Goal: Information Seeking & Learning: Check status

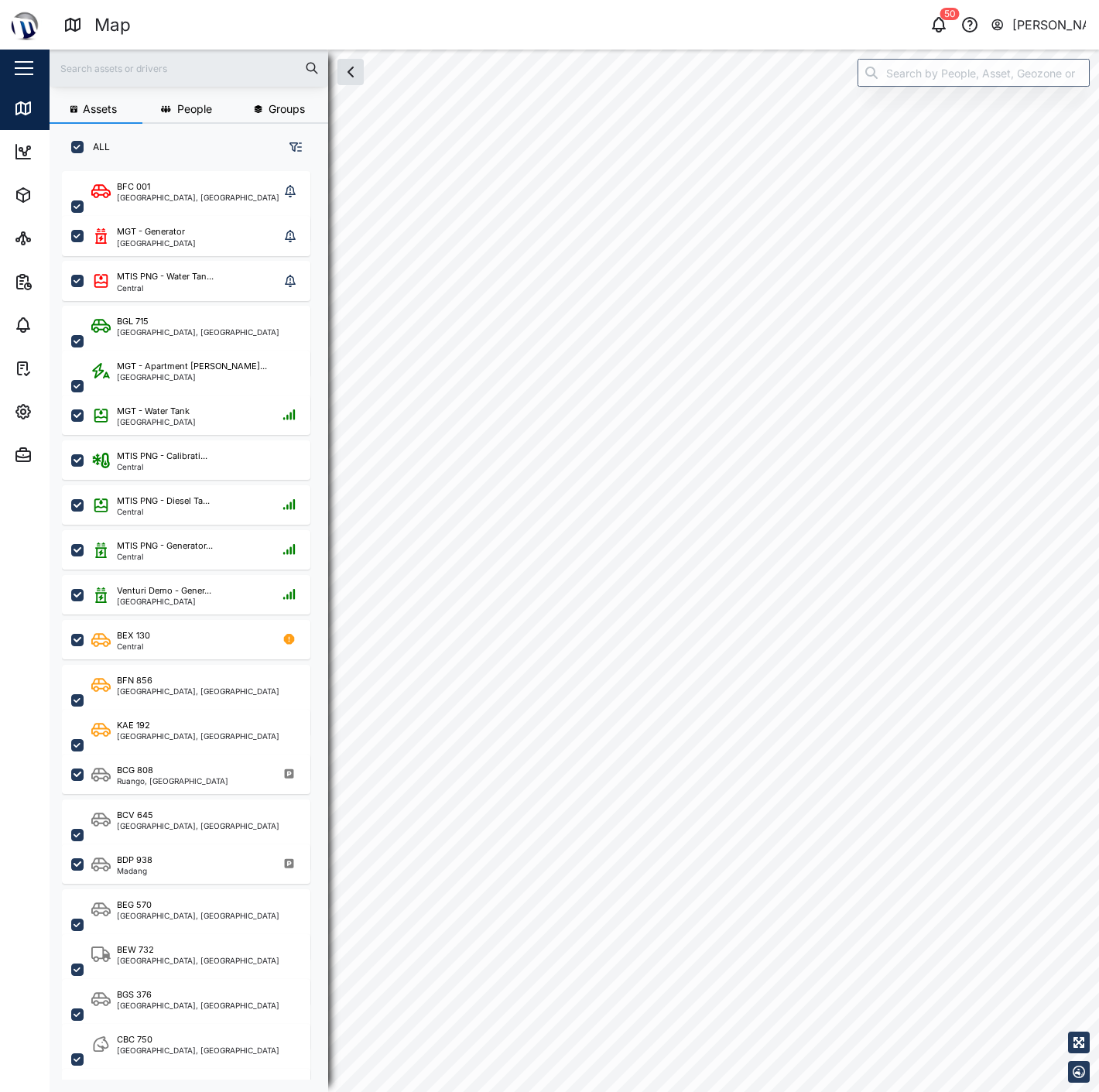
checkbox input "true"
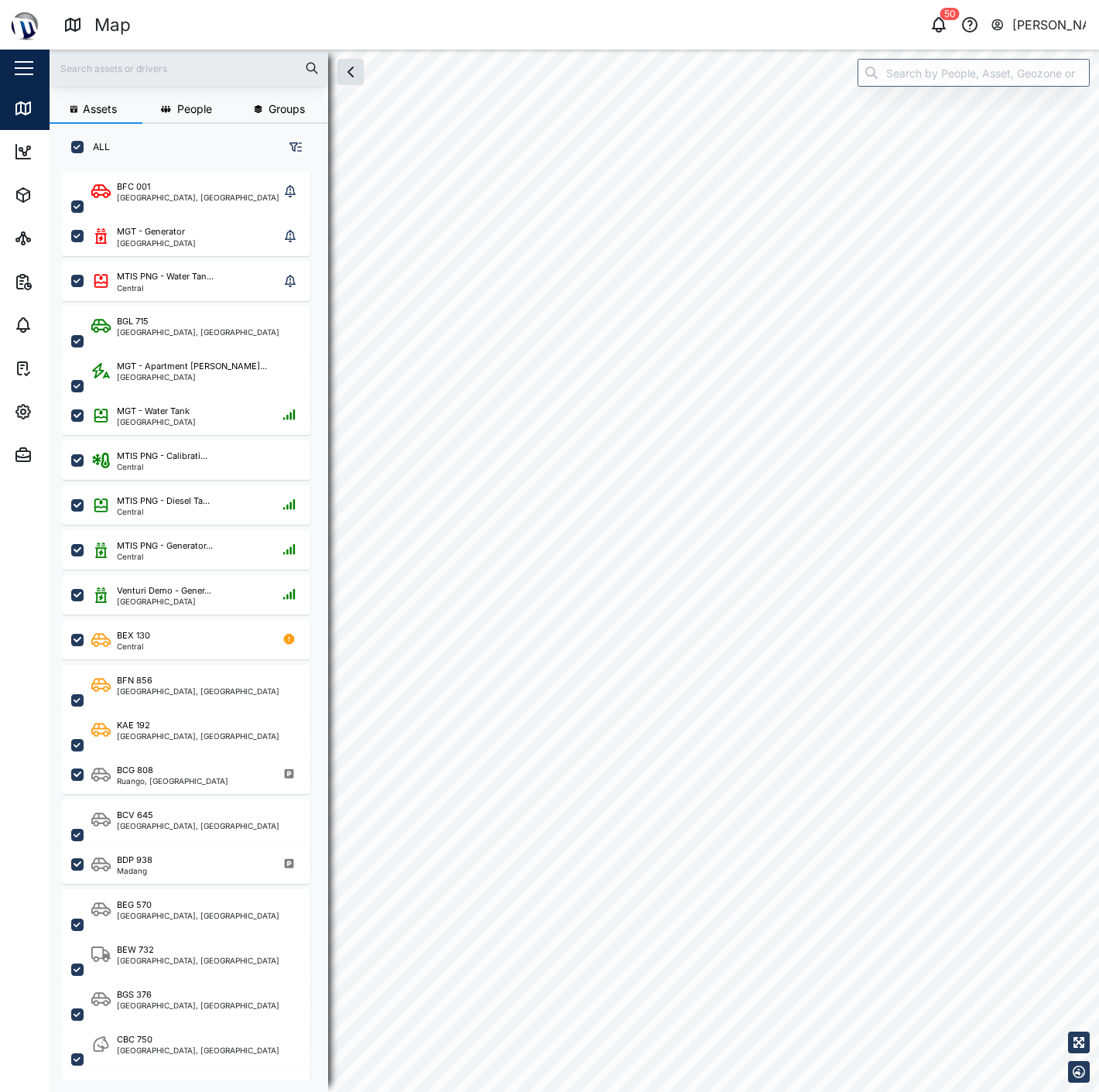
checkbox input "true"
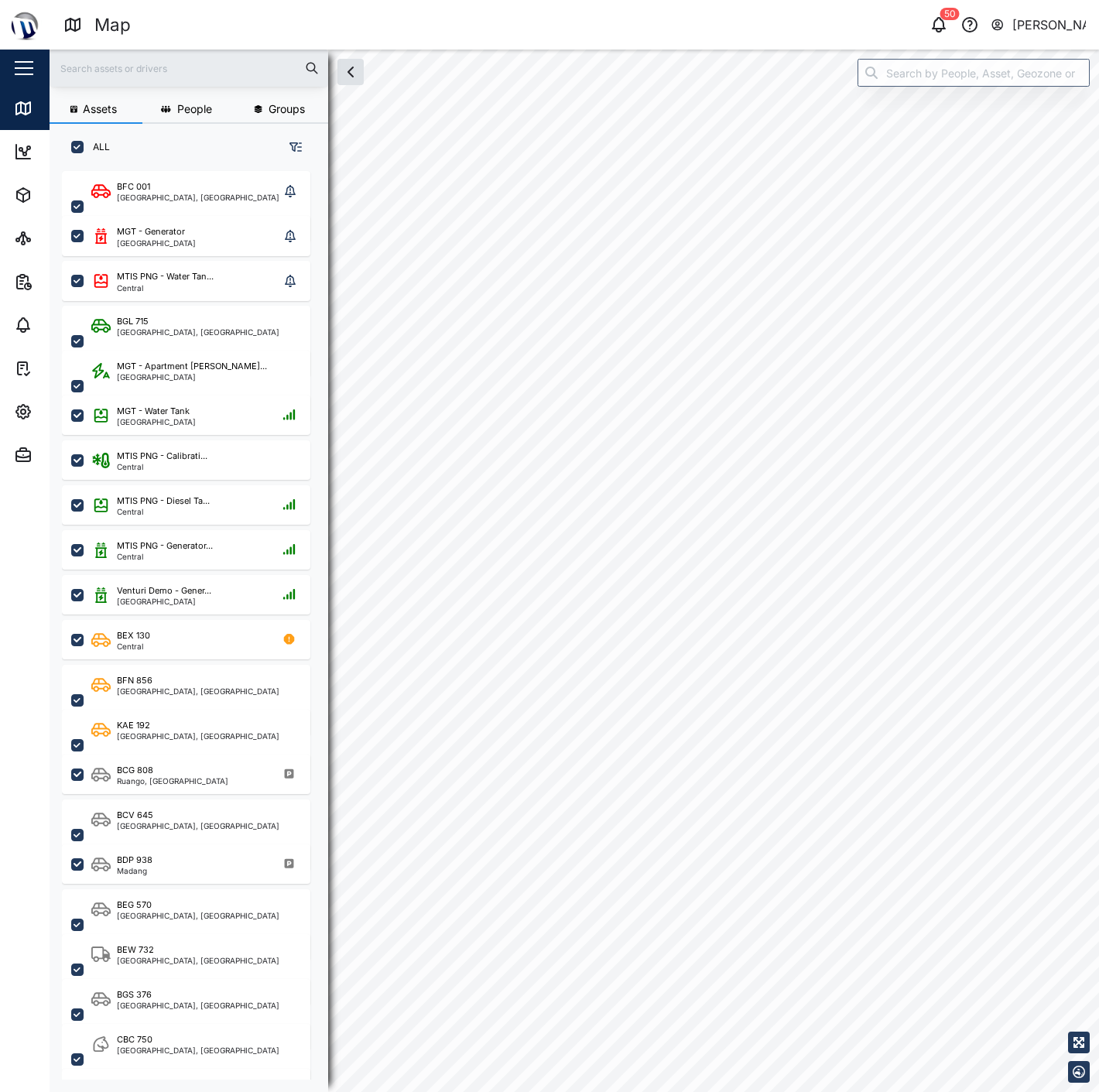
checkbox input "true"
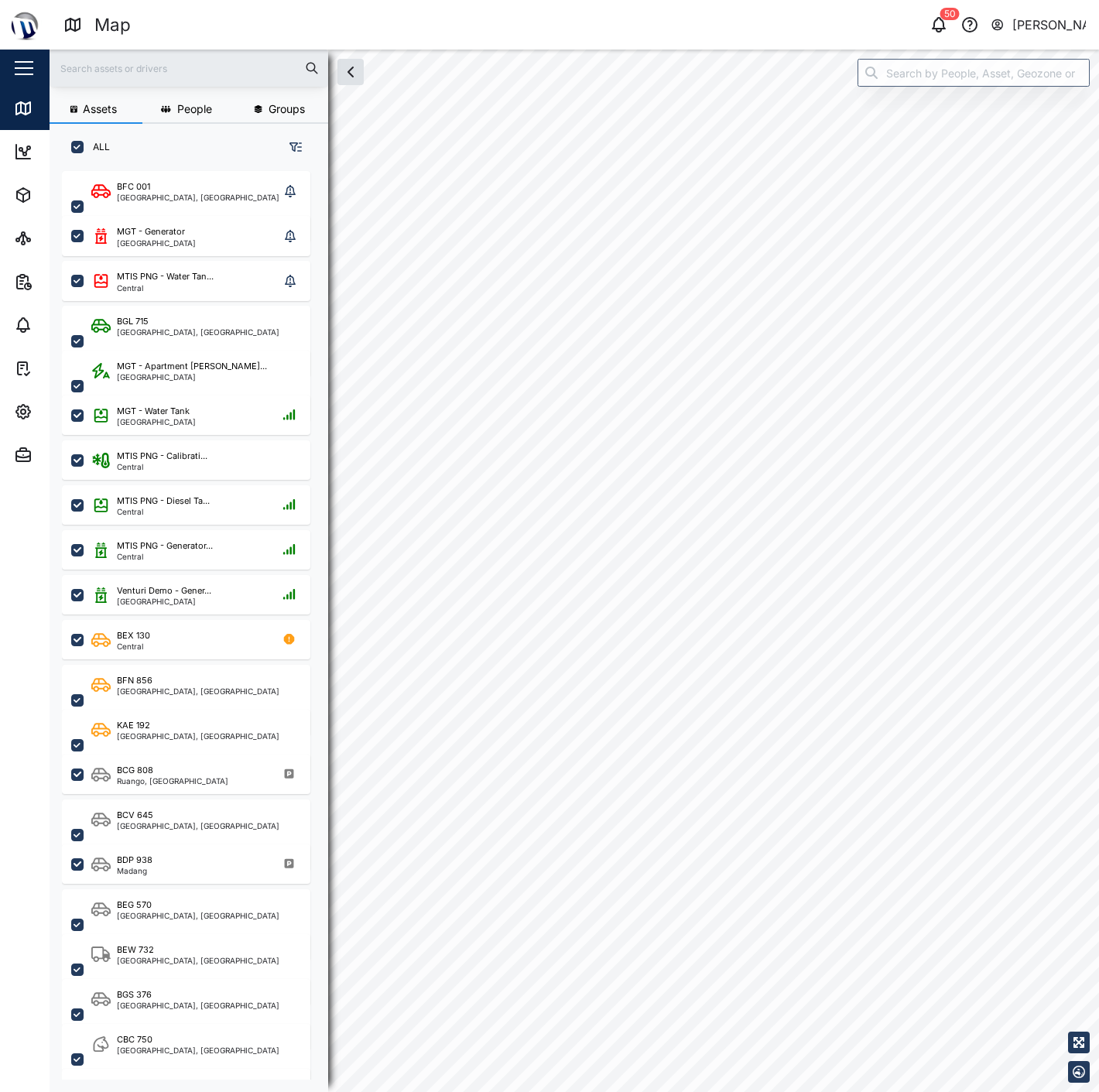
checkbox input "true"
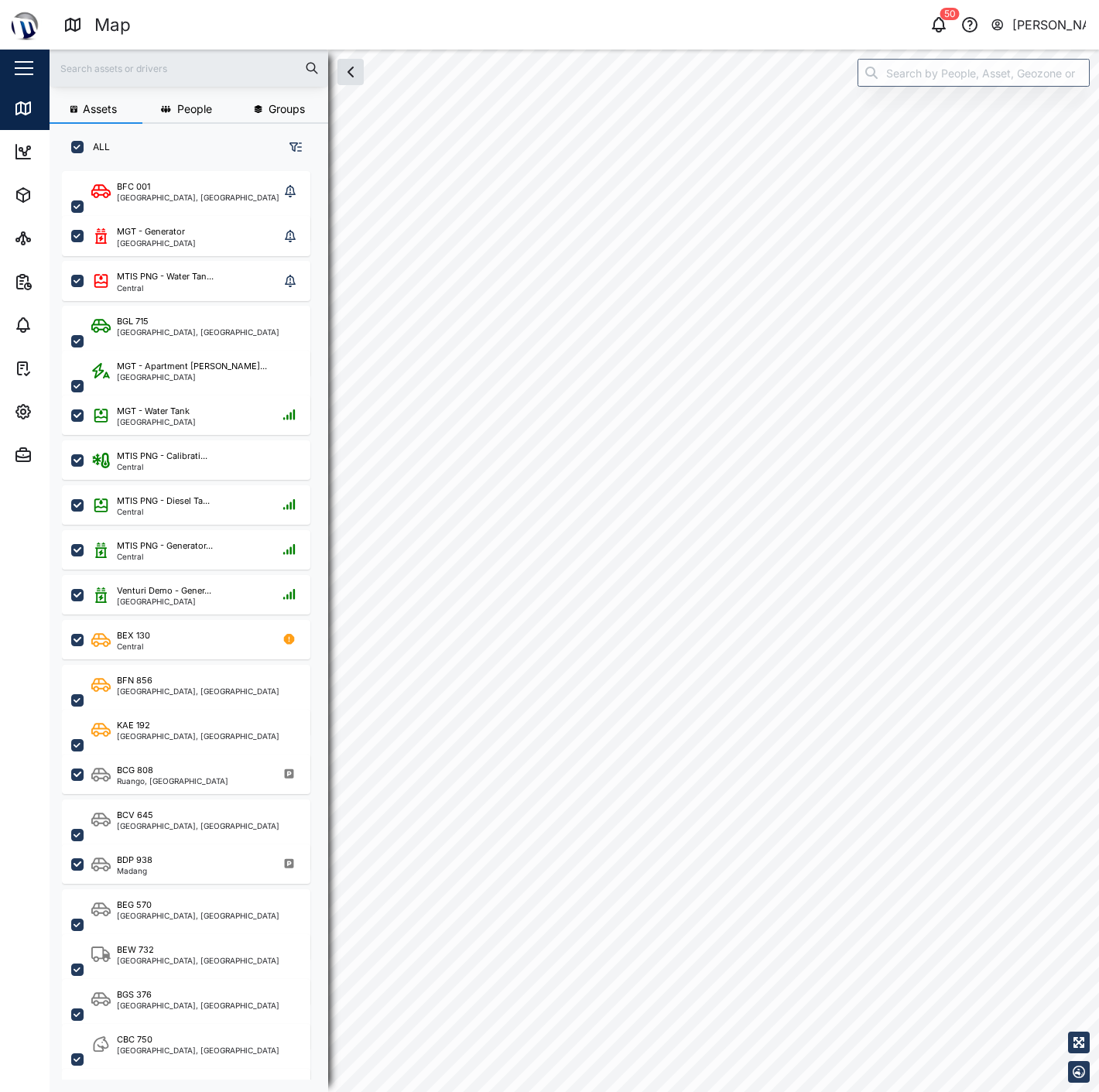
checkbox input "true"
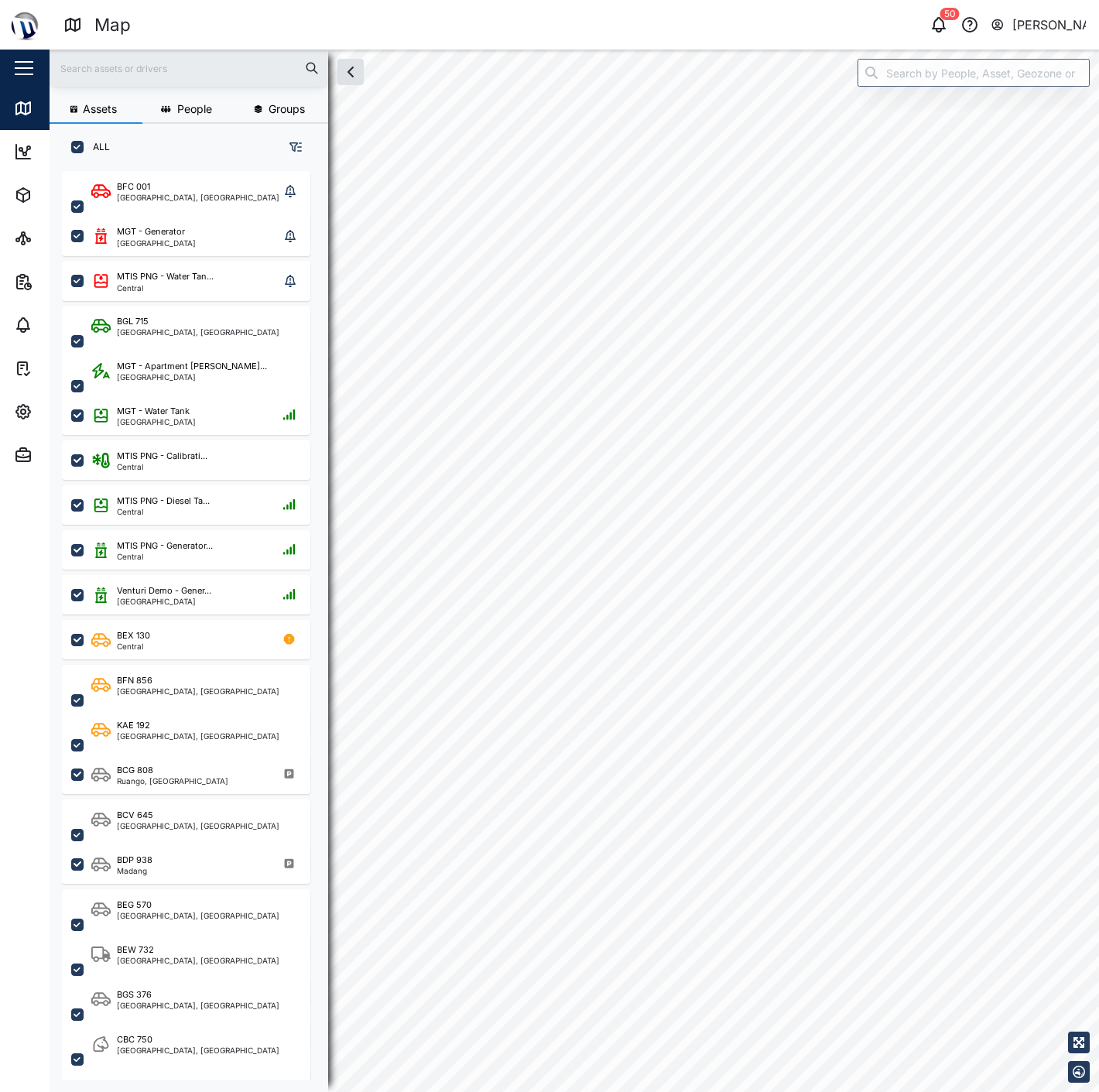
checkbox input "true"
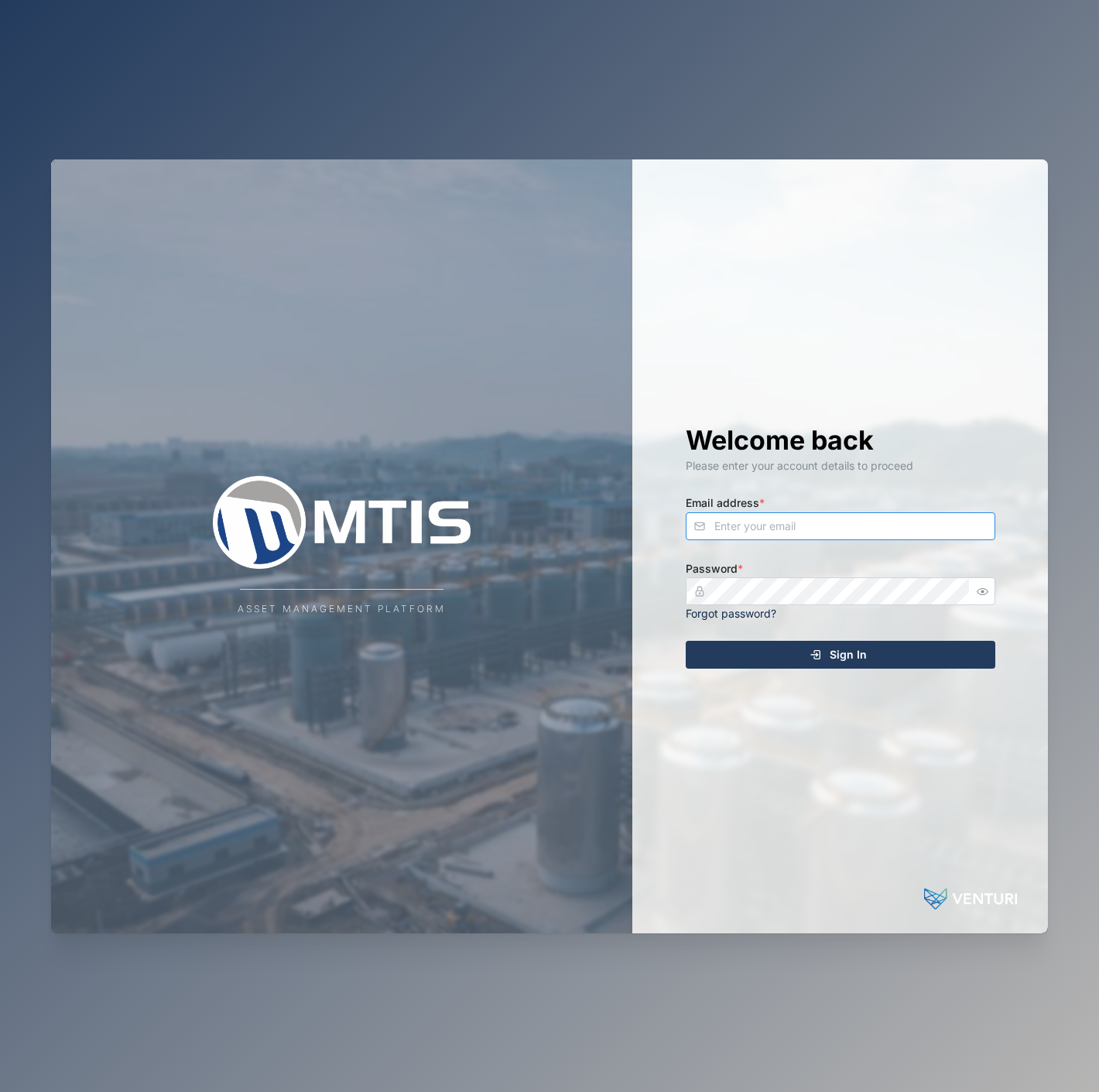
click at [829, 528] on input "Email address *" at bounding box center [840, 526] width 310 height 28
type input "[EMAIL_ADDRESS][PERSON_NAME][DOMAIN_NAME]"
click at [685, 641] on button "Sign In" at bounding box center [840, 655] width 310 height 28
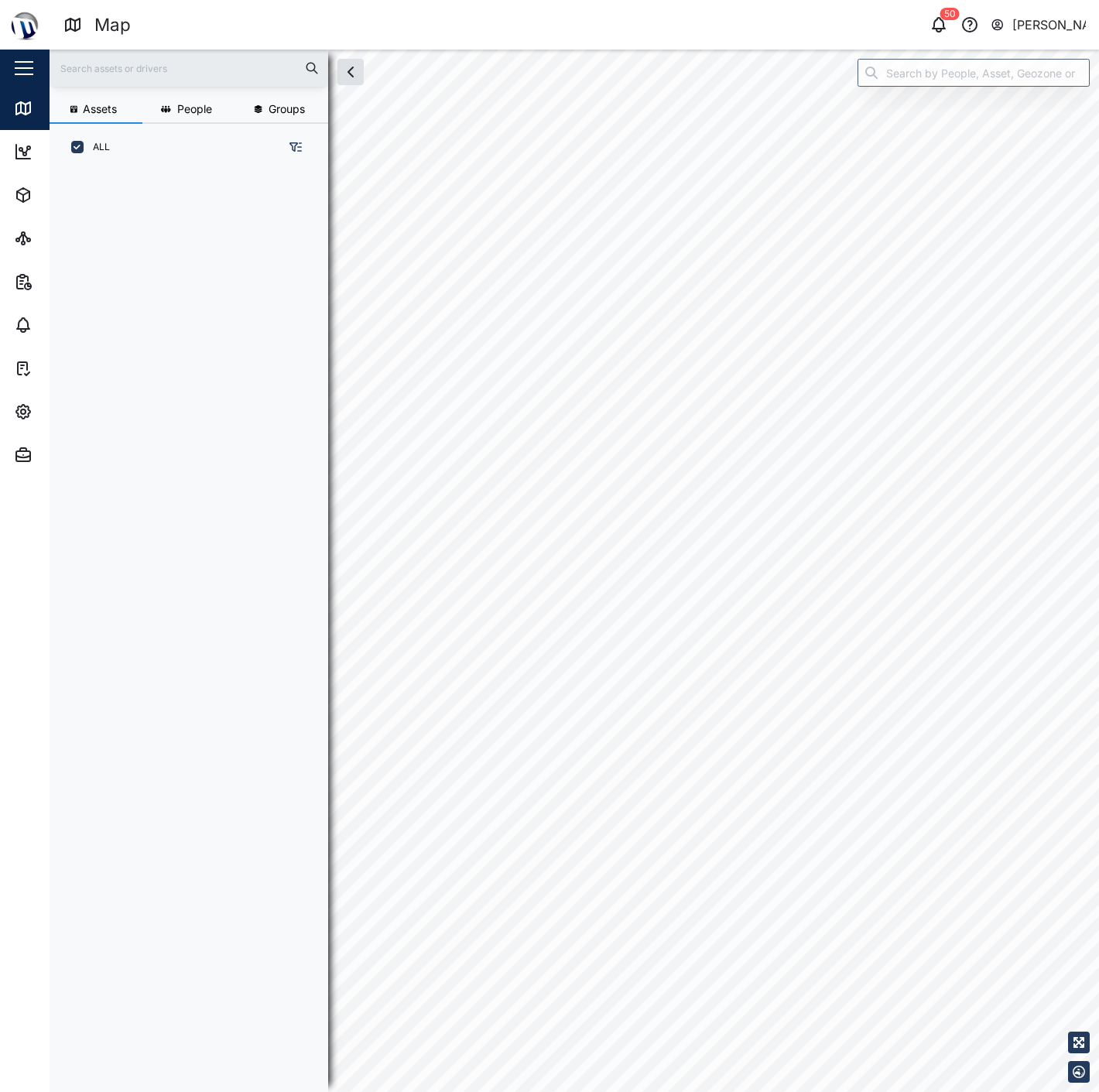
scroll to position [13, 13]
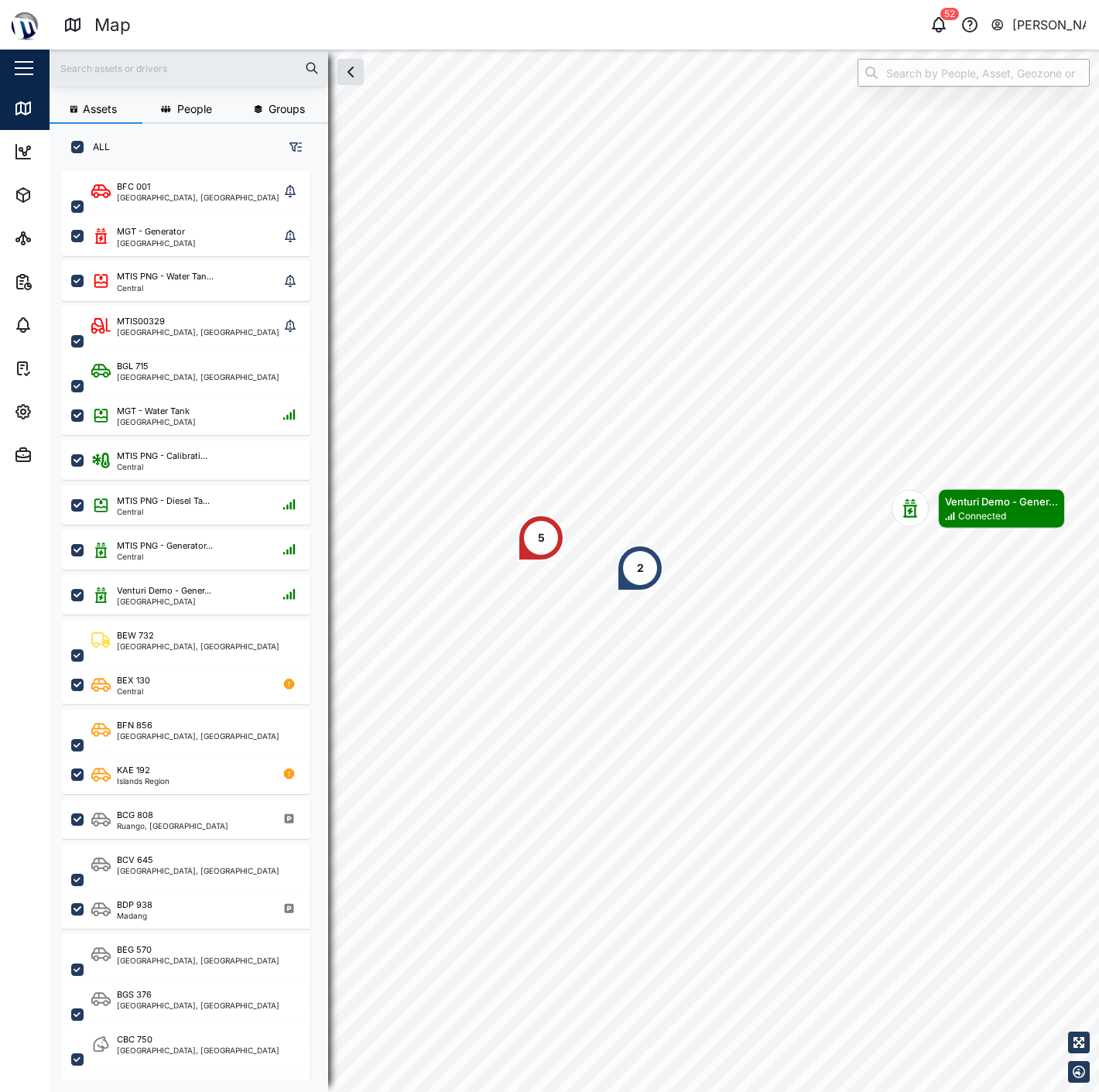
click at [972, 71] on input "search" at bounding box center [973, 73] width 232 height 28
type input "N"
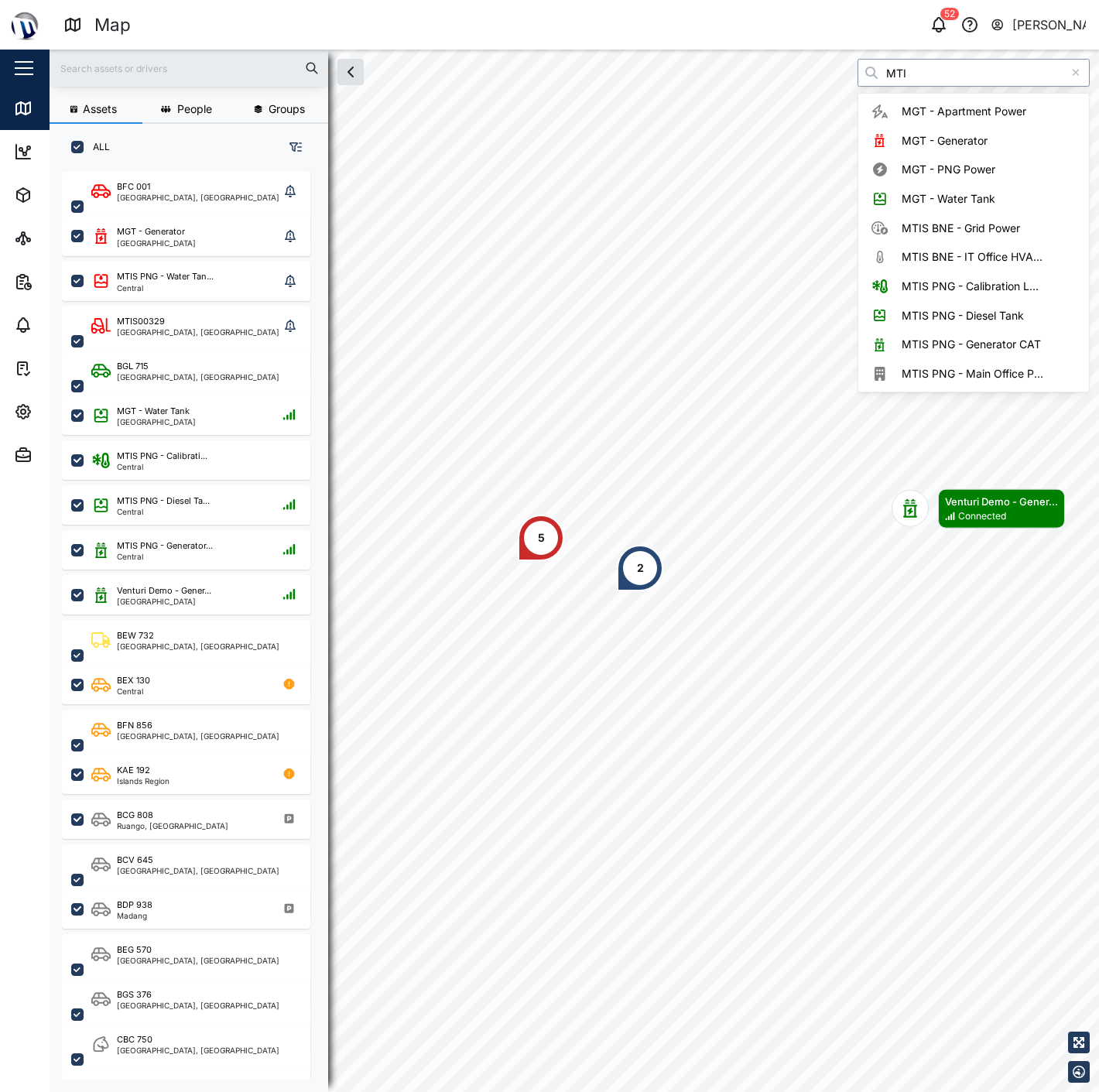
type input "MTIS"
click at [679, 84] on div "Assets People Groups ALL BFC 001 National Capital District, Southern Region MGT…" at bounding box center [574, 570] width 1049 height 1042
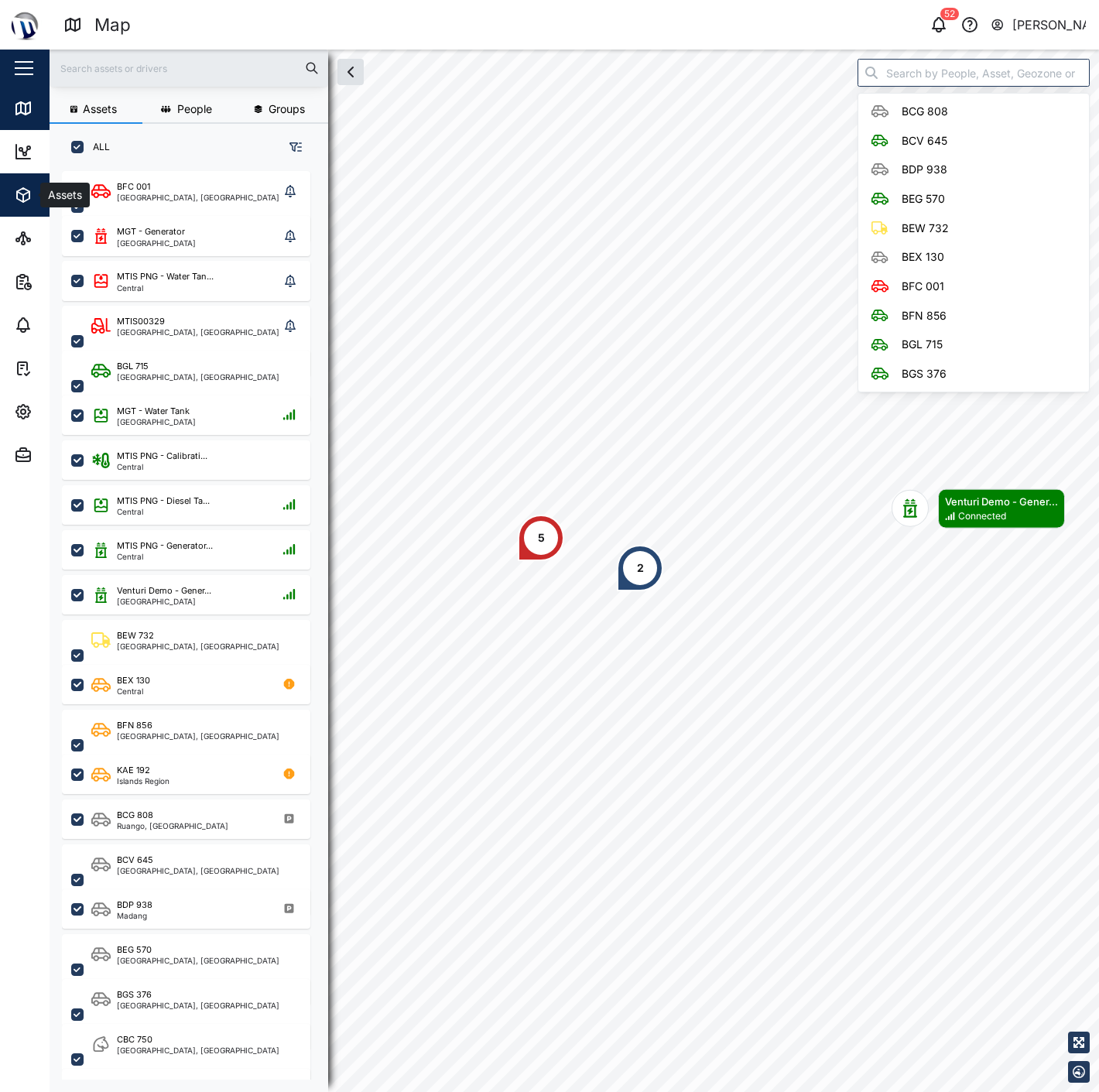
click at [26, 183] on span "Assets" at bounding box center [84, 195] width 140 height 44
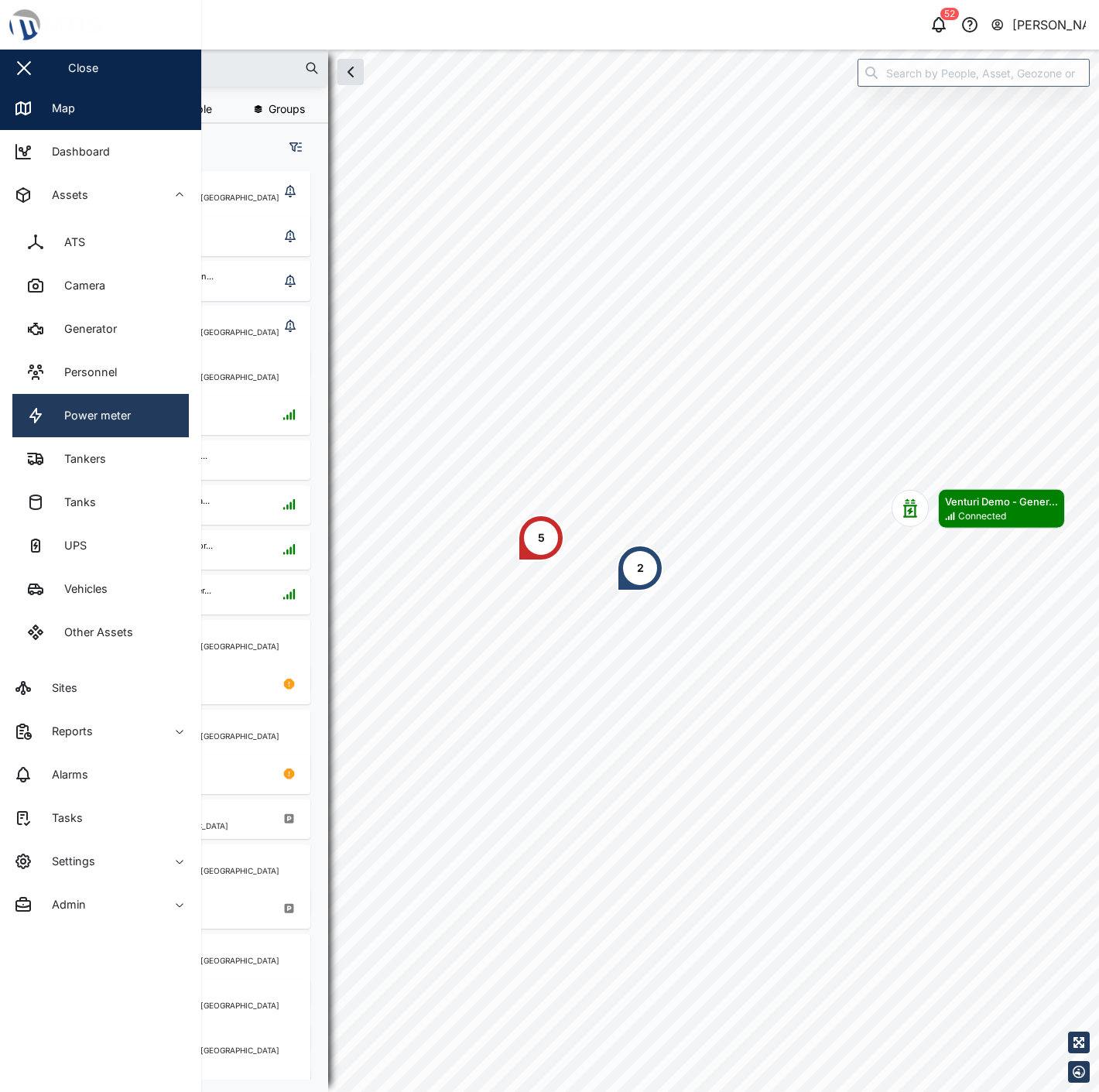
click at [108, 429] on link "Power meter" at bounding box center [101, 416] width 176 height 44
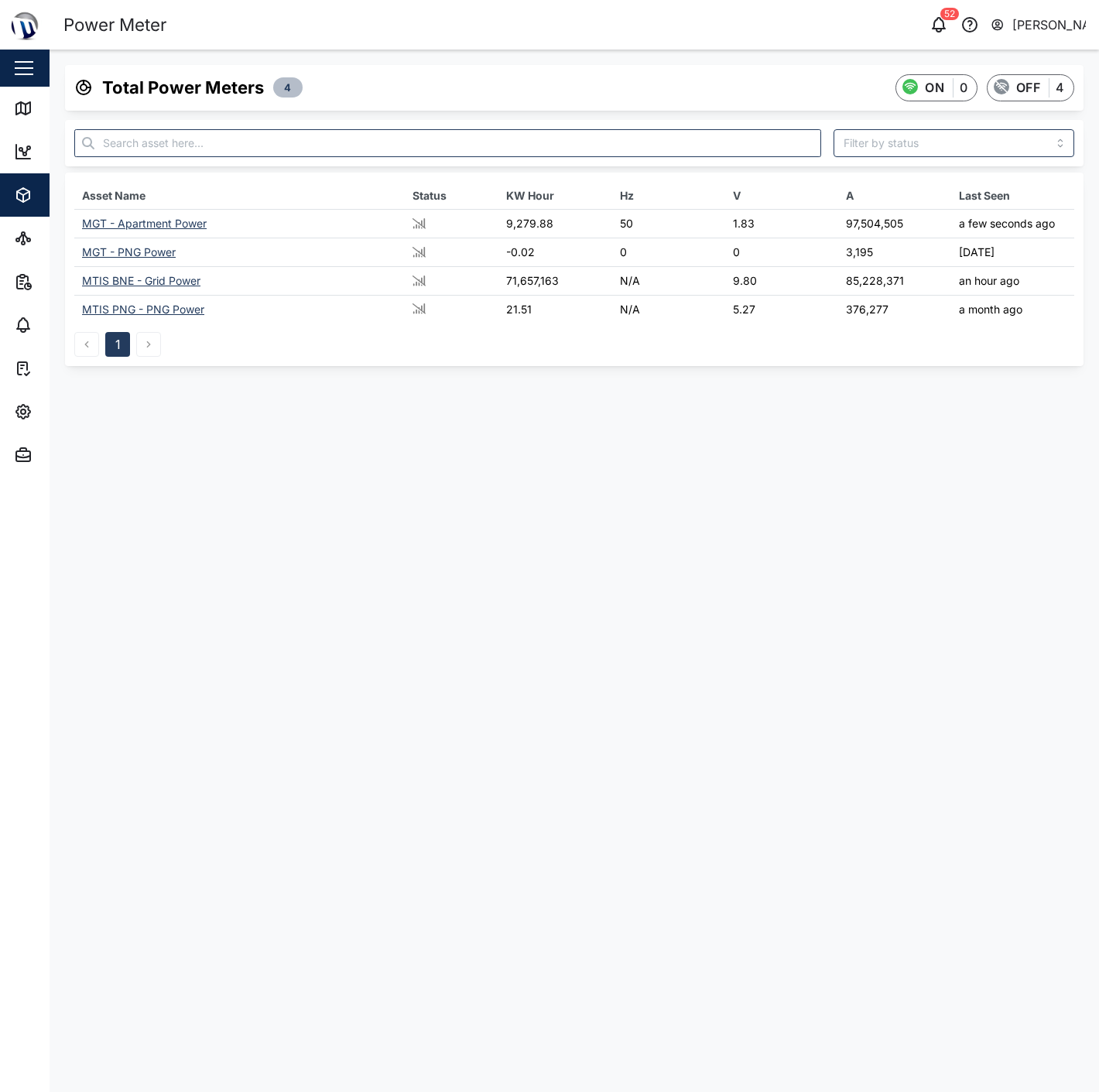
click at [133, 229] on div "MGT - Apartment Power" at bounding box center [144, 223] width 125 height 13
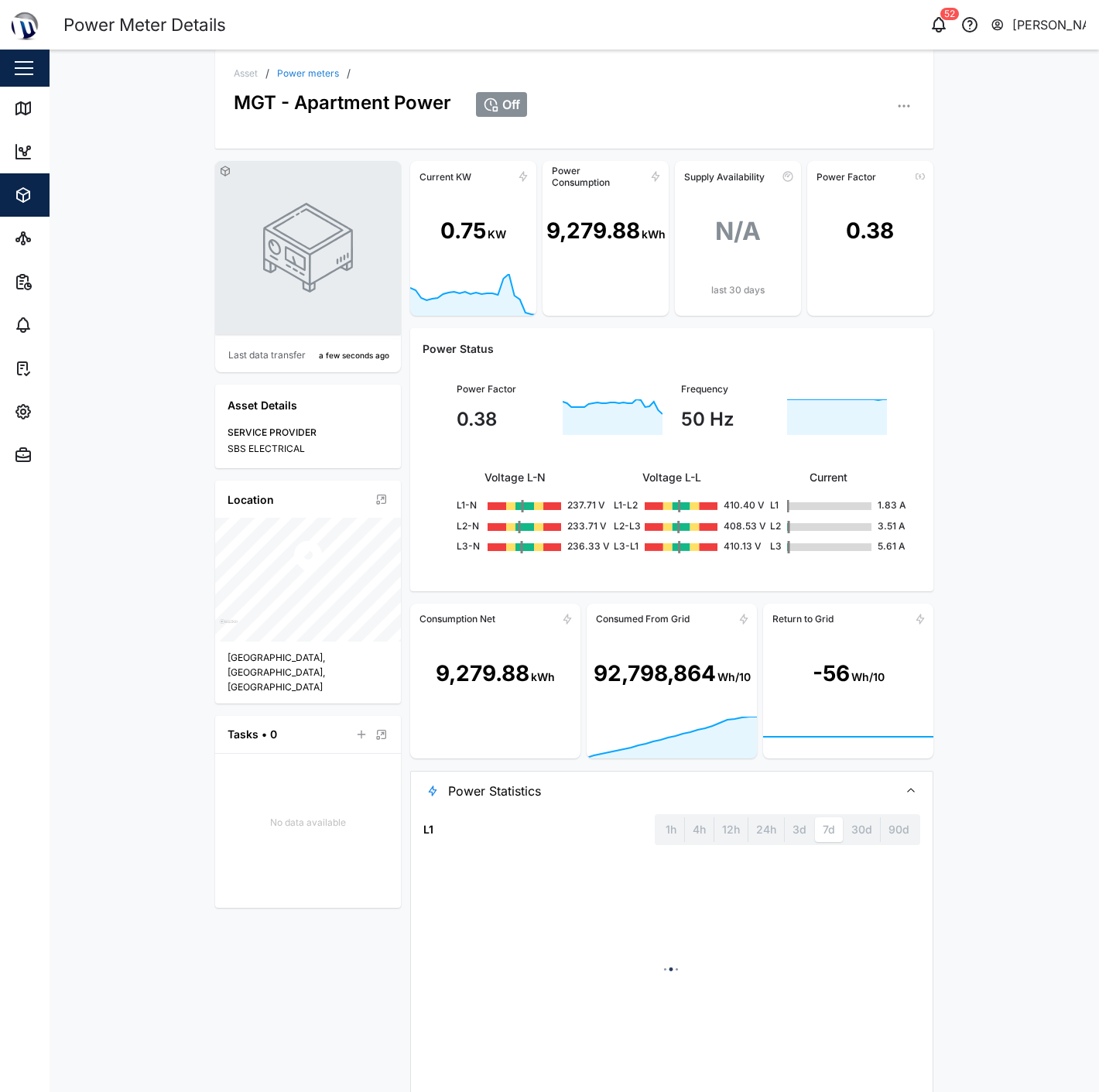
click at [279, 71] on link "Power meters" at bounding box center [308, 73] width 62 height 9
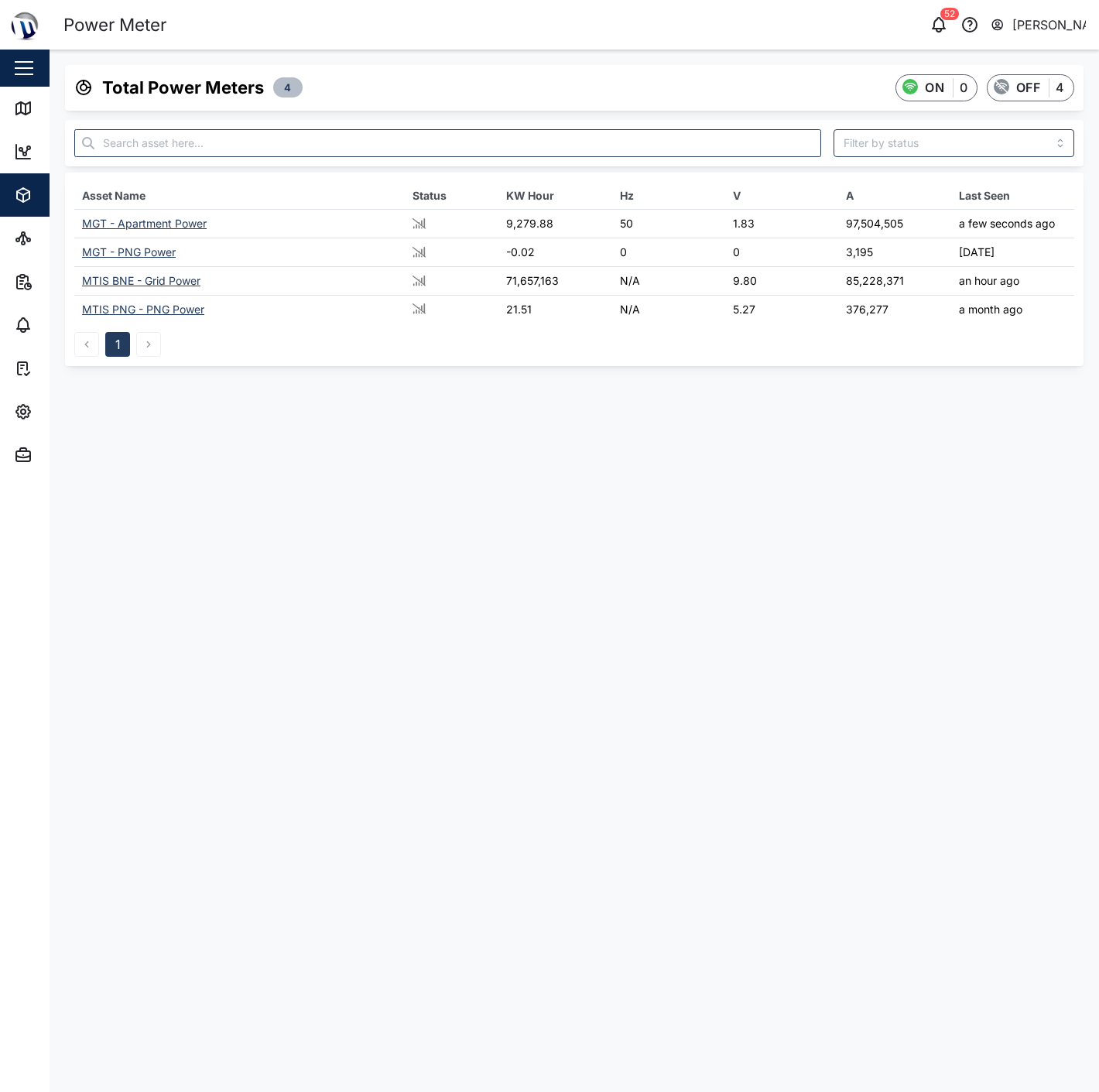
click at [158, 219] on div "MGT - Apartment Power" at bounding box center [144, 223] width 125 height 13
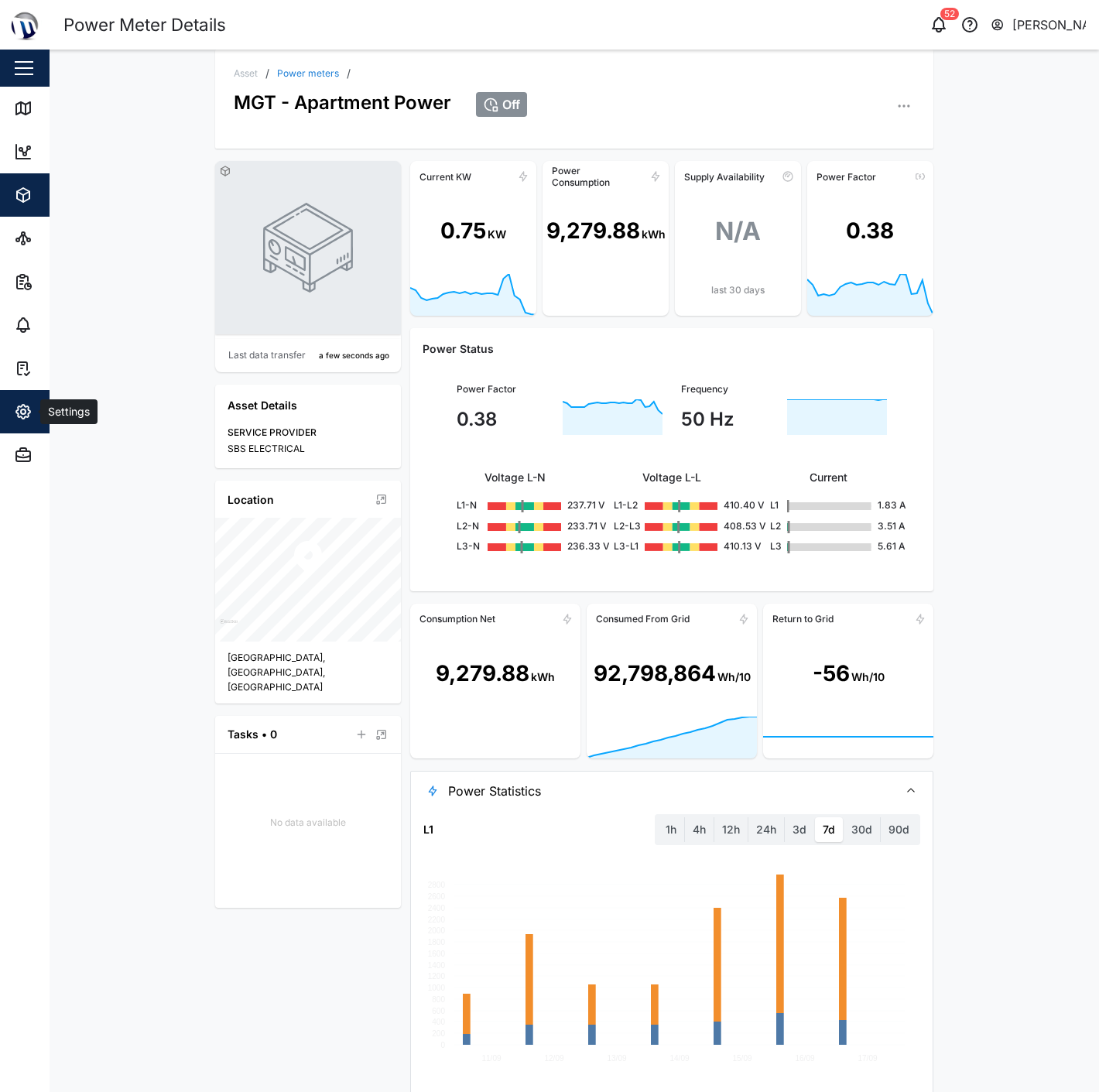
click at [26, 403] on icon "button" at bounding box center [23, 412] width 19 height 19
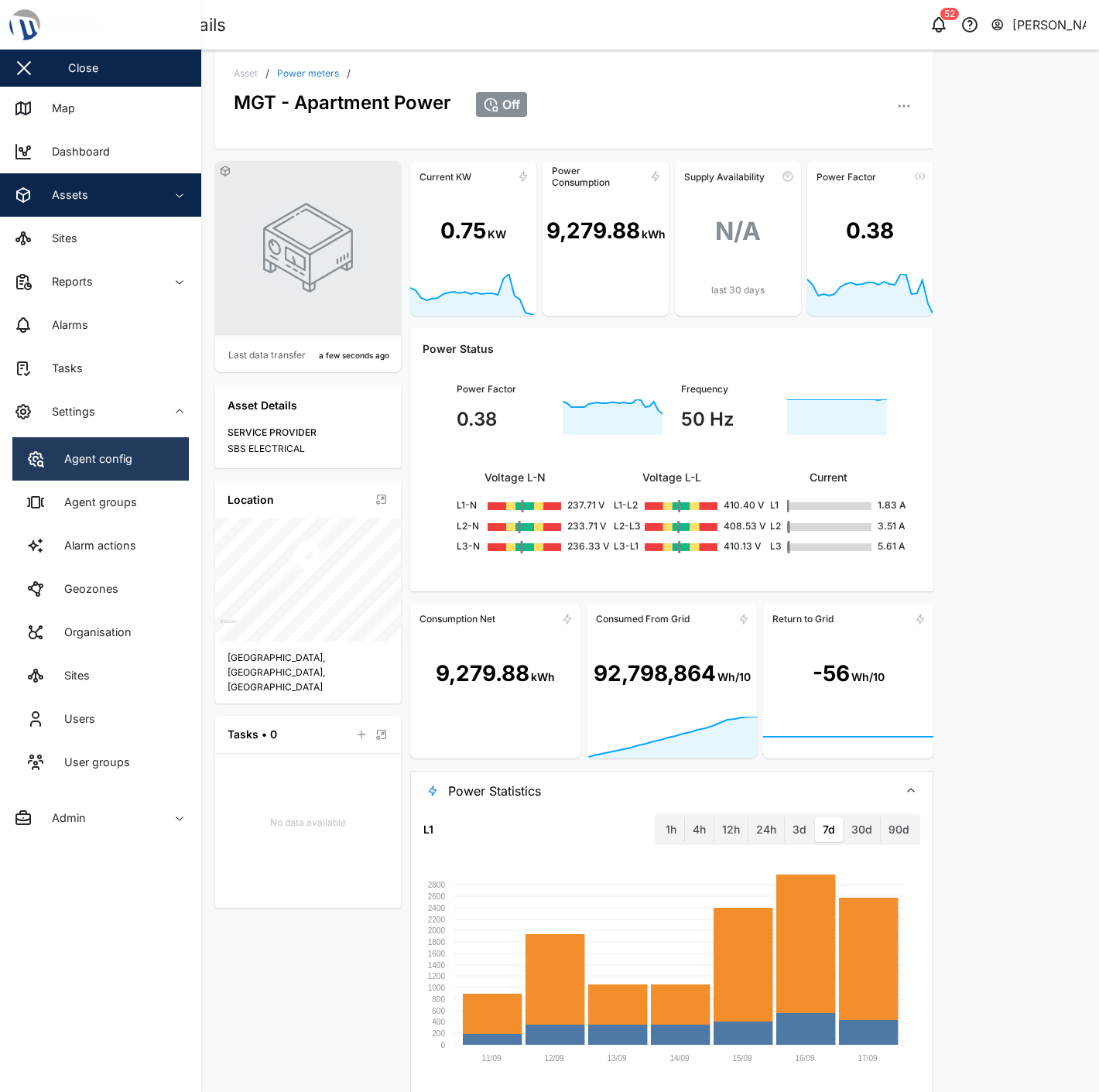
click at [74, 459] on div "Agent config" at bounding box center [92, 459] width 80 height 17
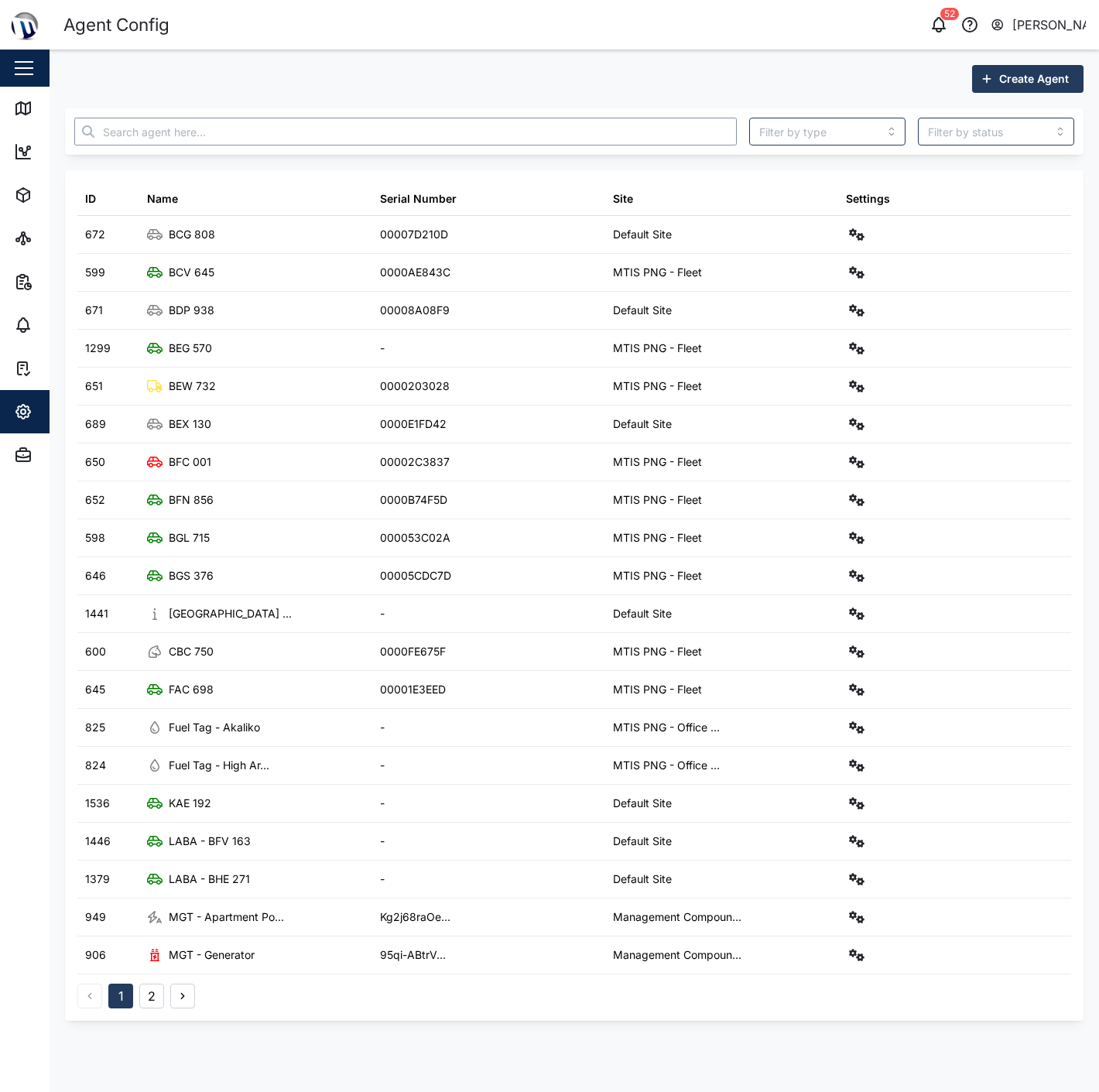
click at [292, 122] on input "text" at bounding box center [405, 132] width 663 height 28
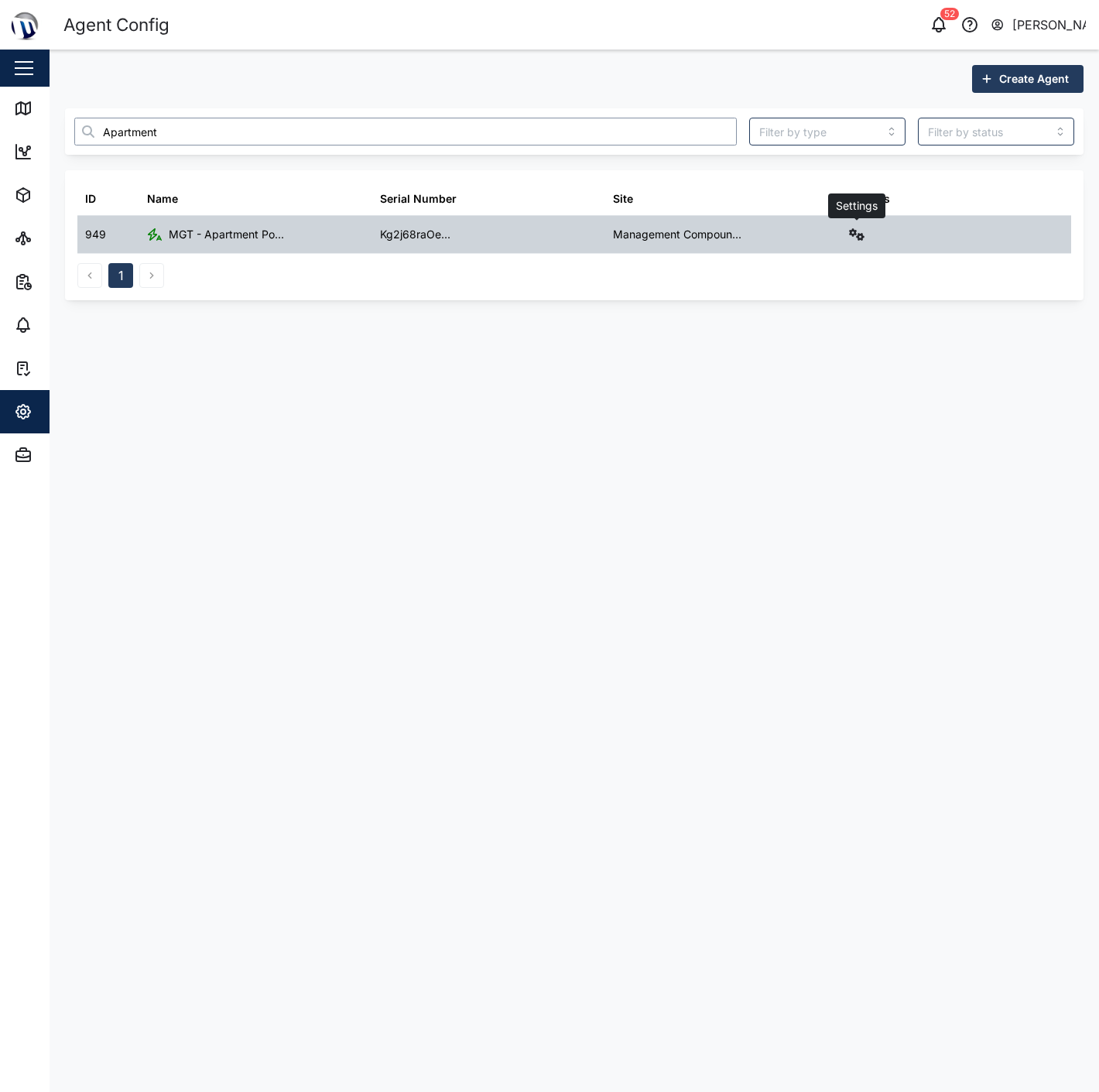
type input "Apartment"
click at [852, 230] on icon "button" at bounding box center [857, 234] width 16 height 12
click at [778, 404] on div "Sensors" at bounding box center [801, 400] width 108 height 17
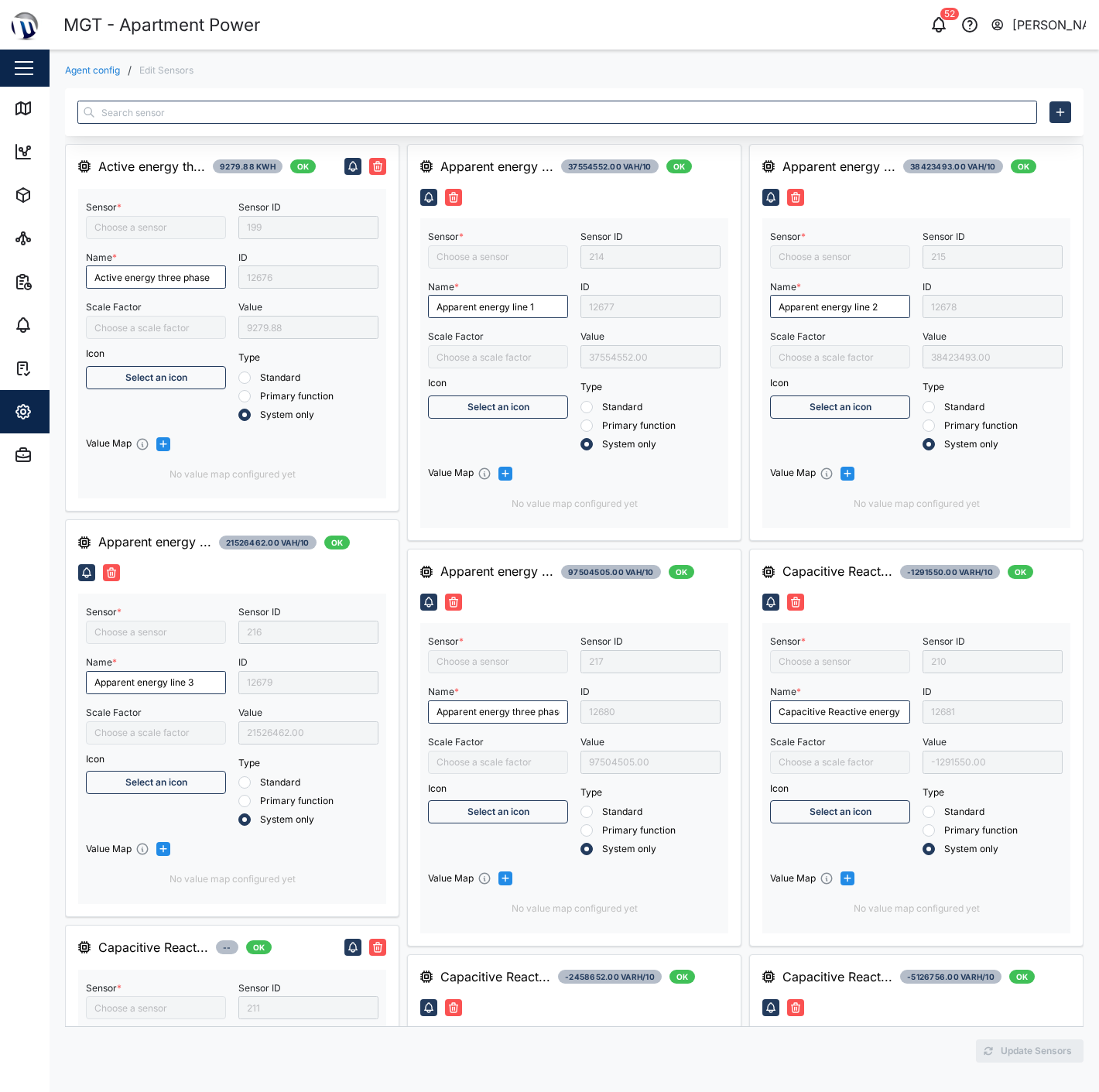
type input "Apparent energy line 3"
type input "Capacitive Reactive energy line 2"
type input "Frequency"
type input "Apparent energy three phase"
type input "Inductive Reactive energy three phase"
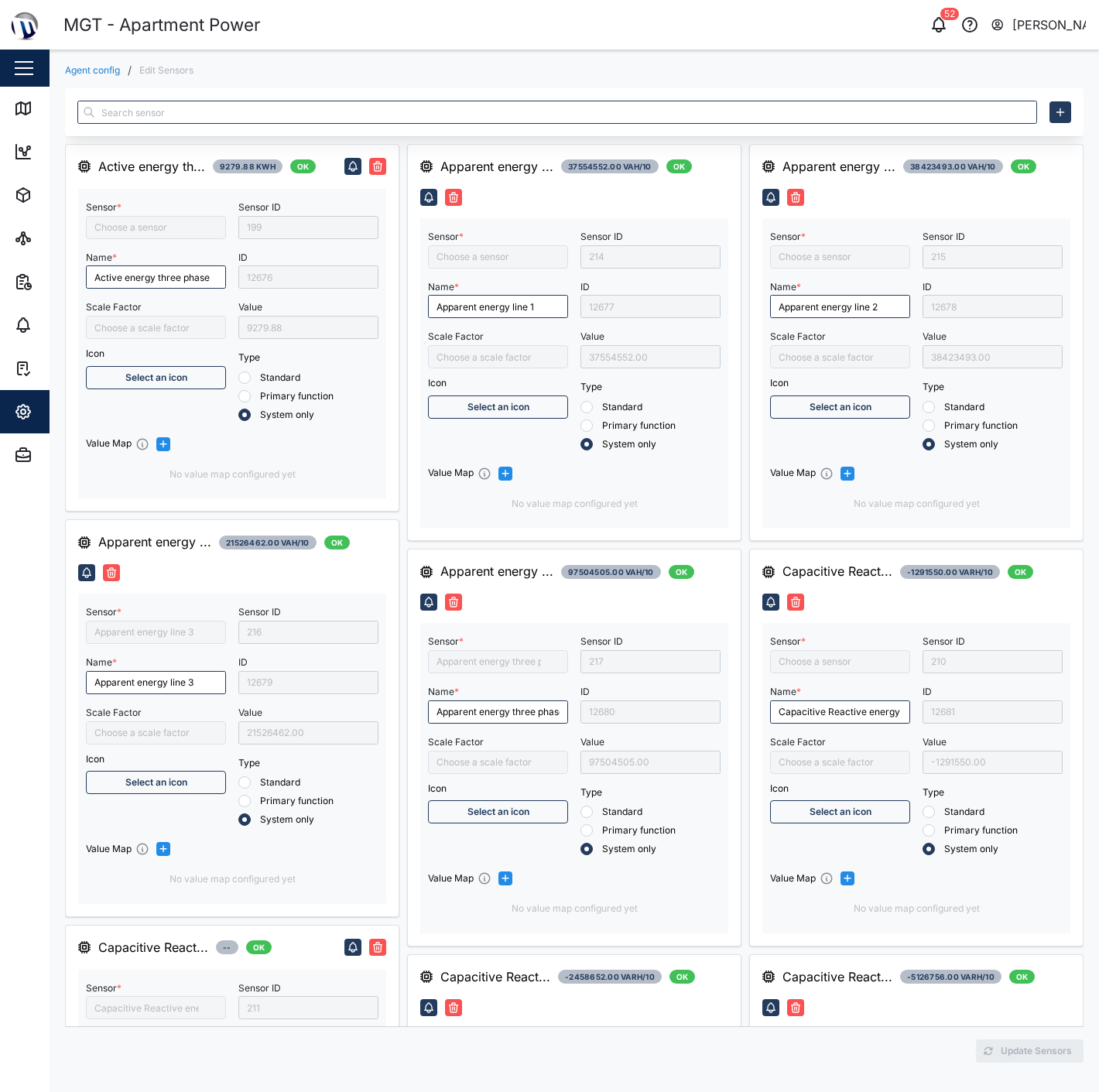
type input "Inductive Reactive energy line 2"
type input "Apparent energy line 2"
type input "Inductive Reactive energy line 3"
type input "Capacitive Reactive energy line 3"
type input "Apparent energy line 1"
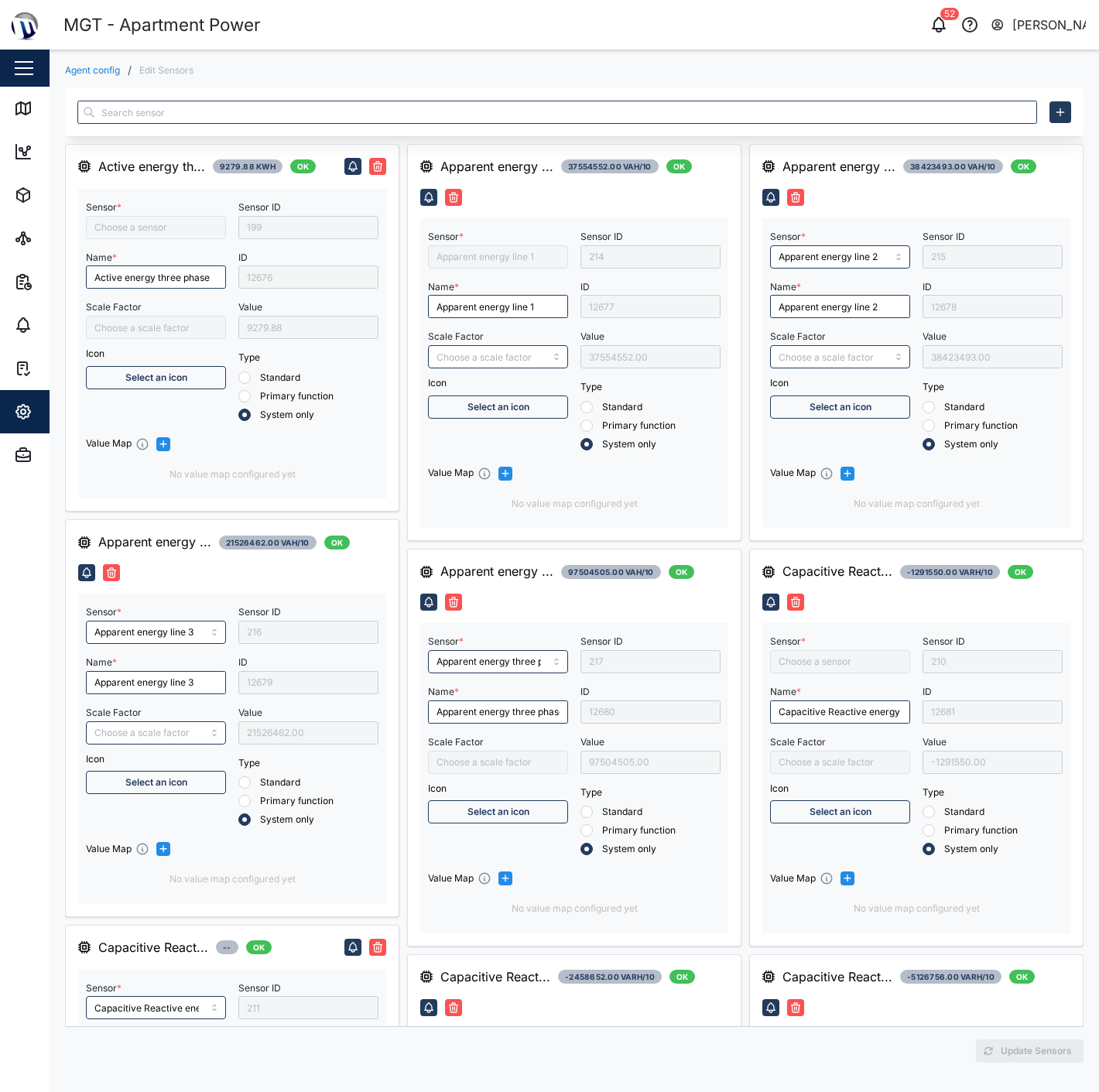
type input "Active energy three phase"
type input "Capacitive Reactive energy line 1"
type input "Inductive Reactive energy line 1"
type input "/10000"
type input "Capacitive Reactive energy three phase"
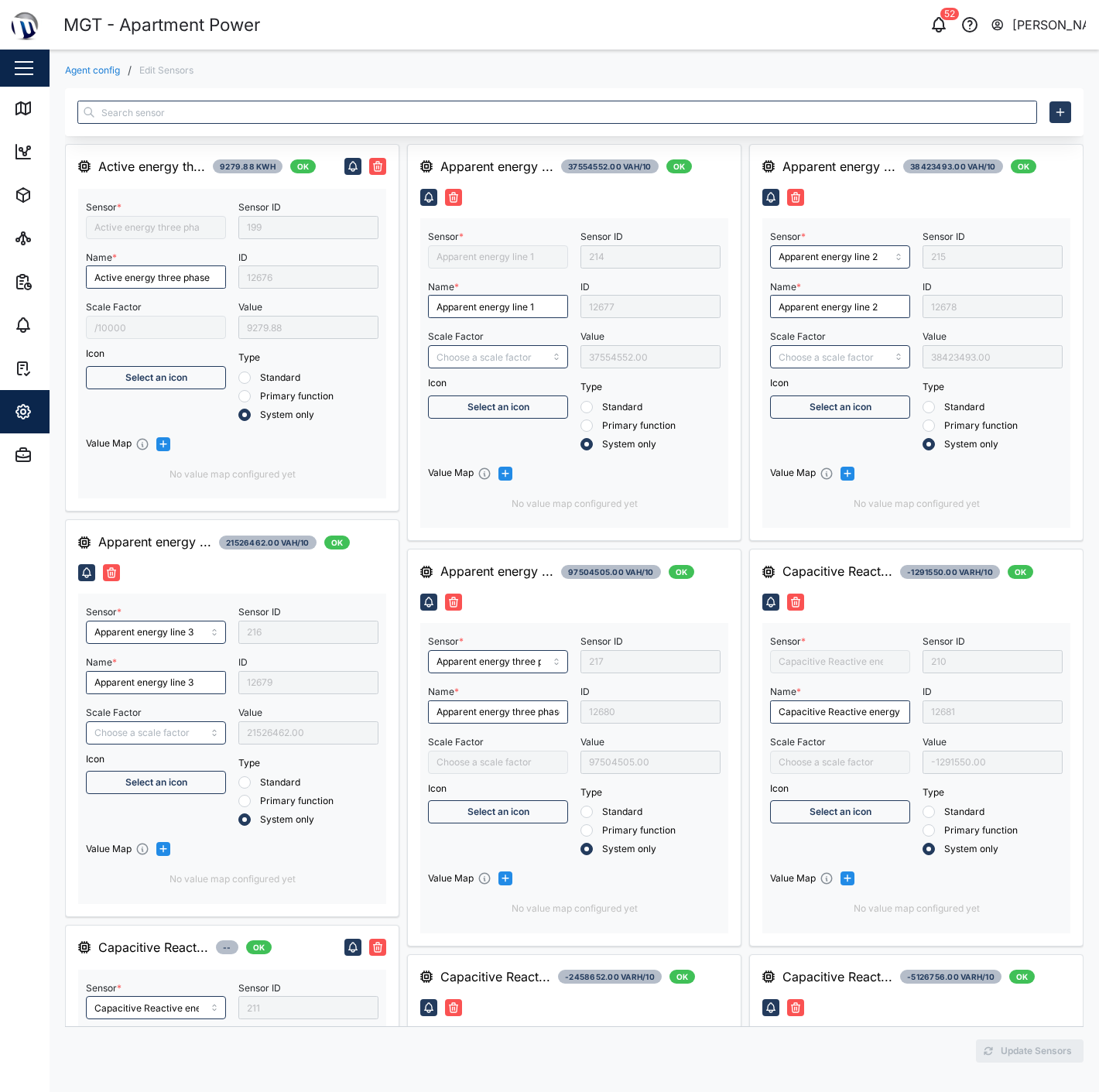
type input "Negative Active Energy Line 1"
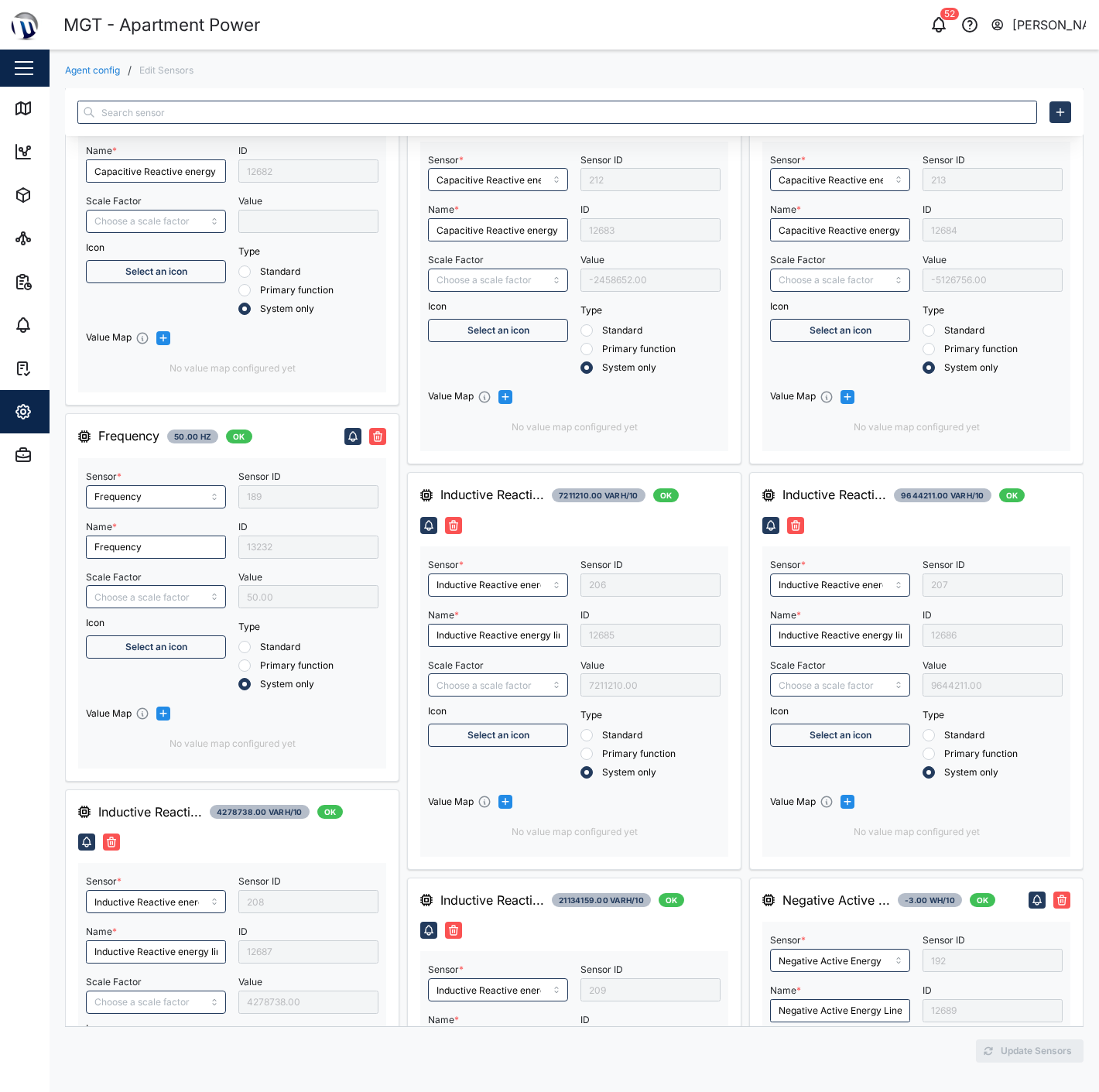
radio input "true"
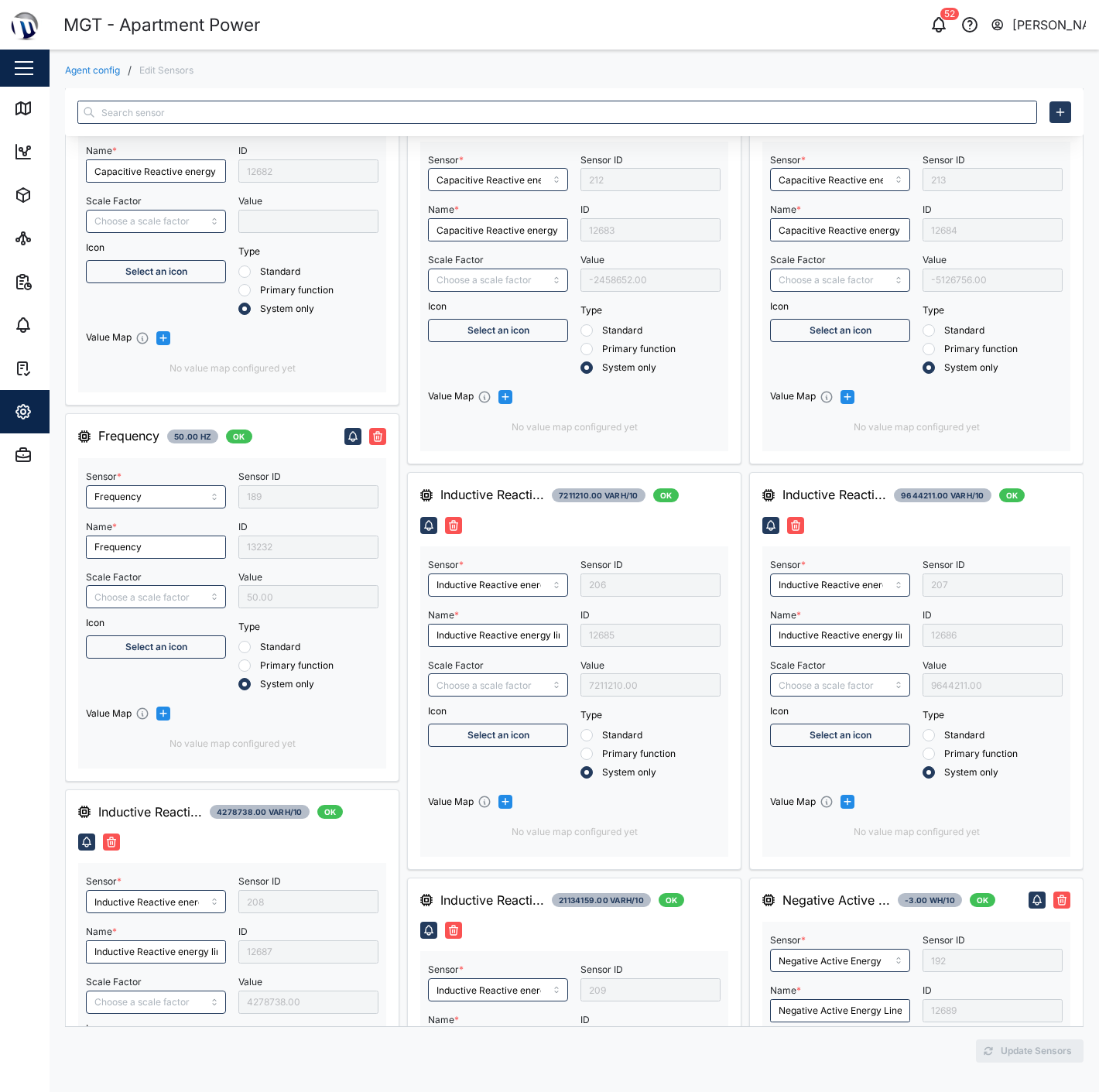
radio input "true"
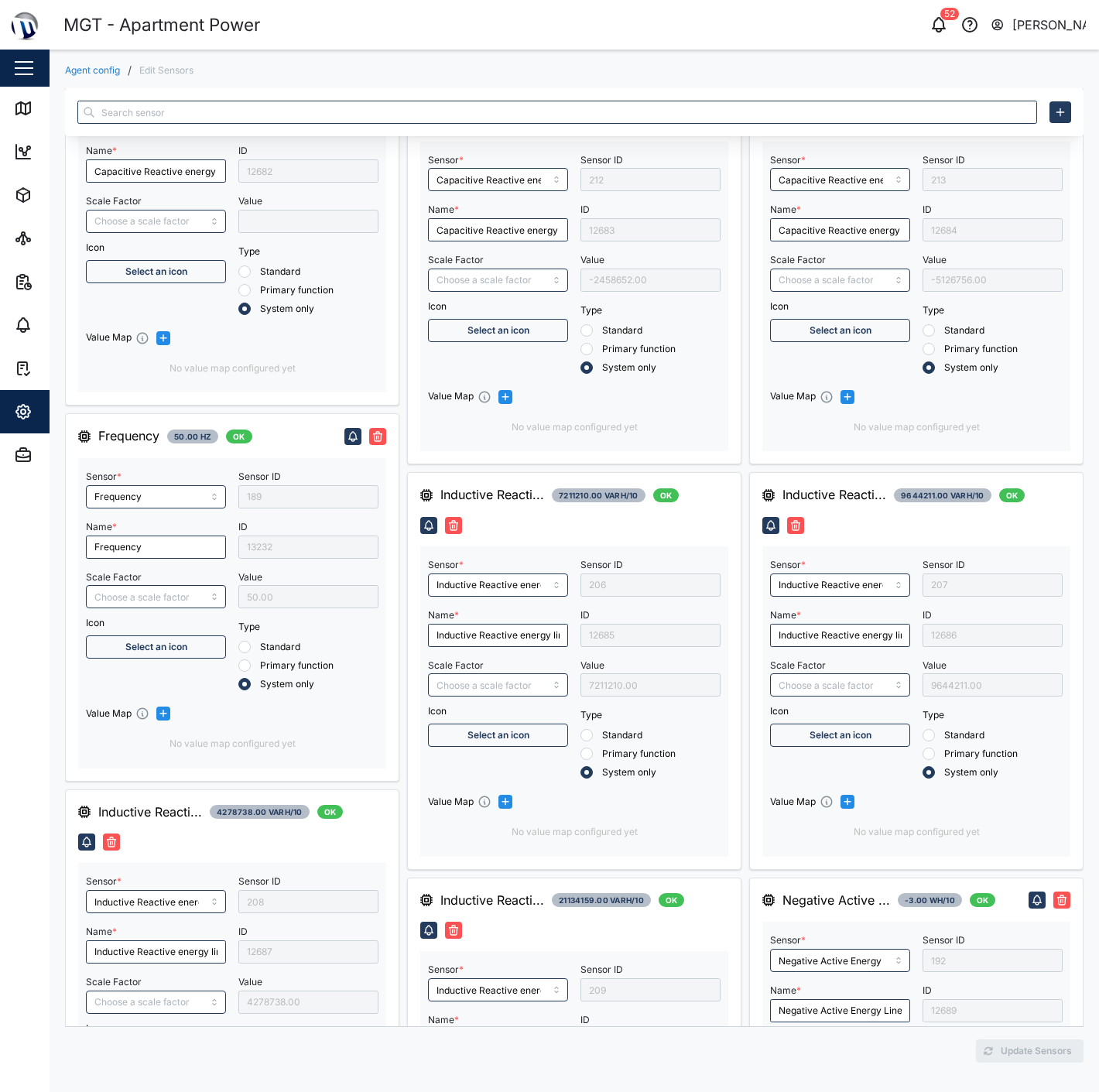
radio input "true"
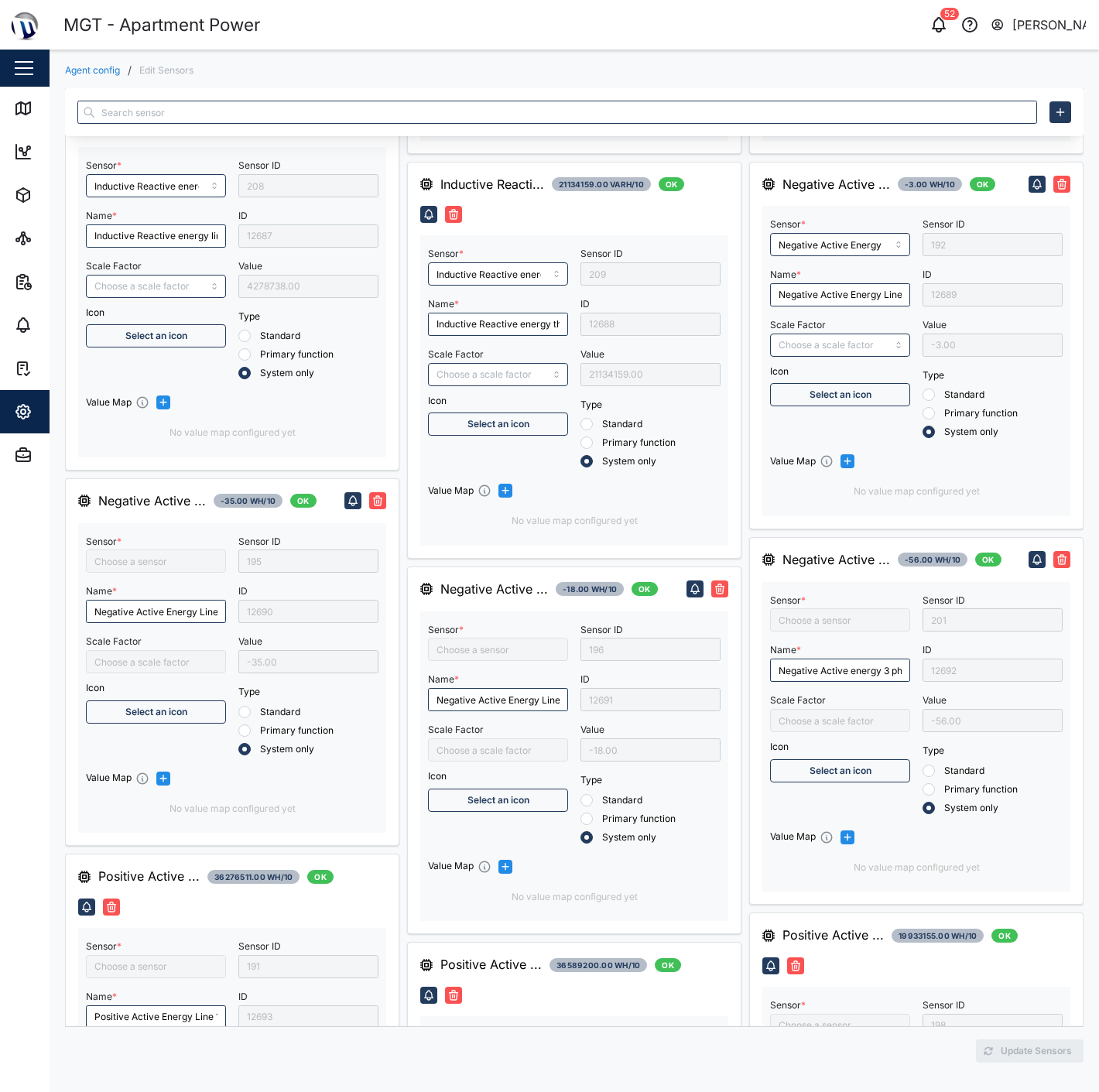
type input "Positive Active energy three phase"
type input "Power Factor Line 3"
type input "Positive Active Energy Line 1"
type input "Power Factor Line 1"
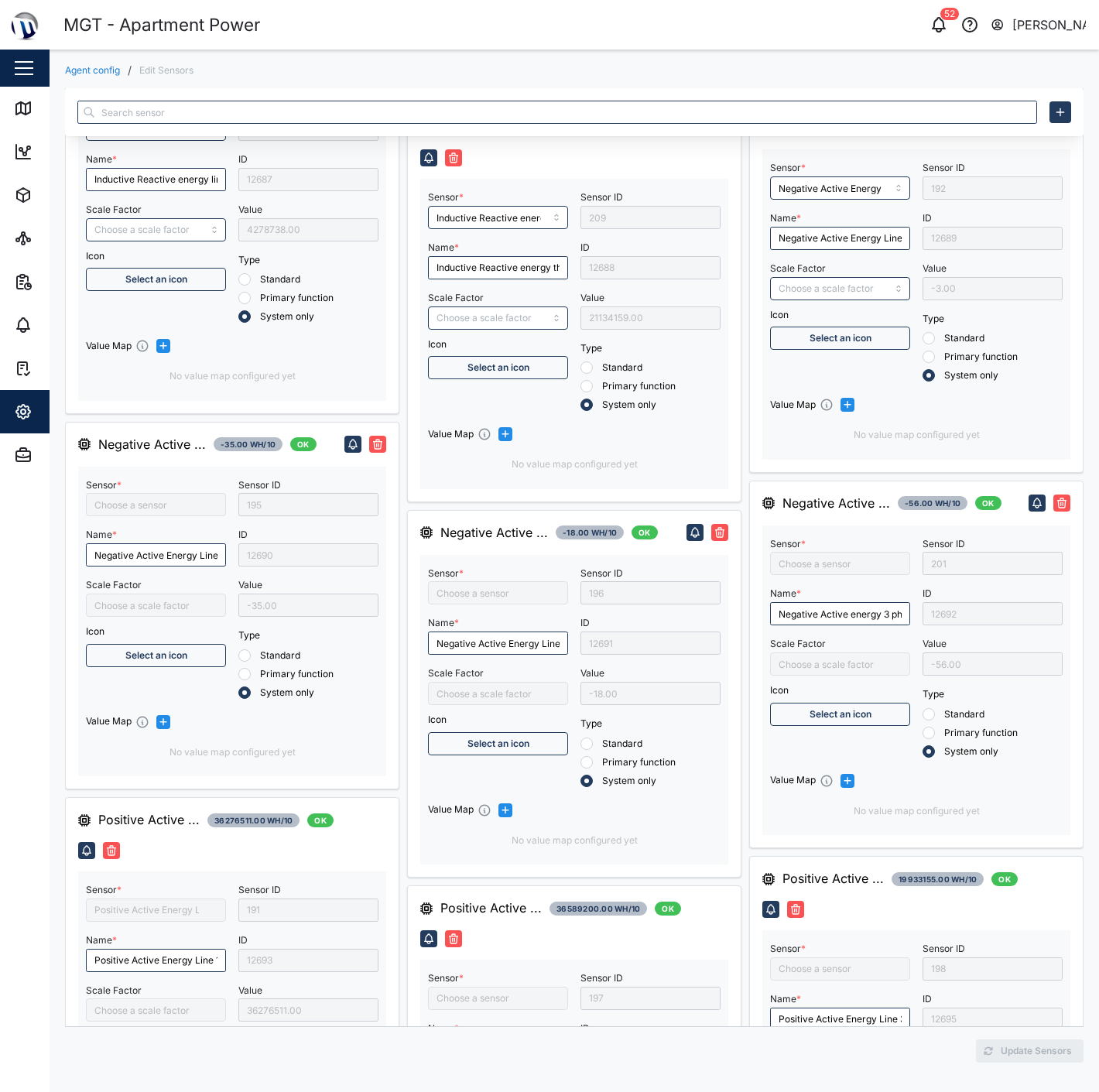
type input "Power Factor Three Phase"
type input "Negative Active energy 3 phase"
type input "Positive Active Energy Line 3"
type input "Negative Active Energy Line 2"
type input "RMS active power Line 1"
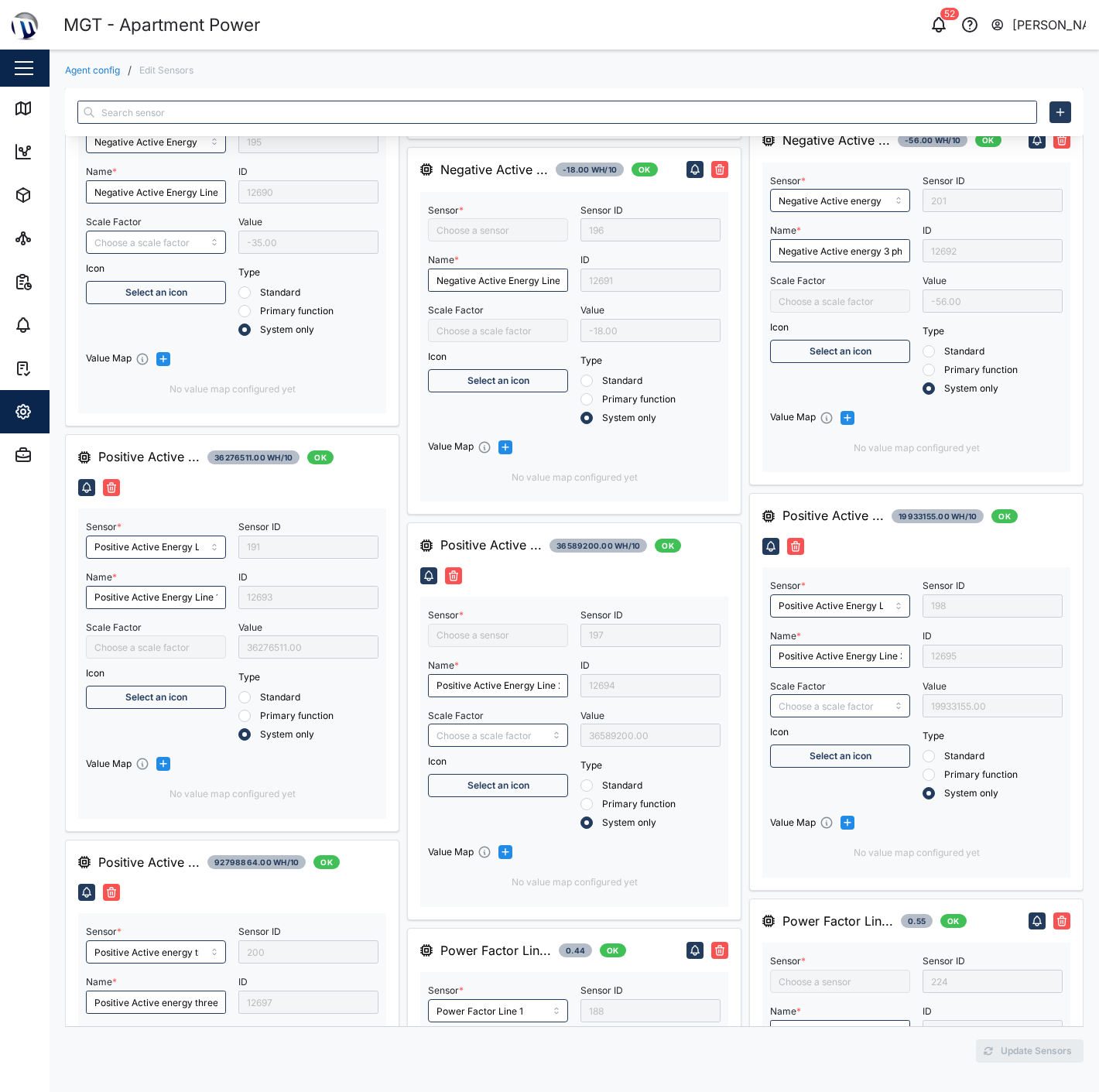
type input "Positive Active Energy Line 2"
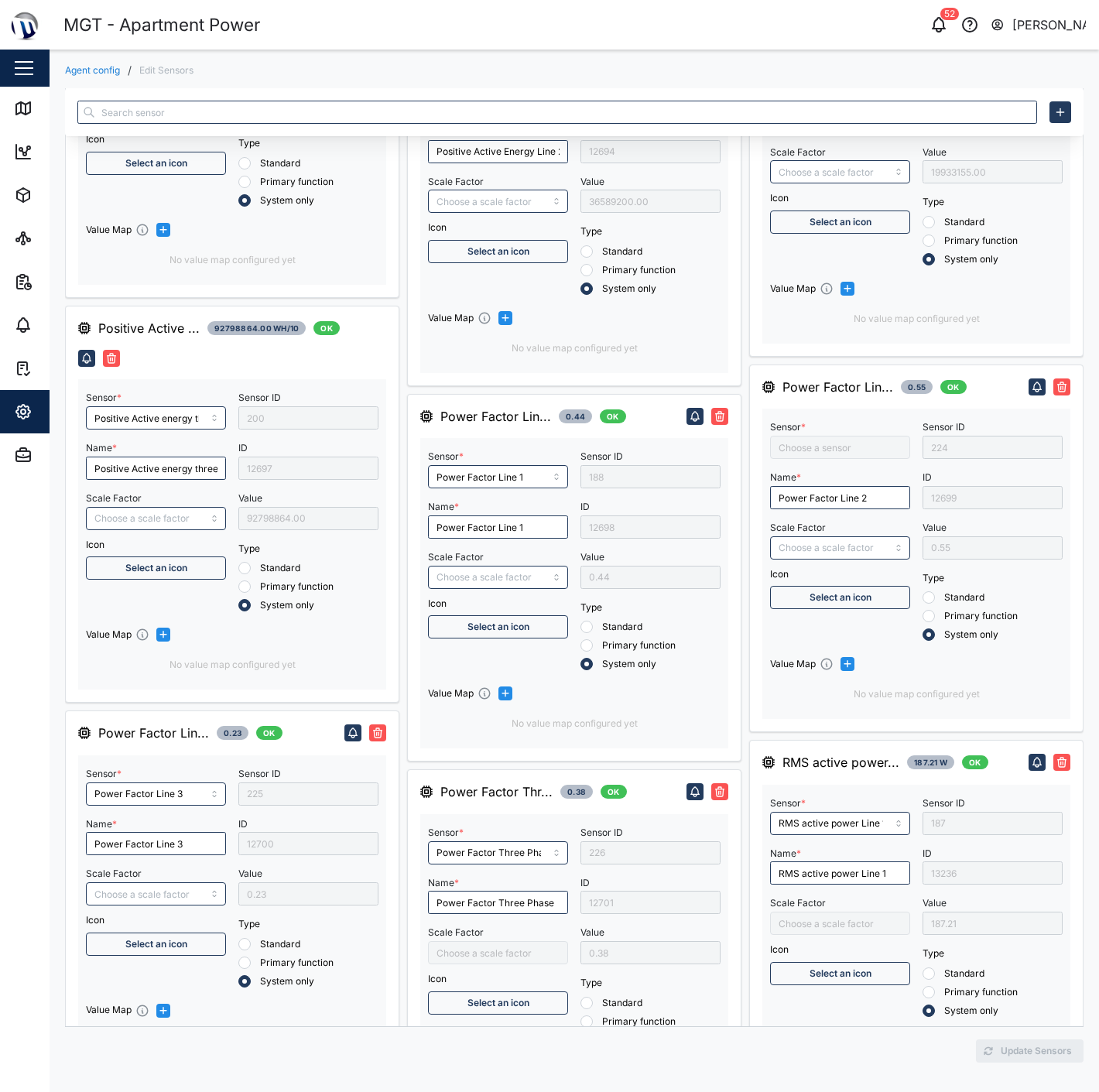
type input "Negative Active Energy Line 3"
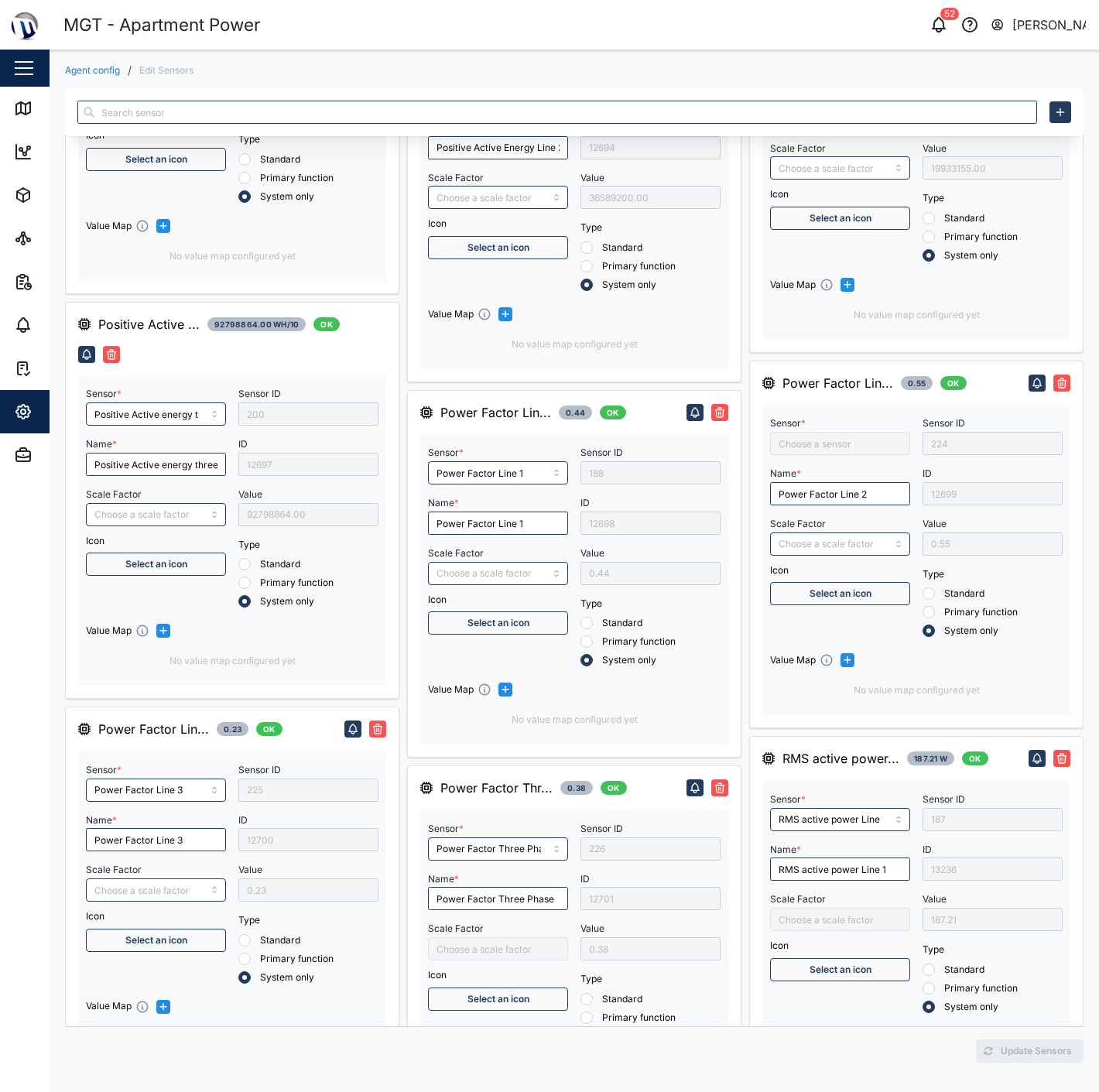
type input "RMS active power line 2"
type input "RMS active power line 3"
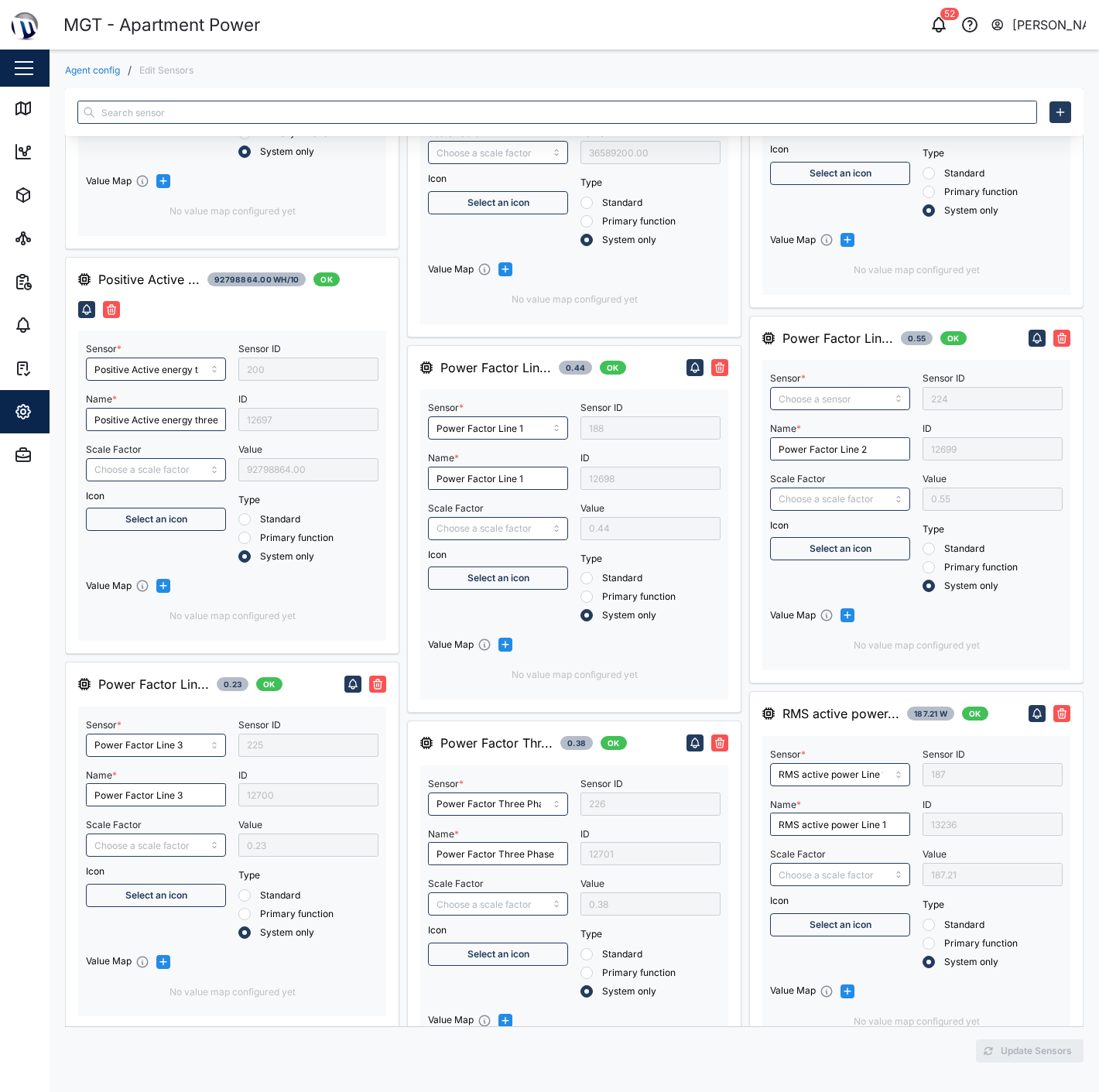
type input "Power Factor Line 2"
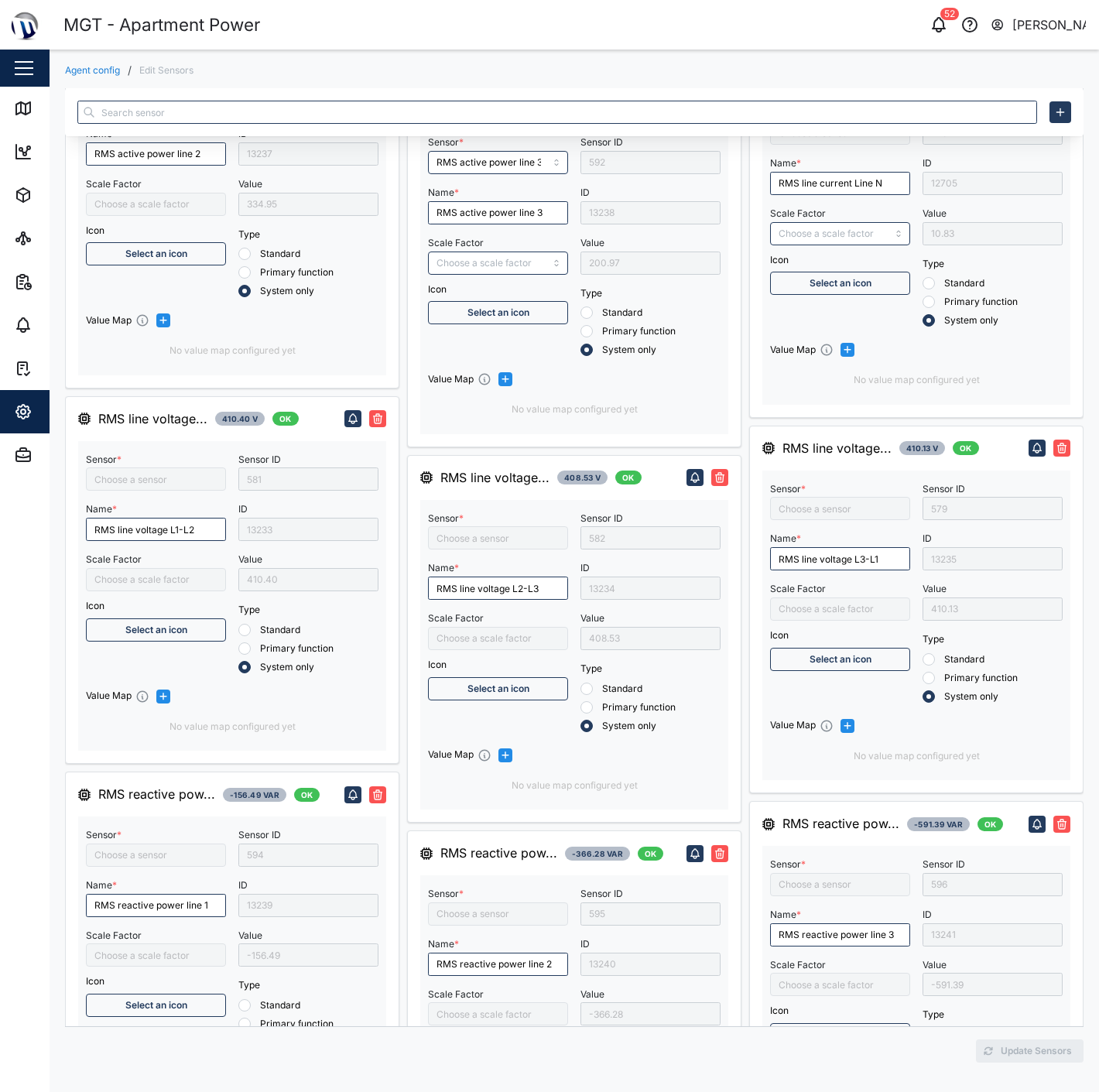
type input "RMS line current Line N"
type input "Reactive energy line 3"
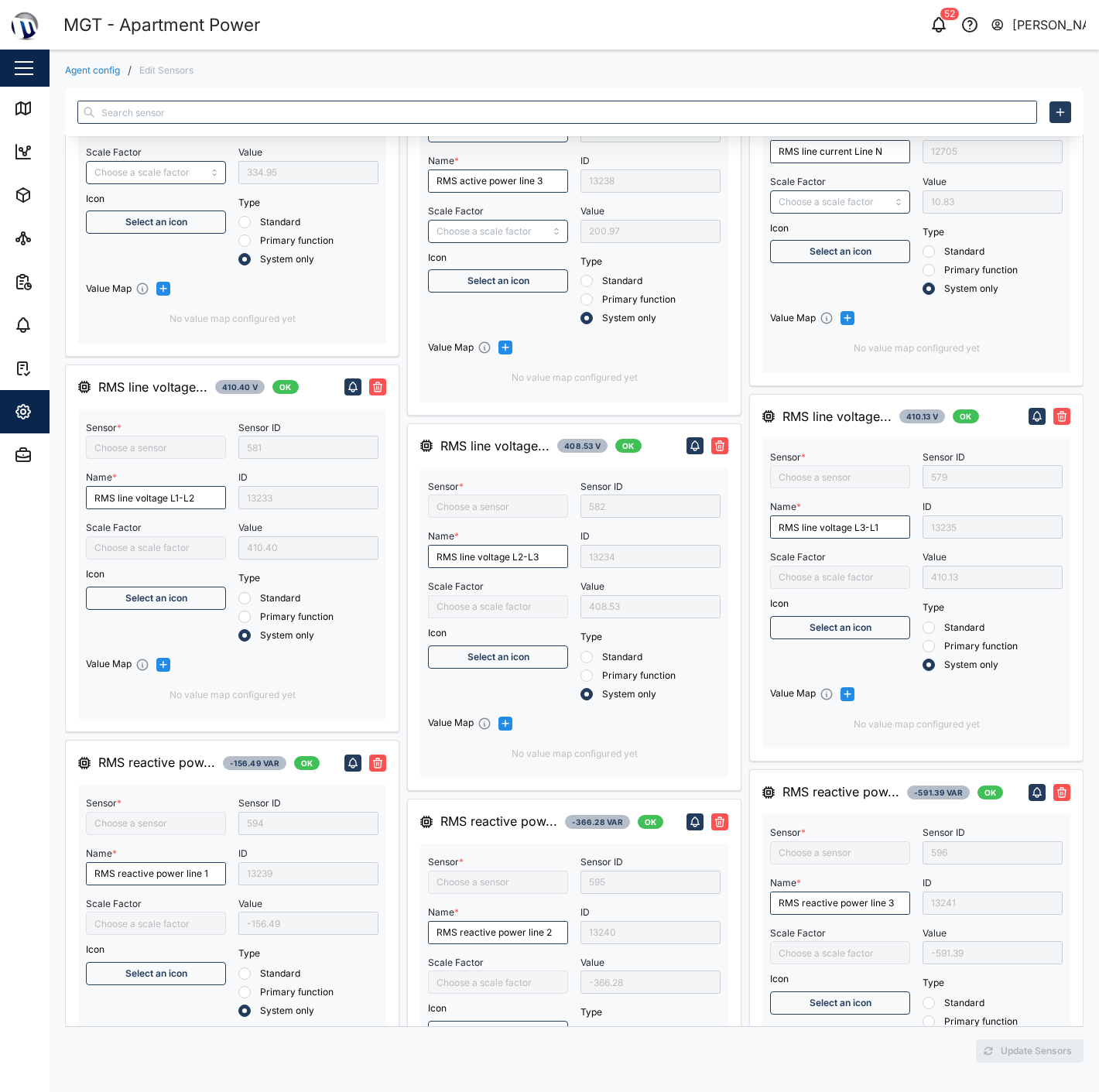
type input "RMS reactive power line 1"
type input "RMS star voltage L3-N"
type input "RMS line voltage L2-L3"
type input "RMS reactive power line 2"
type input "Reactive energy line 1"
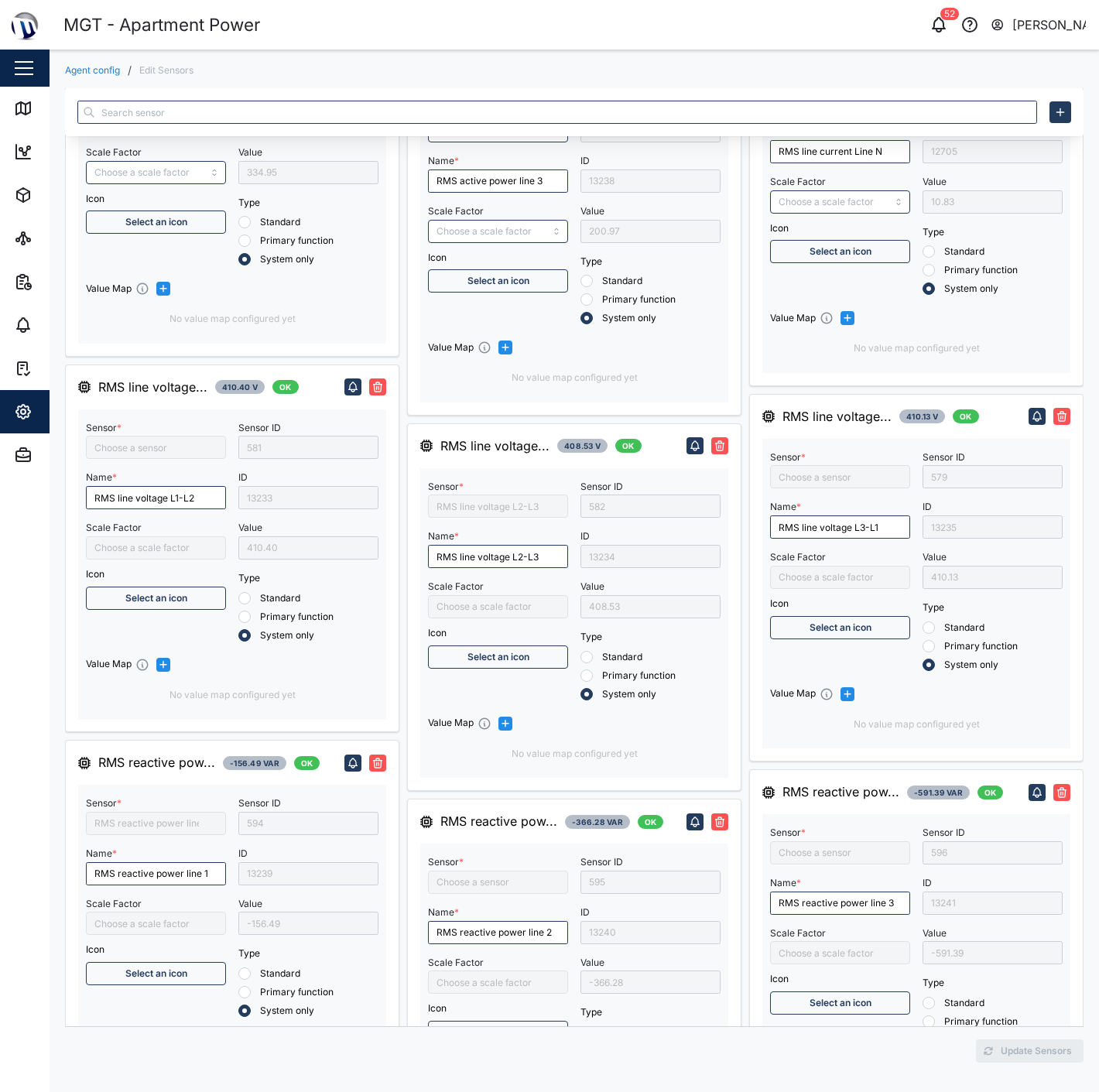
type input "Reactive energy three phase"
type input "RMS line voltage L3-L1"
type input "RMS reactive power line 3"
type input "RMS star voltage L2-N"
type input "Reactive energy line 2"
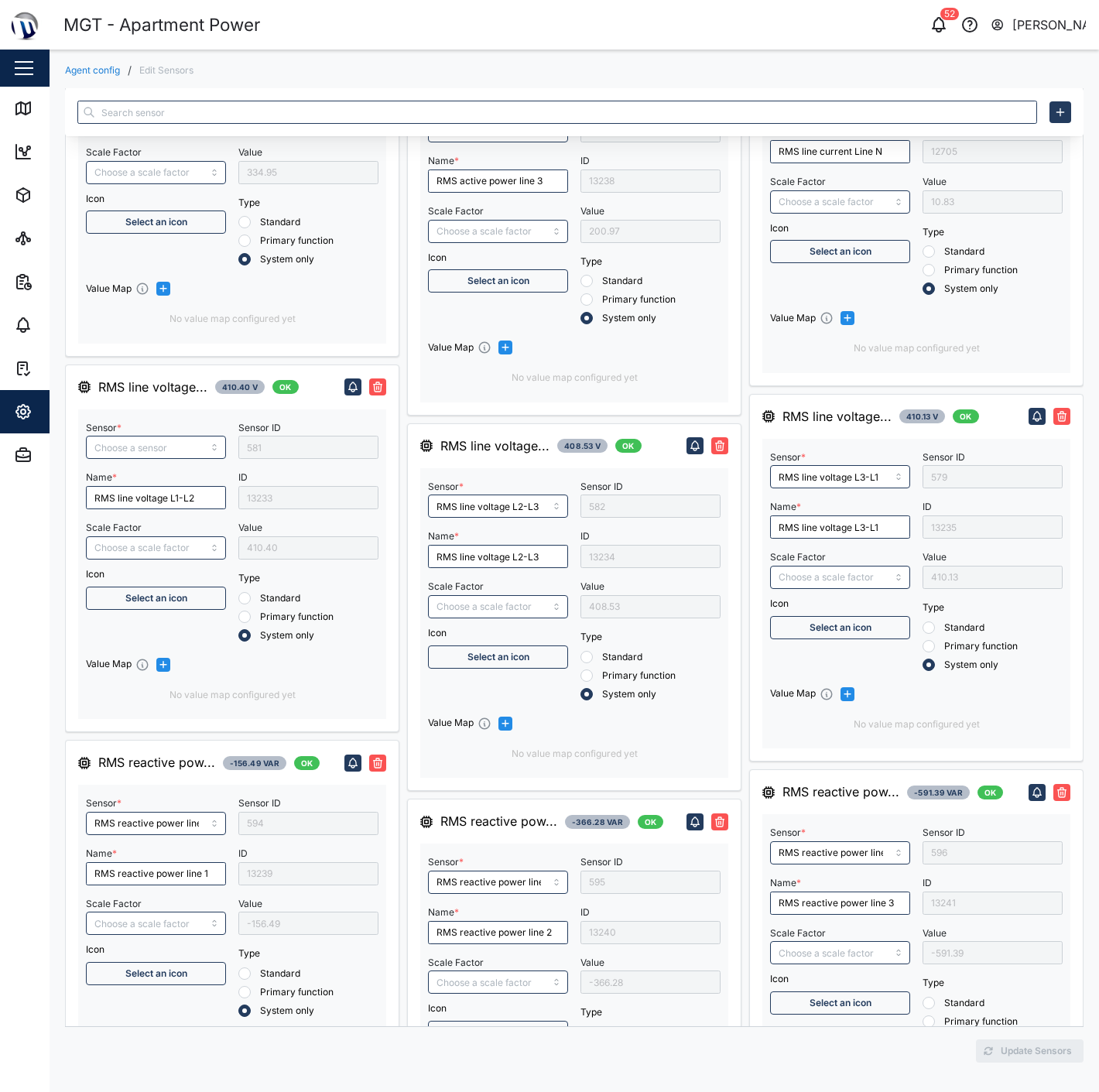
type input "/1000"
type input "RMS line voltage L1-L2"
type input "RMS star avg value voltage"
type input "RMS star voltage L1-N"
type input "Three Phase Total Active Power"
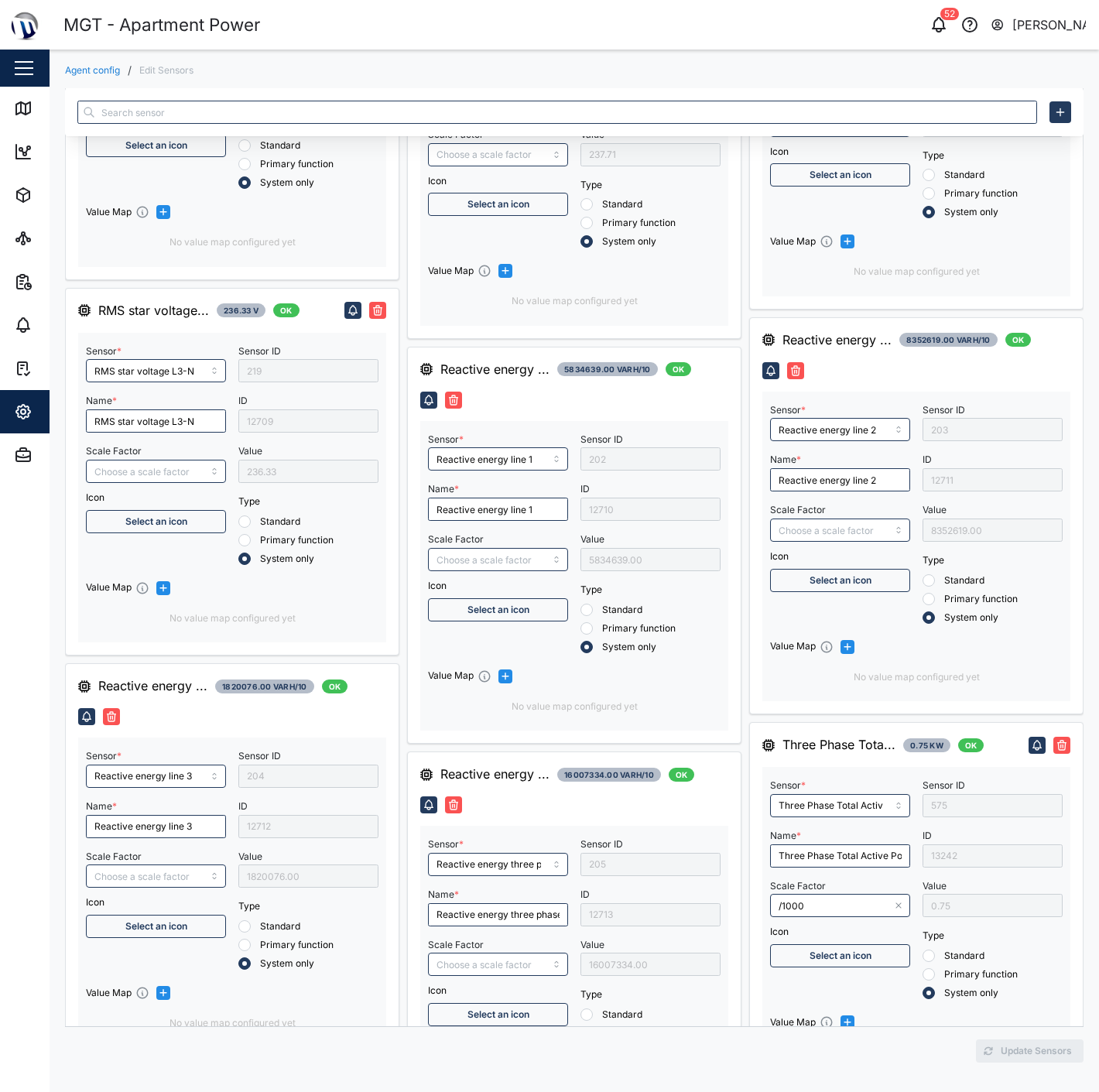
type input "RMS line current Line 1"
type input "Active Energy Line 3"
type input "RMS line current Line 3"
type input "/10000"
type input "Active energy Line 1"
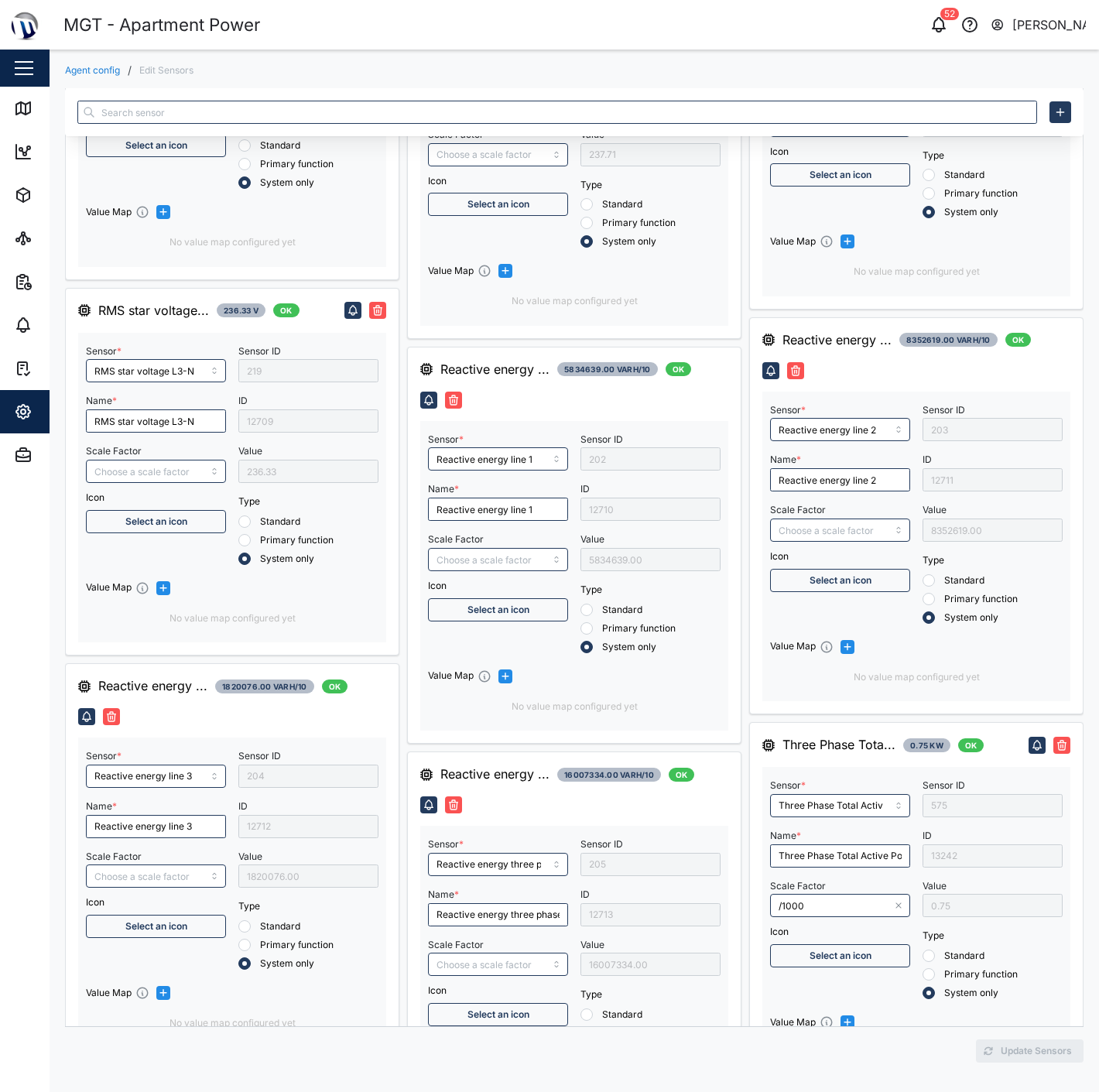
type input "RMS line current Line 2"
type input "/10000"
type input "Active Energy Line 2"
type input "/10000"
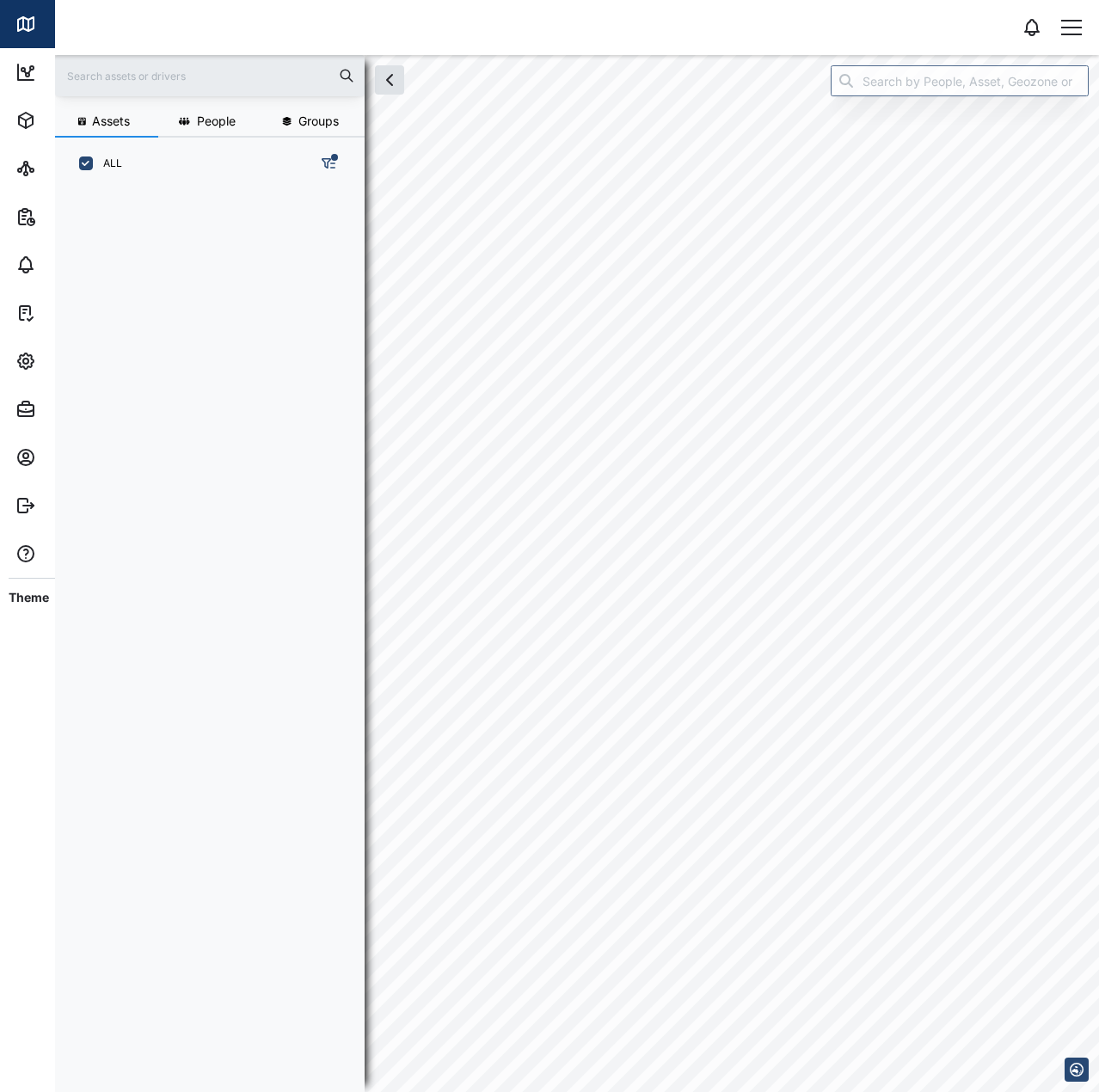
scroll to position [881, 269]
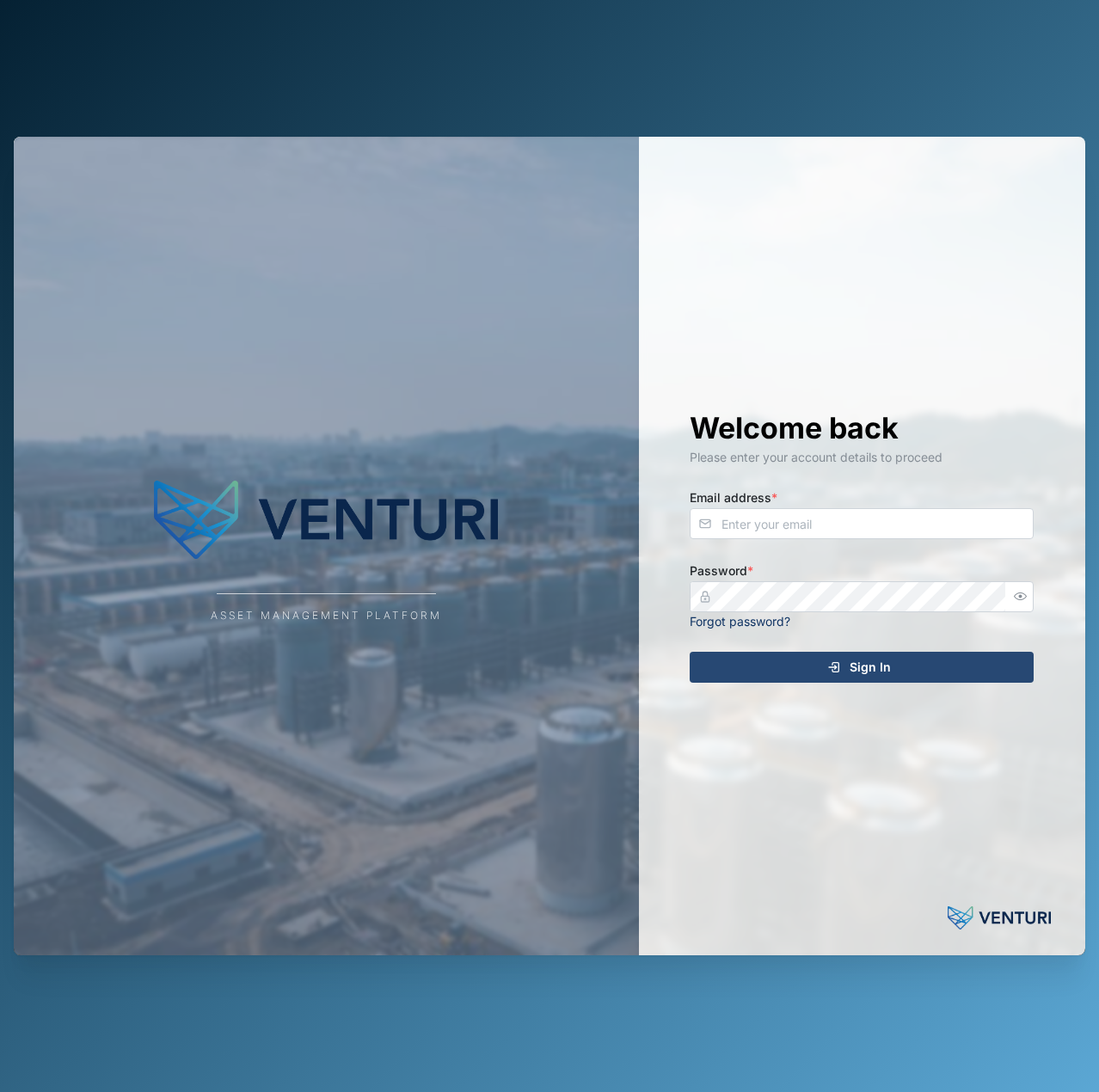
click at [997, 391] on div "Welcome back Please enter your account details to proceed Email address * Passw…" at bounding box center [861, 546] width 413 height 820
click at [930, 547] on div "Welcome back Please enter your account details to proceed Email address * Passw…" at bounding box center [861, 546] width 413 height 820
drag, startPoint x: 940, startPoint y: 533, endPoint x: 951, endPoint y: 514, distance: 22.0
click at [942, 531] on input "Email address *" at bounding box center [861, 524] width 344 height 31
type input "[EMAIL_ADDRESS][PERSON_NAME][DOMAIN_NAME]"
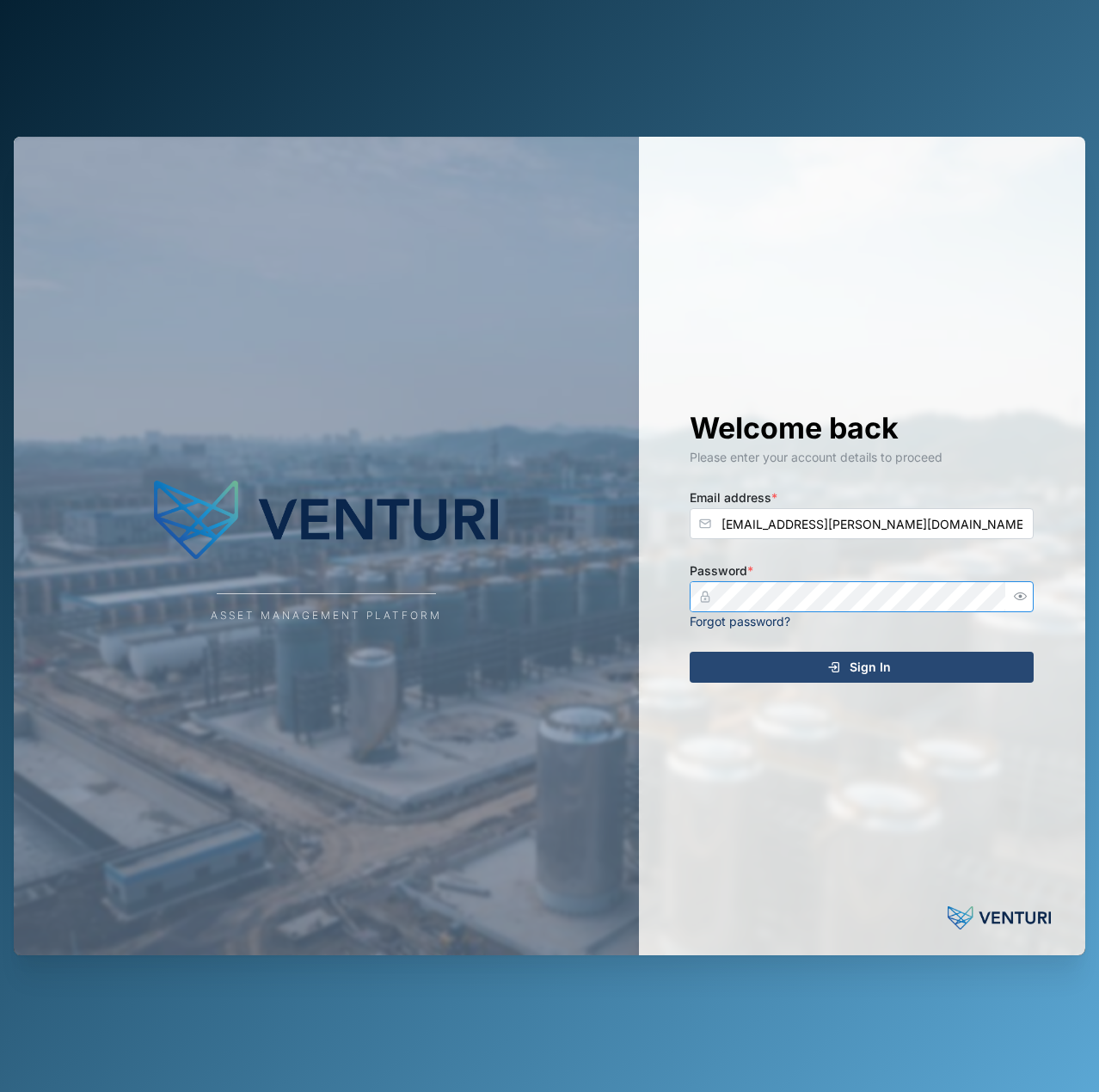
click at [690, 651] on button "Sign In" at bounding box center [861, 667] width 344 height 31
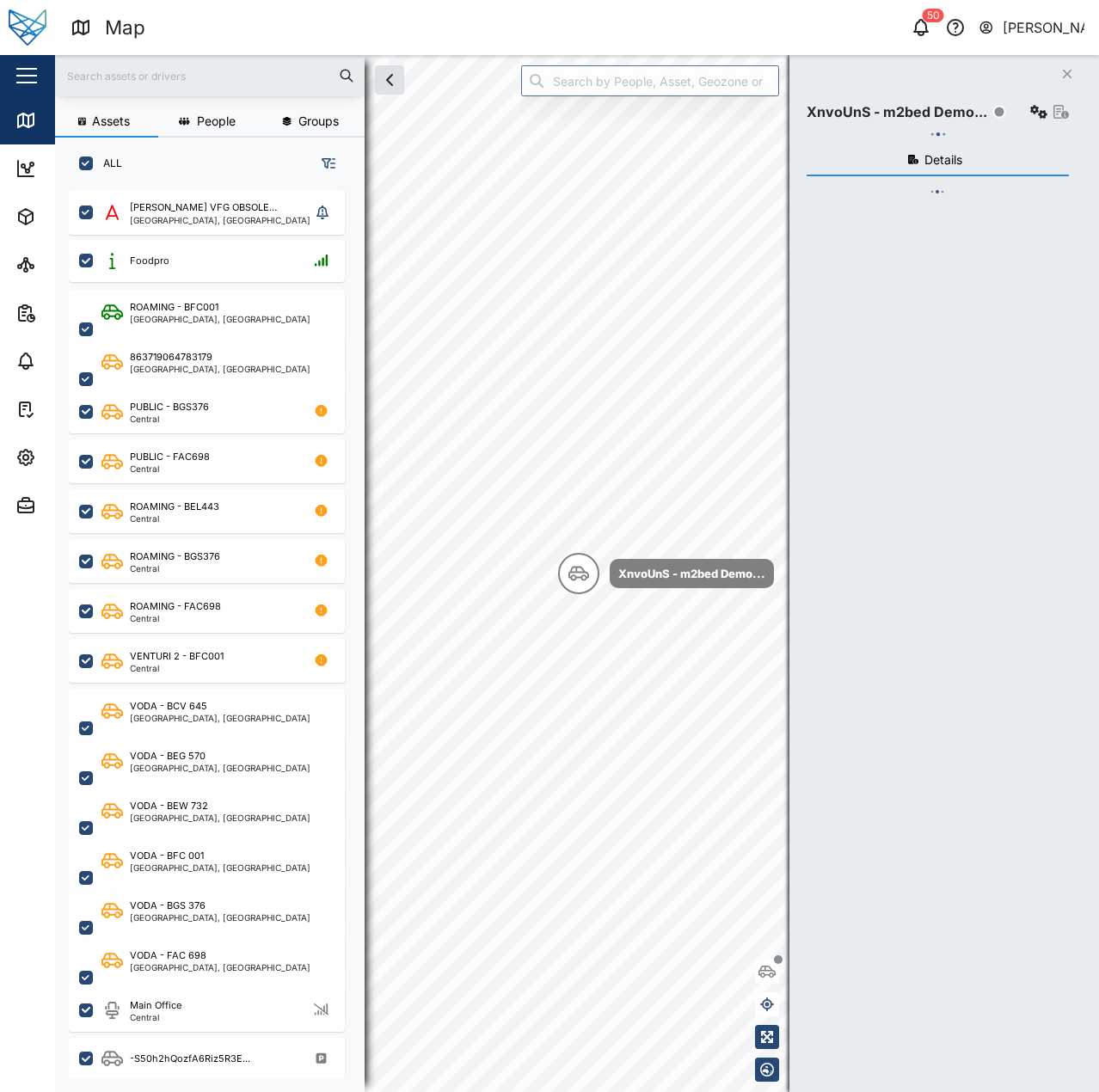
checkbox input "true"
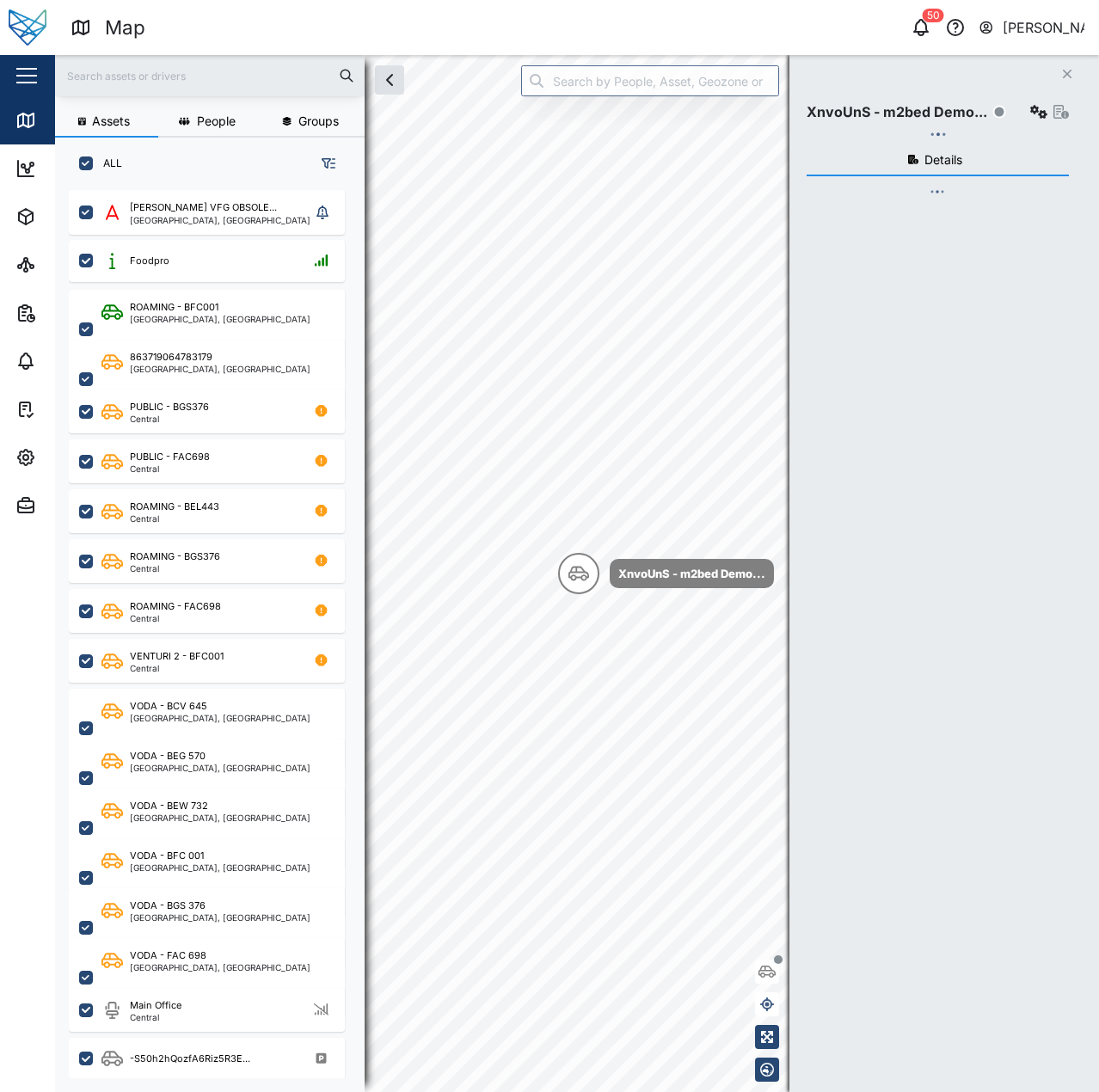
checkbox input "true"
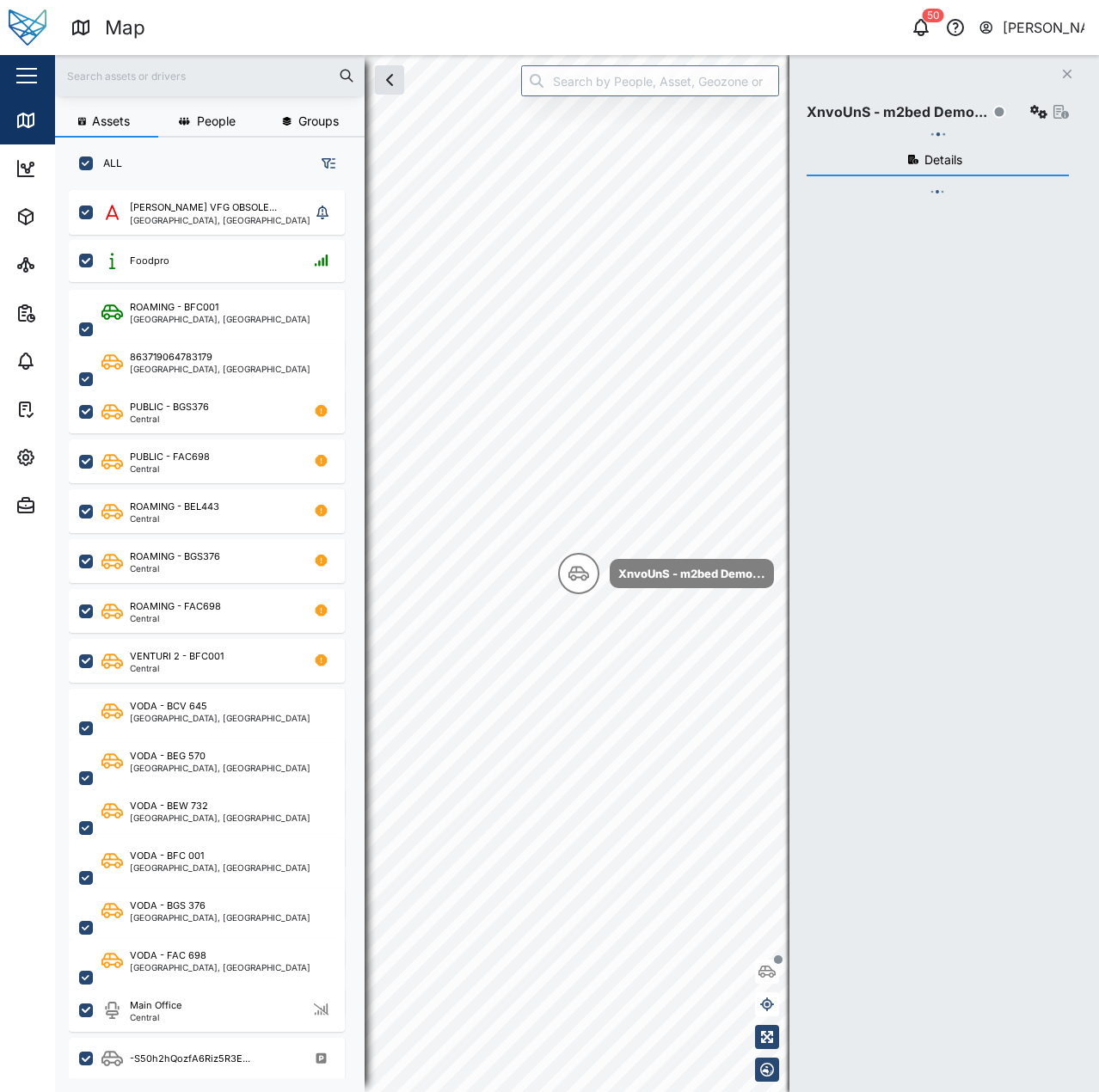
checkbox input "true"
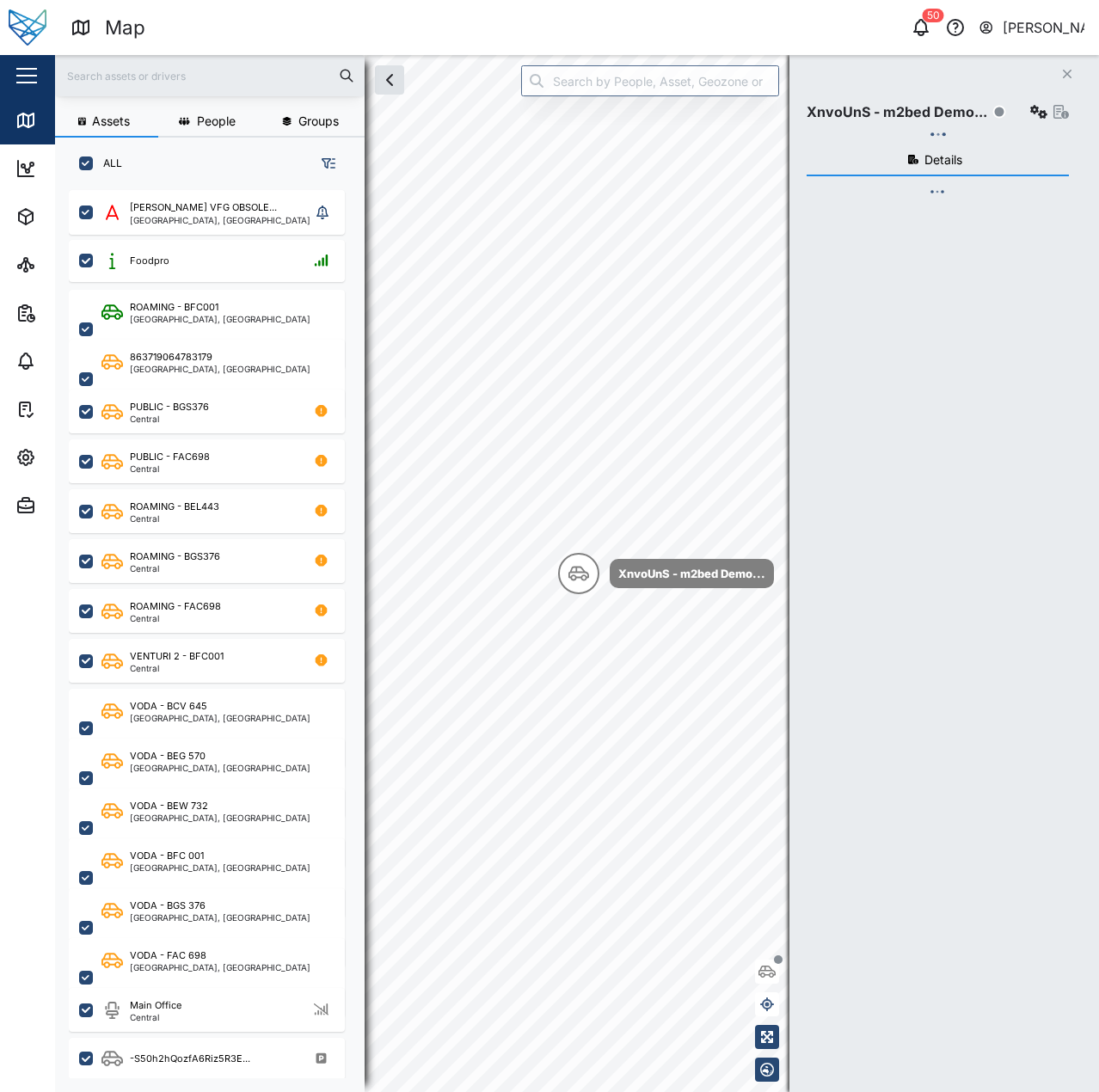
checkbox input "true"
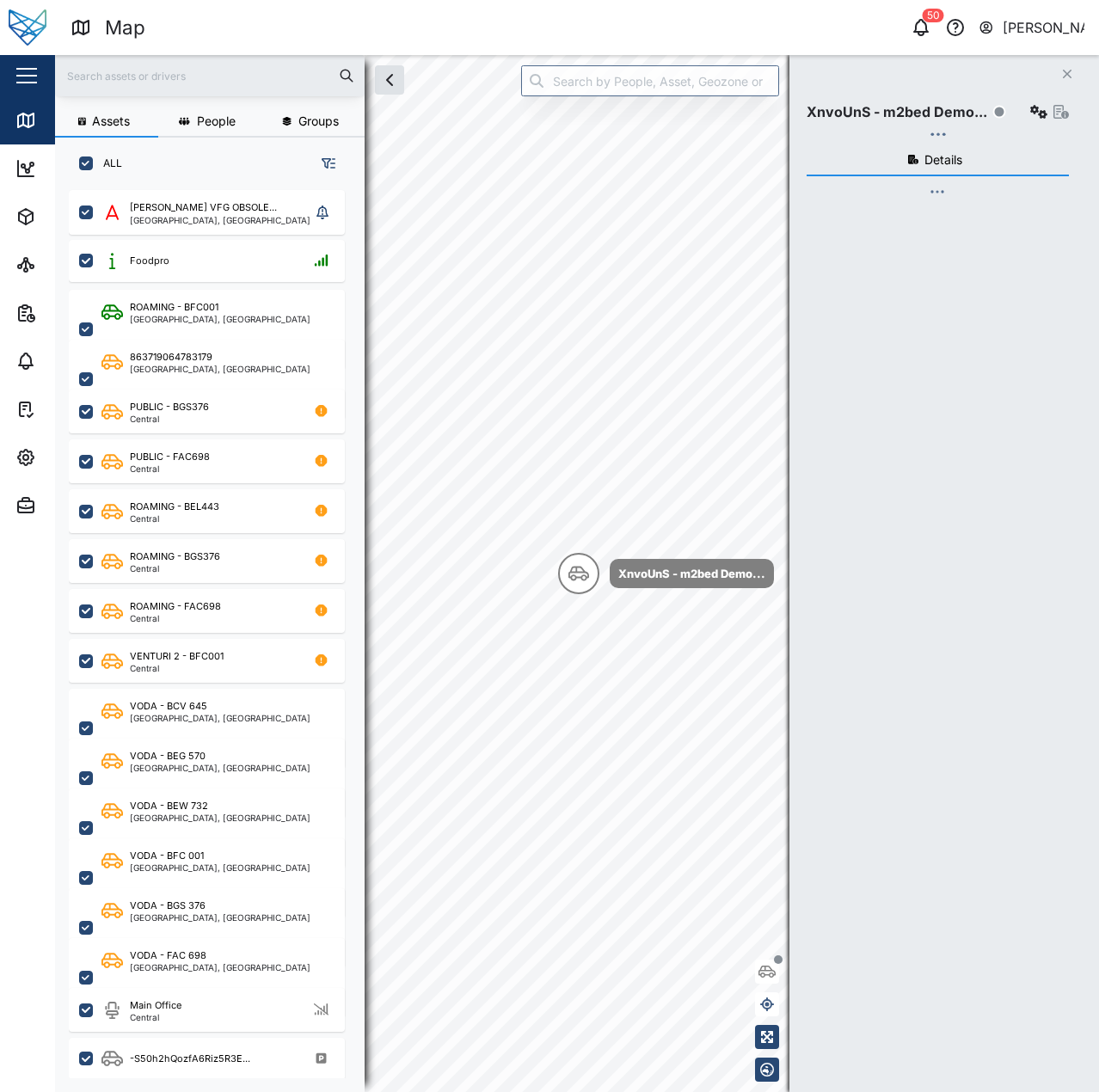
checkbox input "true"
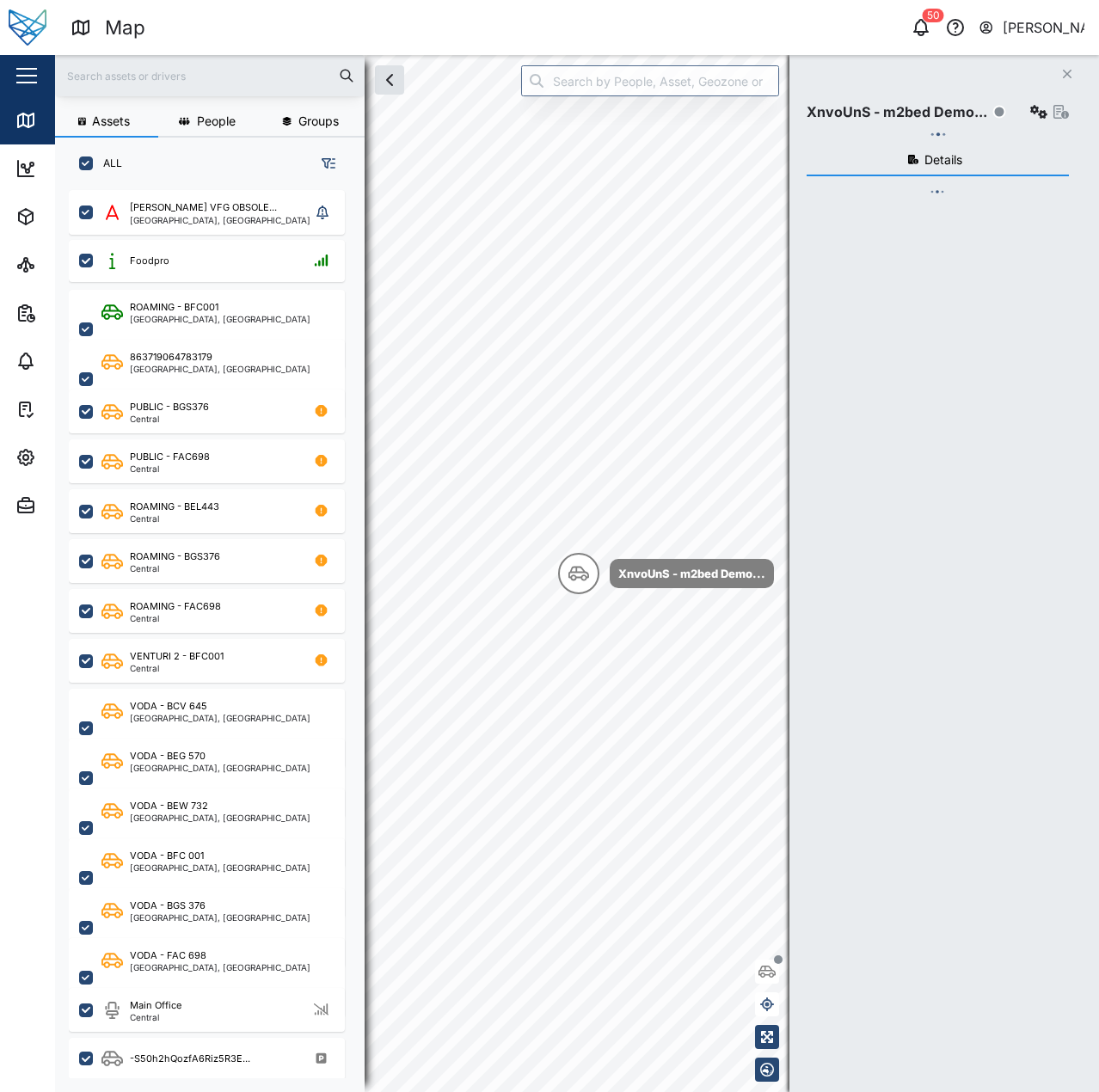
checkbox input "true"
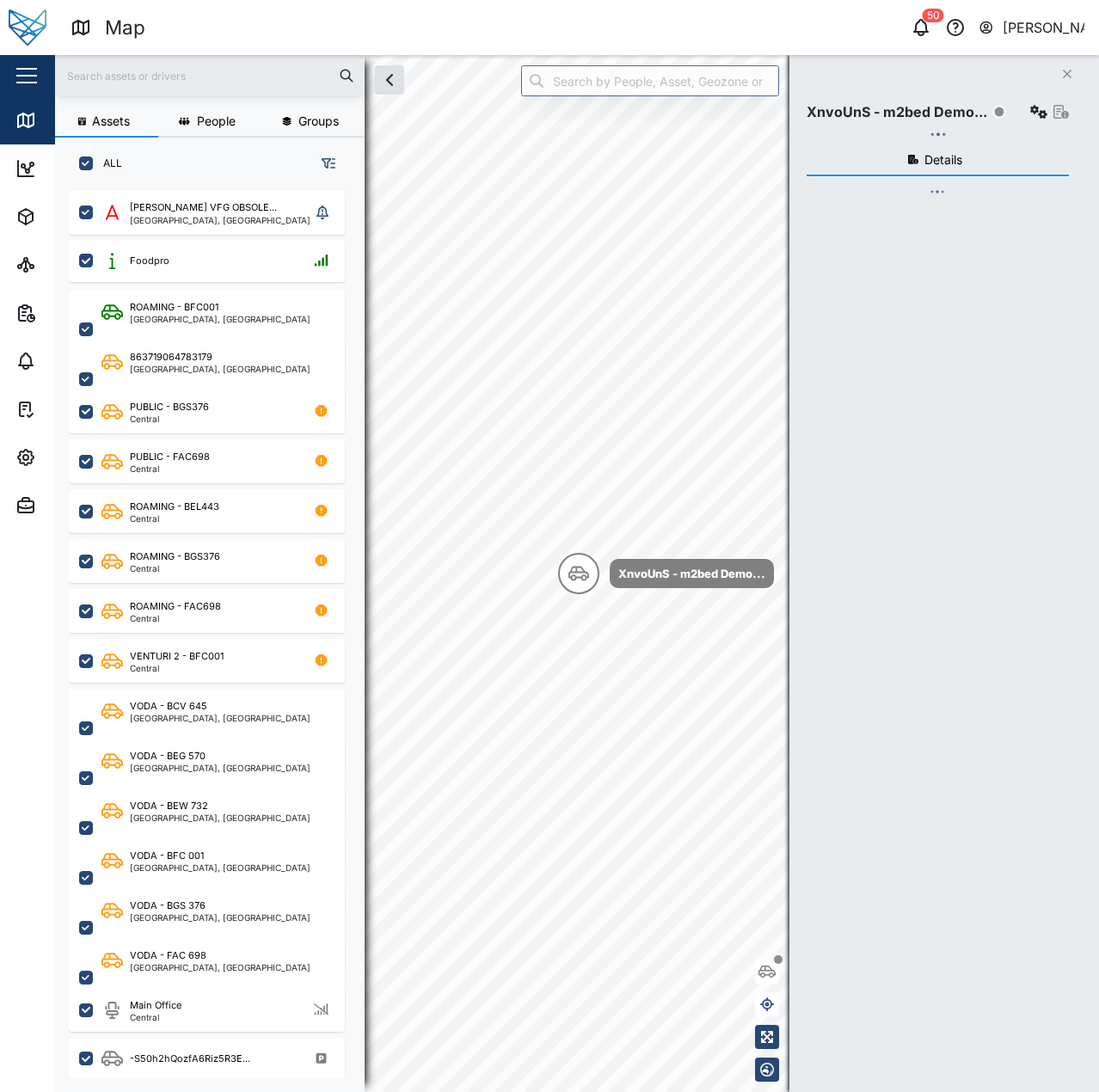
checkbox input "true"
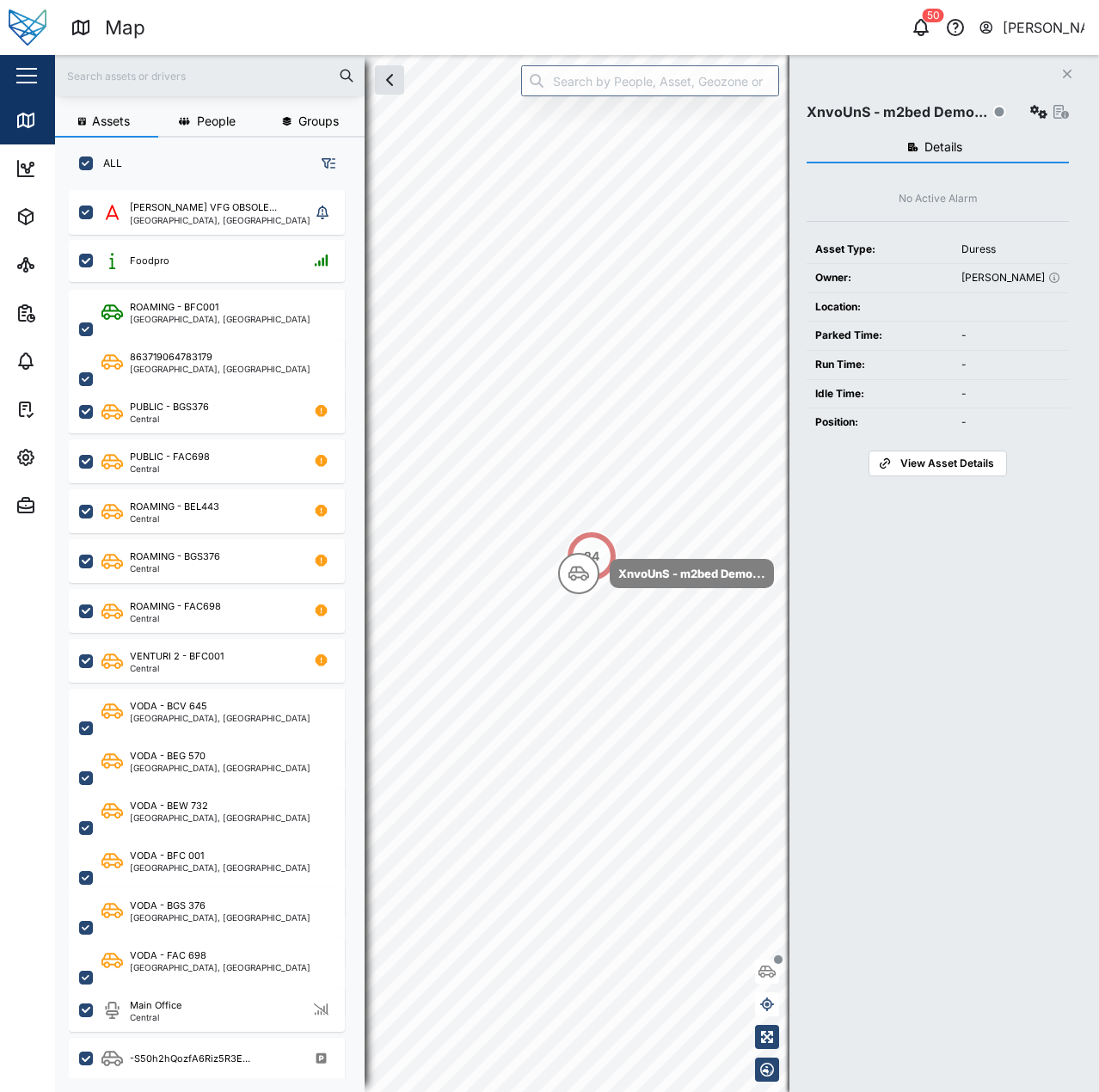
scroll to position [881, 269]
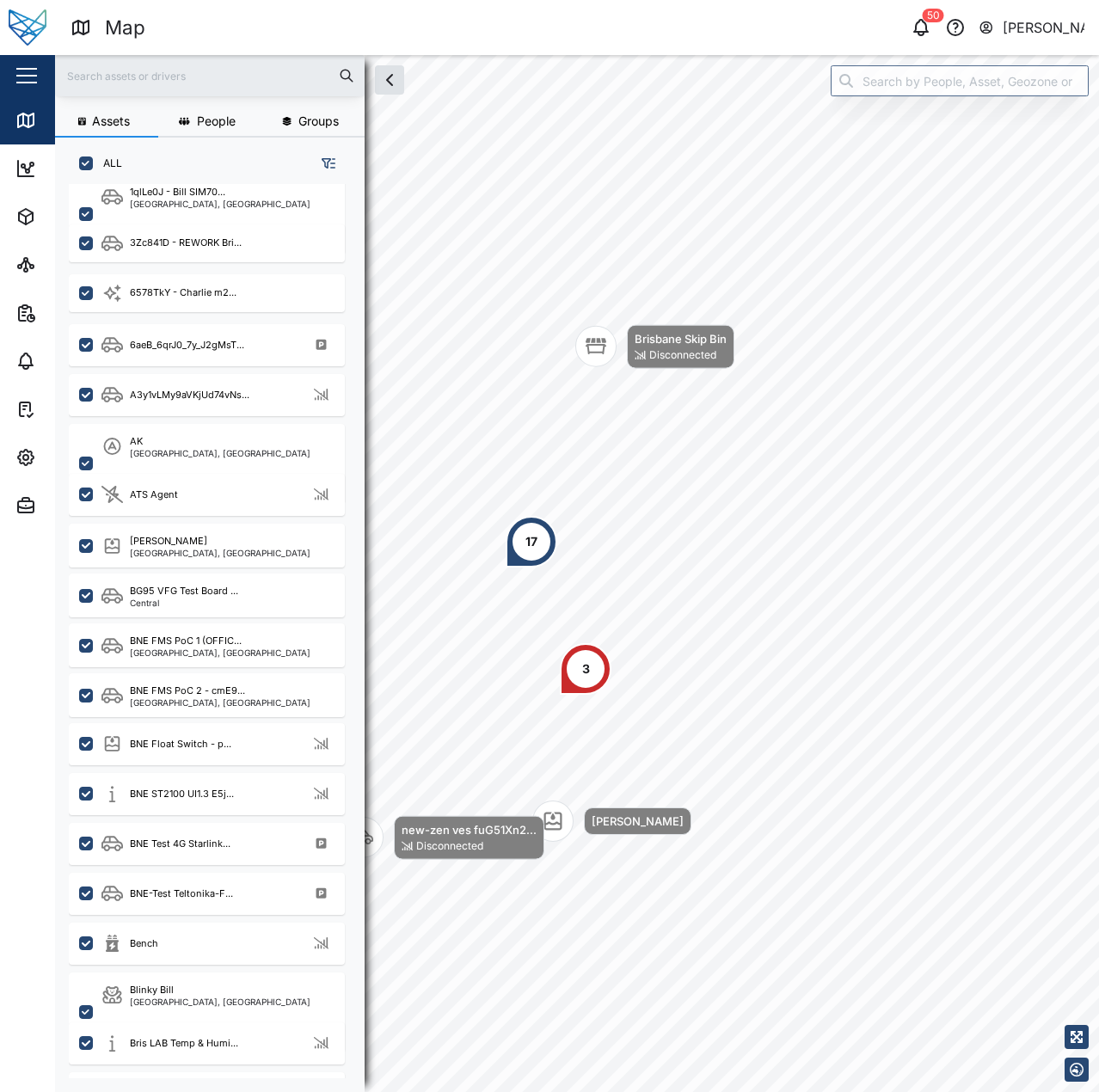
scroll to position [946, 0]
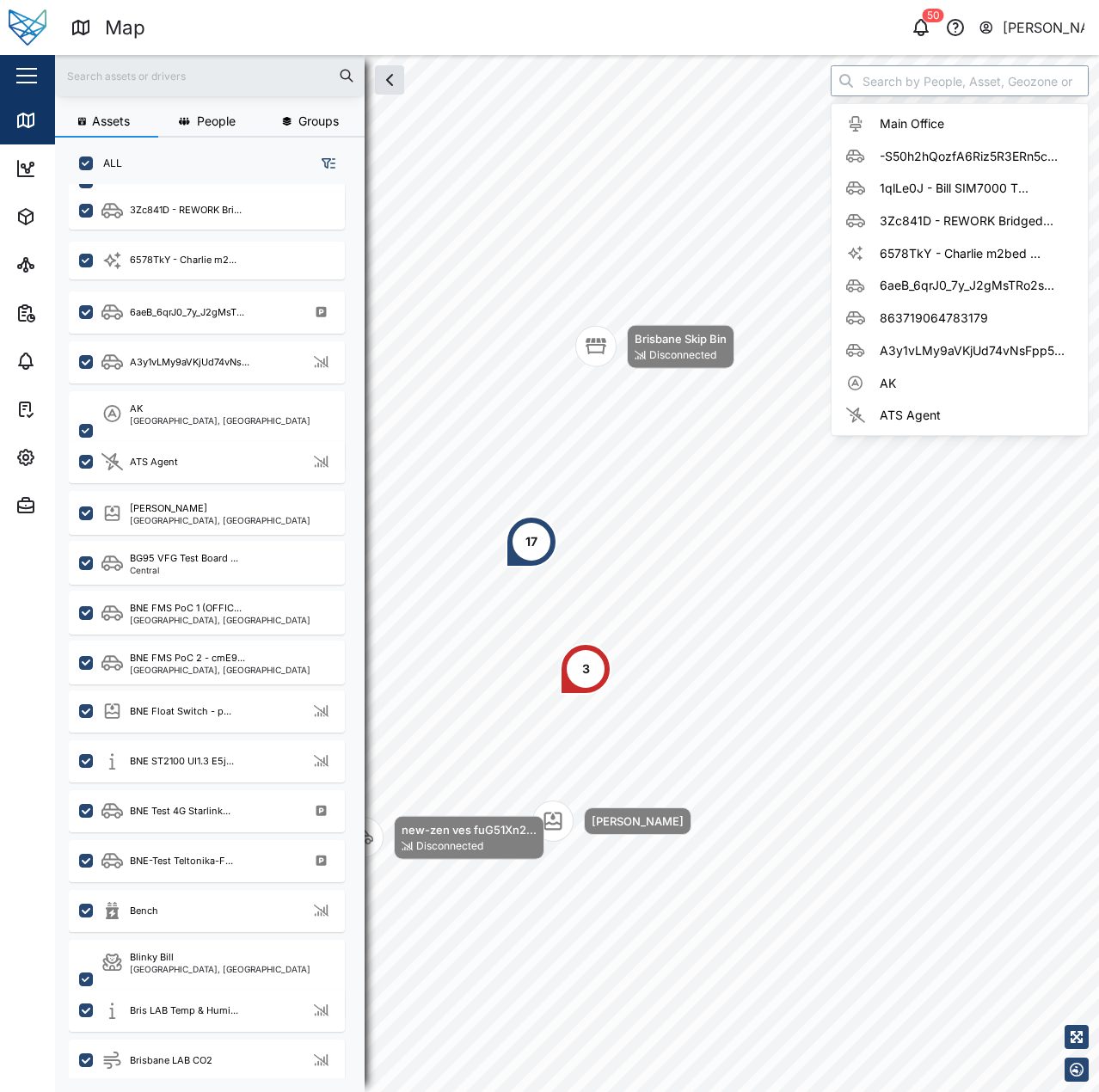
click at [904, 77] on input "search" at bounding box center [959, 81] width 258 height 31
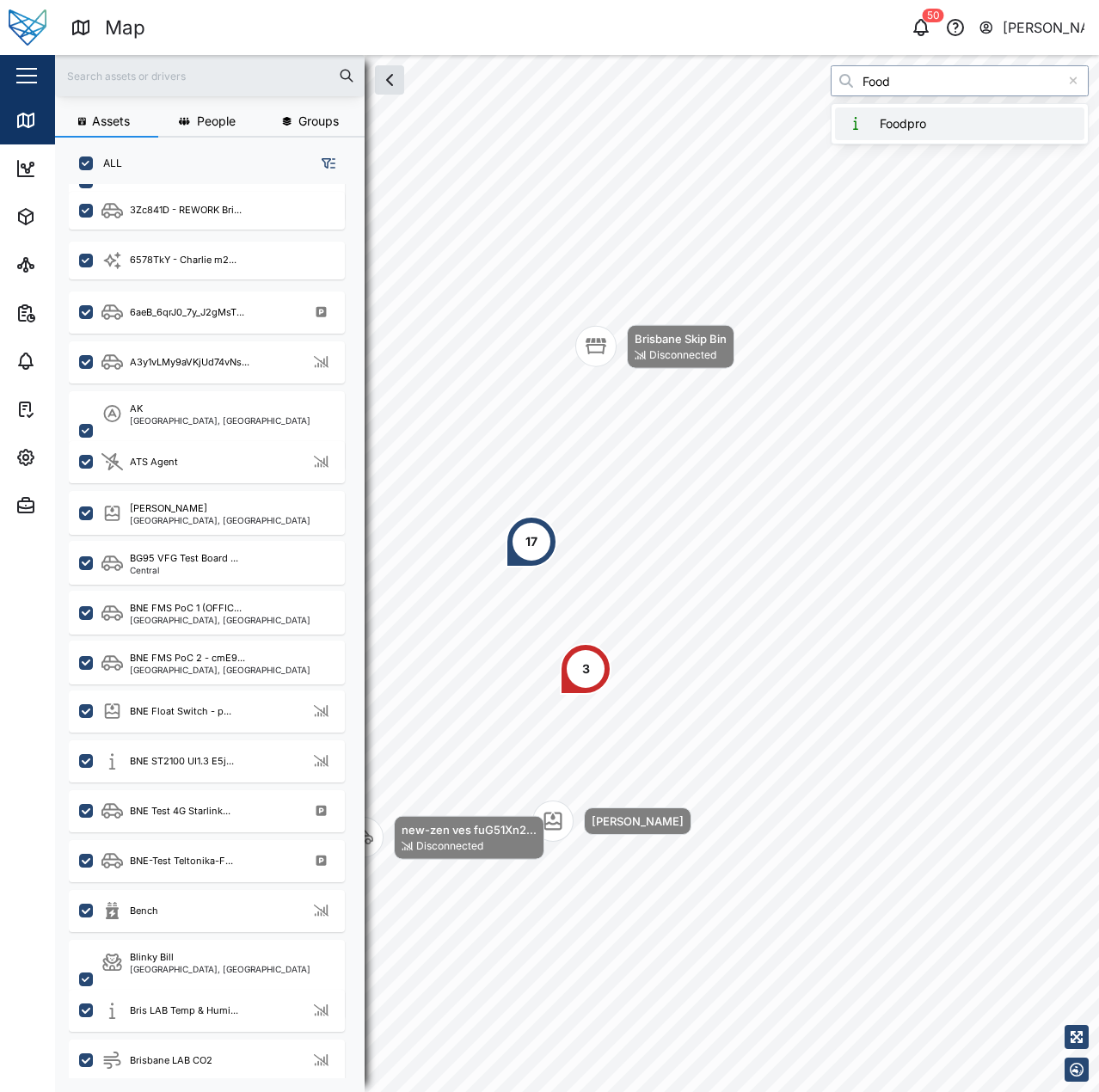
click at [933, 141] on div "Foodpro" at bounding box center [959, 124] width 256 height 40
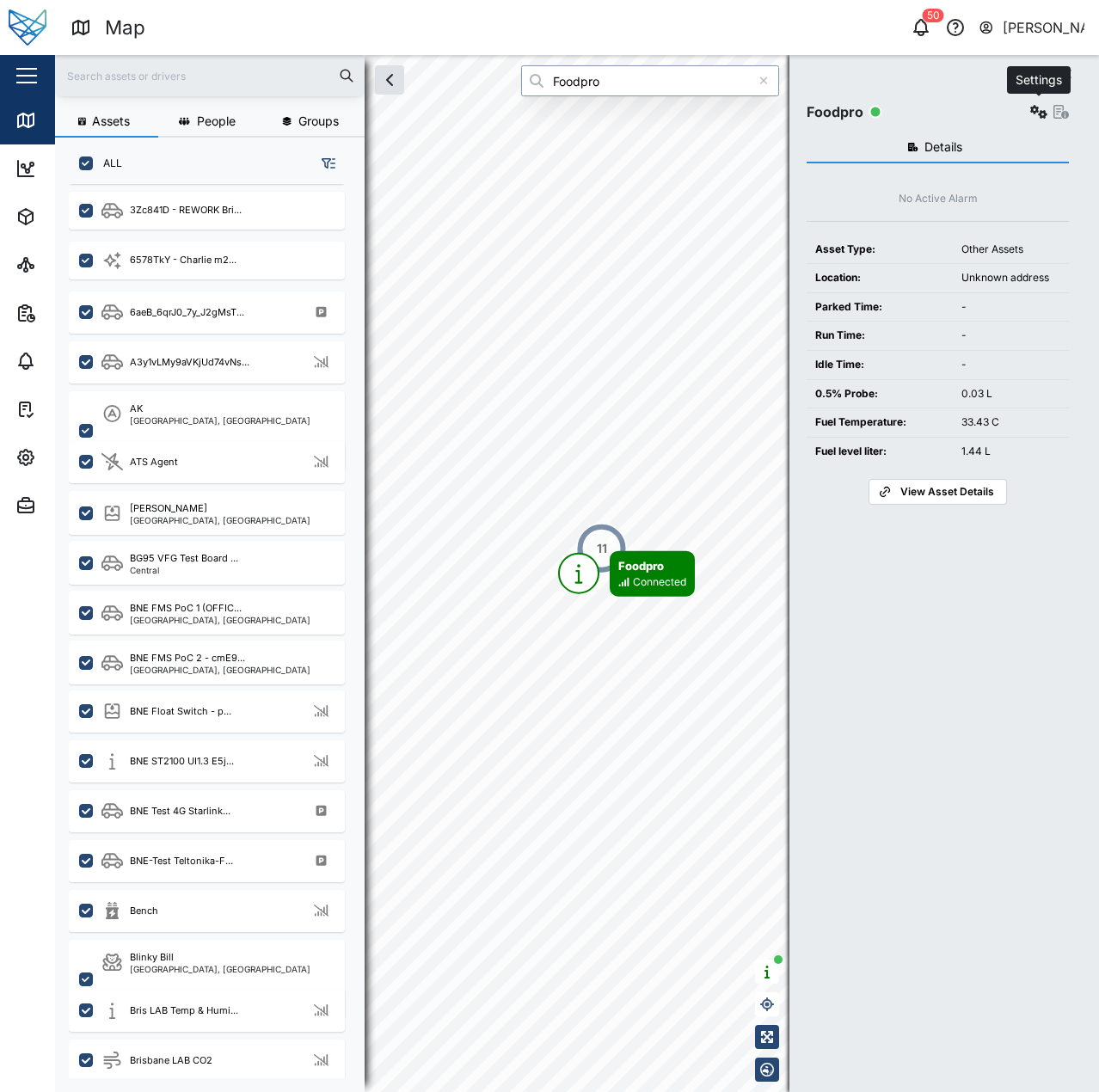
type input "Foodpro"
click at [1034, 112] on icon "button" at bounding box center [1039, 112] width 17 height 14
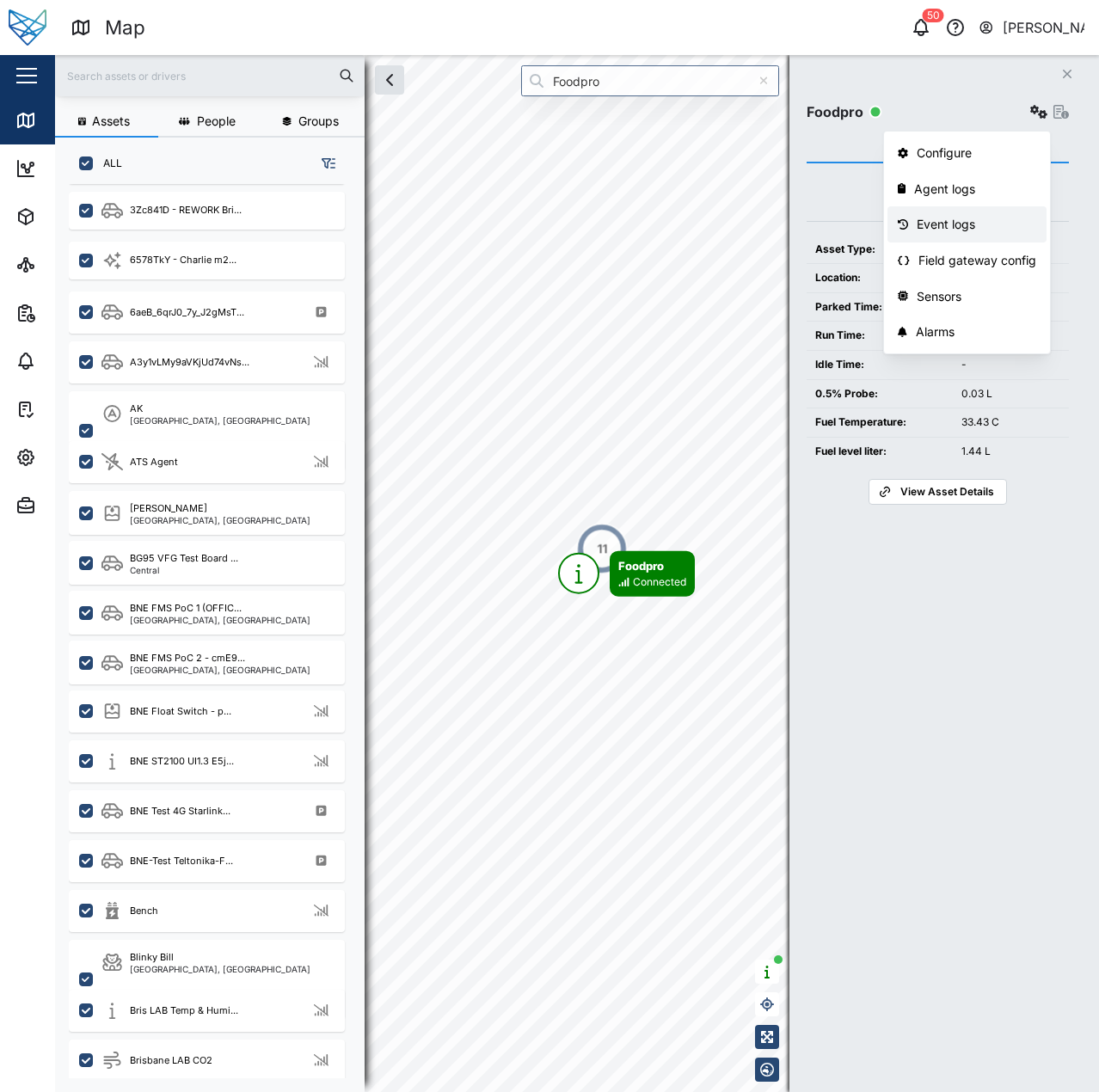
click at [993, 216] on div "Event logs" at bounding box center [977, 225] width 120 height 19
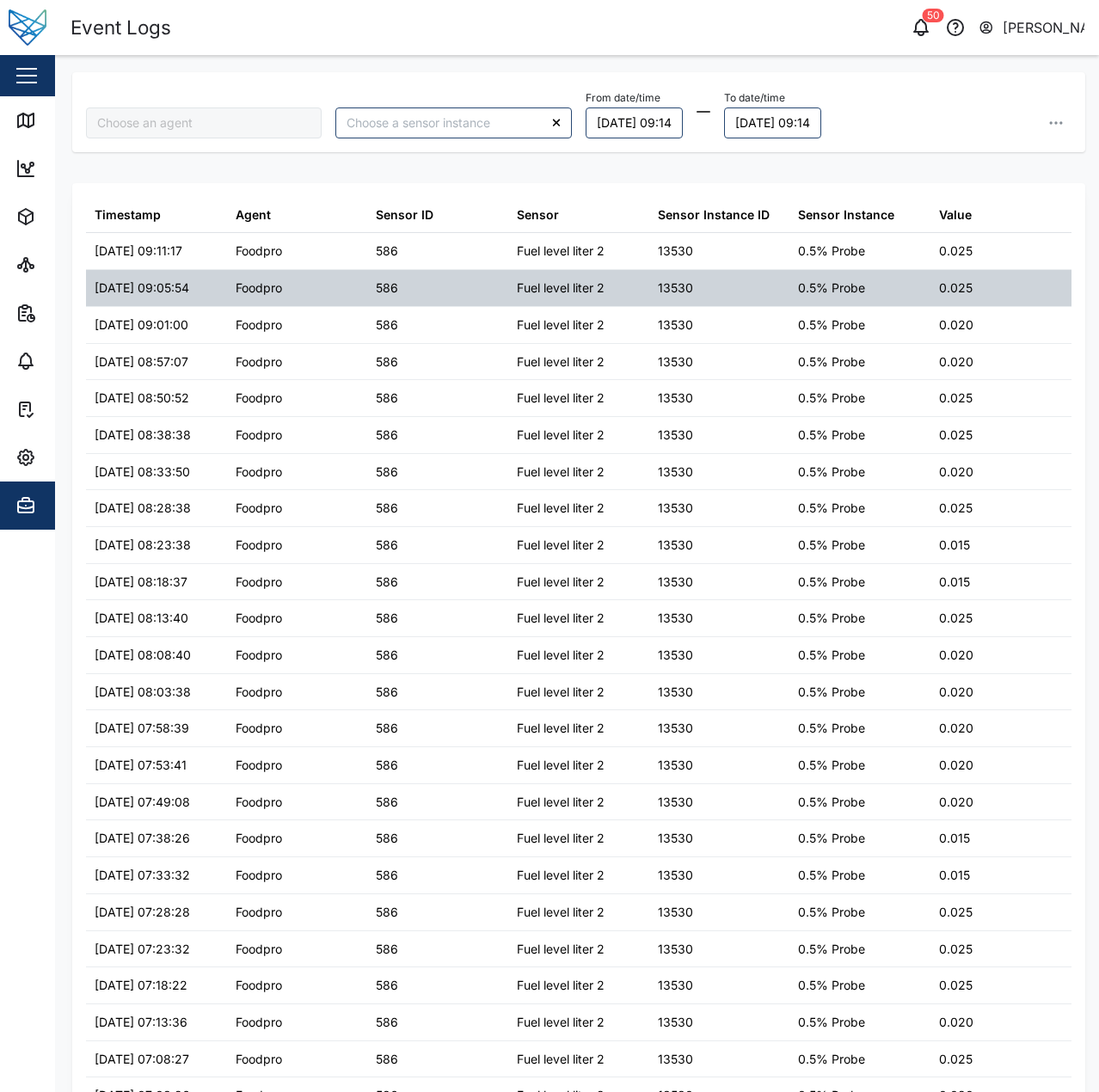
type input "Foodpro"
click at [775, 274] on div "13530" at bounding box center [719, 288] width 141 height 36
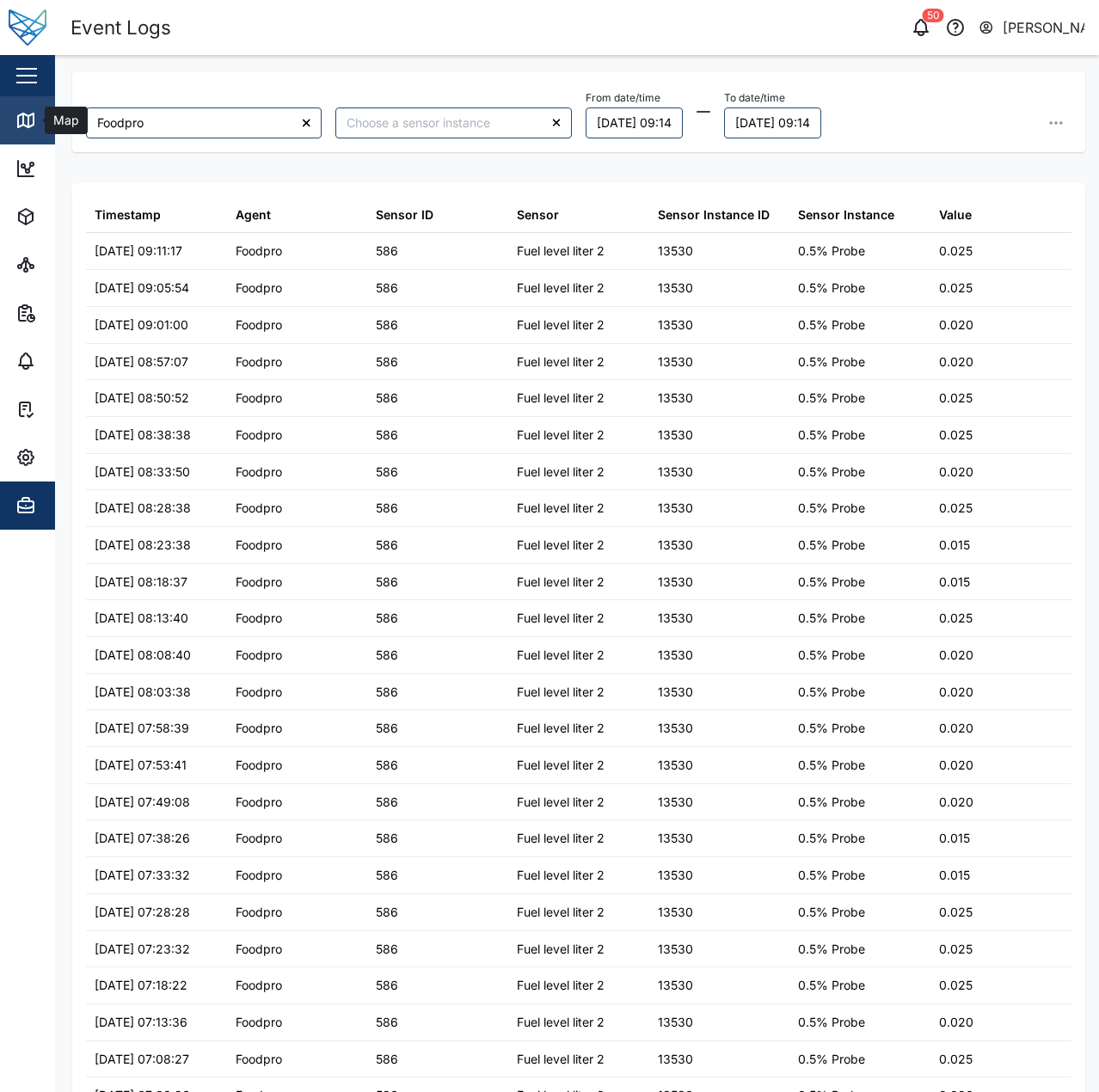
click at [12, 127] on link "Map" at bounding box center [112, 121] width 224 height 49
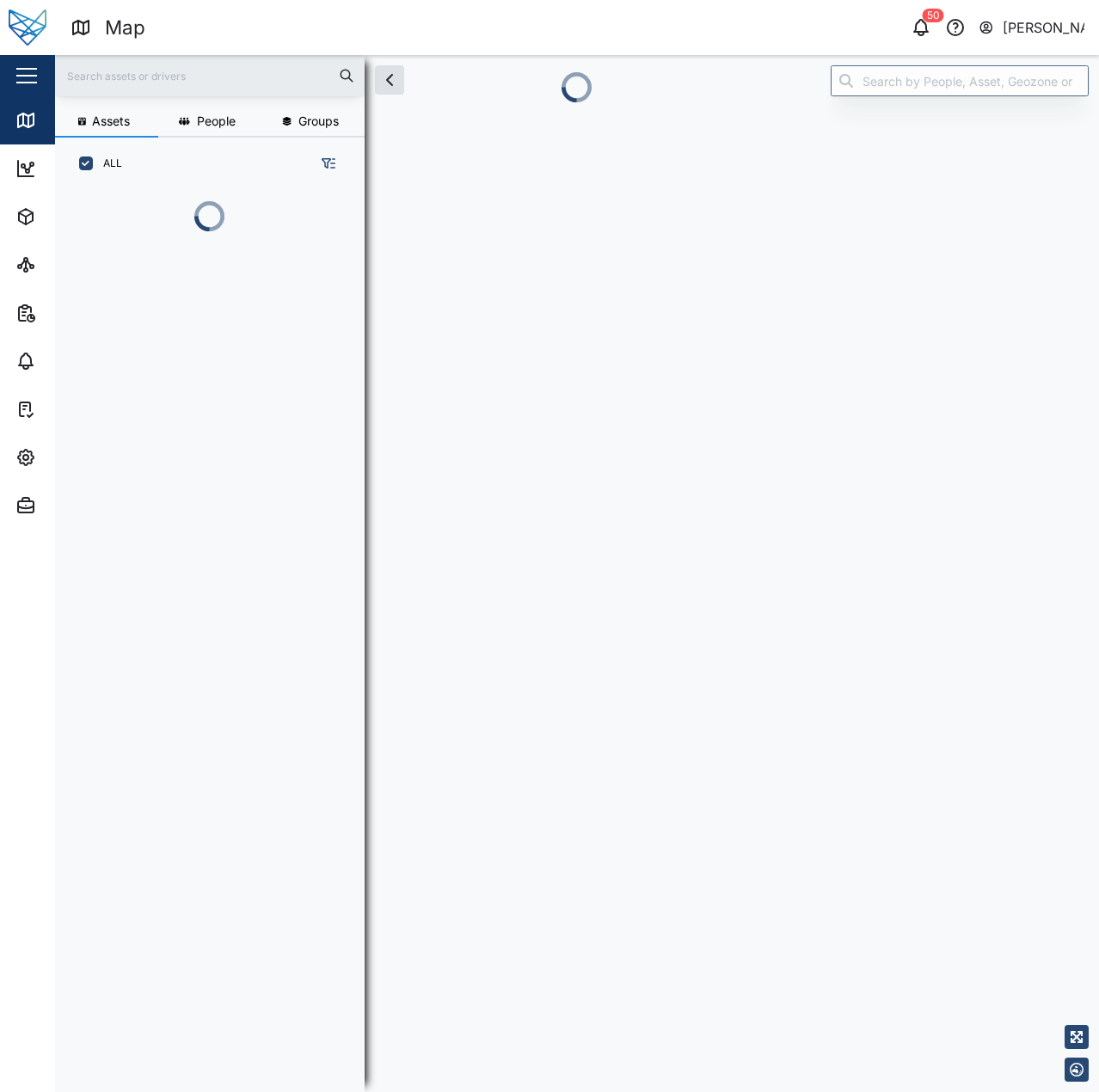
scroll to position [14, 14]
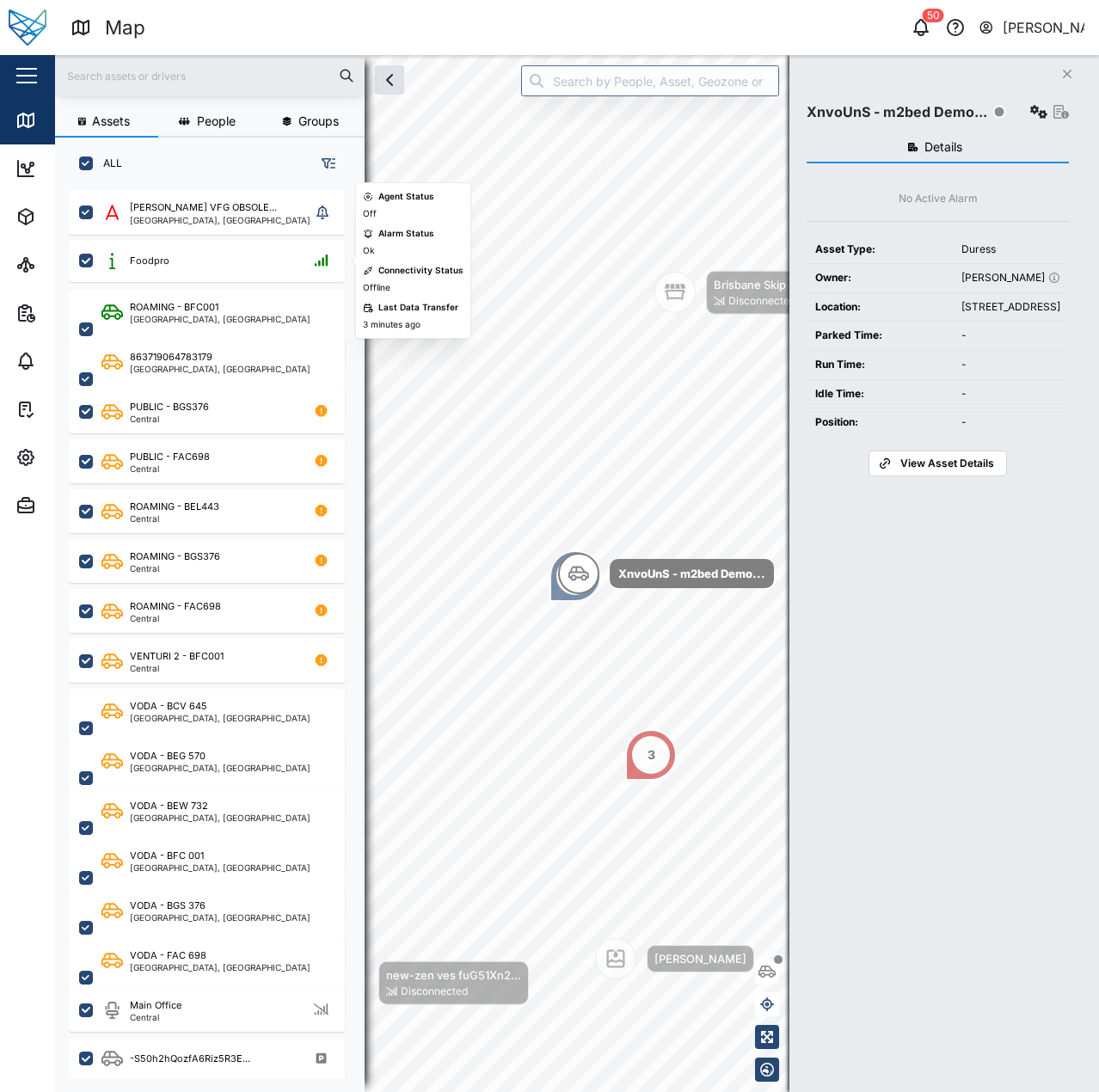
drag, startPoint x: 215, startPoint y: 259, endPoint x: 834, endPoint y: 120, distance: 634.4
click at [215, 259] on div "Foodpro" at bounding box center [218, 260] width 233 height 22
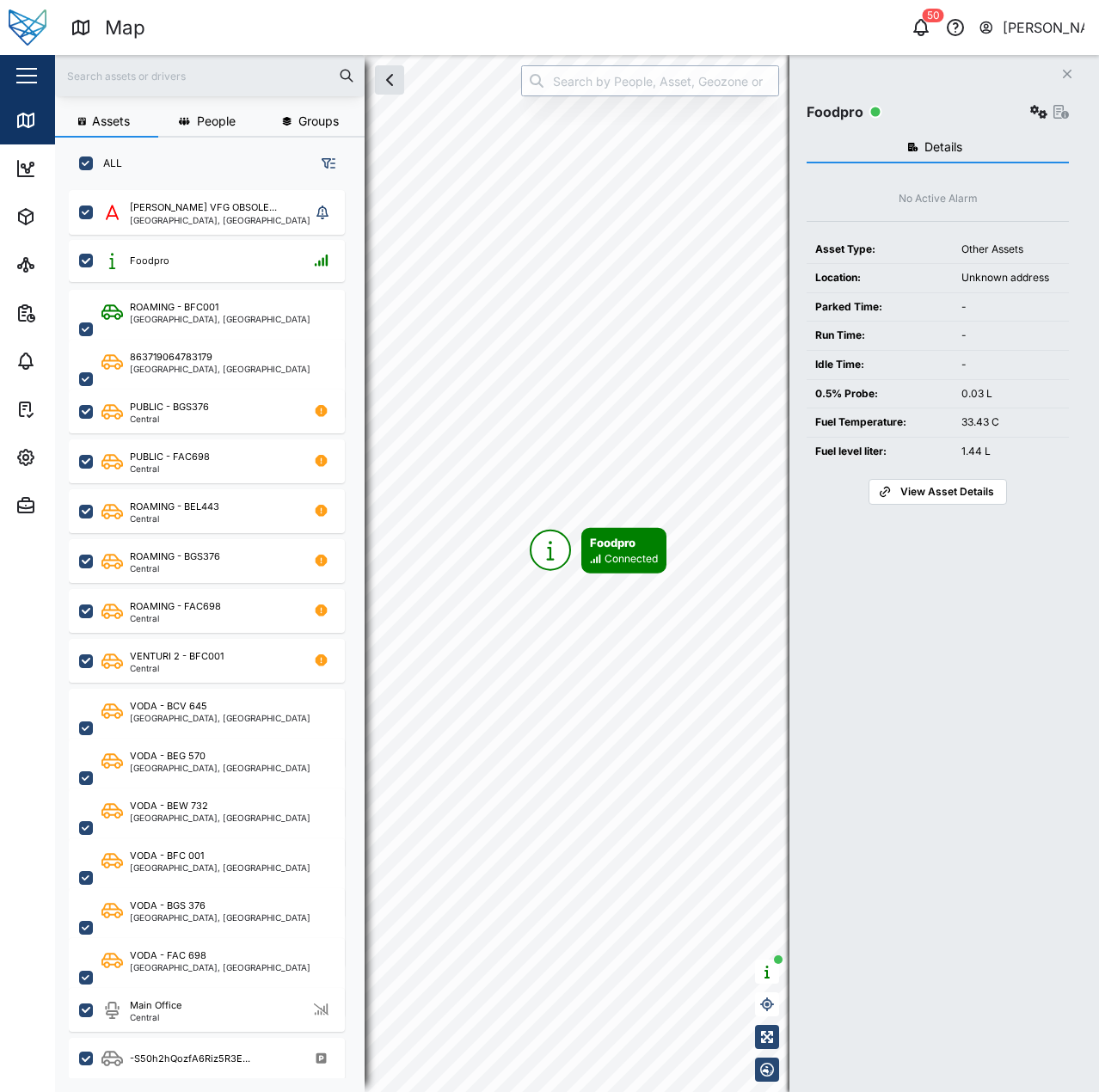
click at [715, 85] on input "search" at bounding box center [650, 81] width 258 height 31
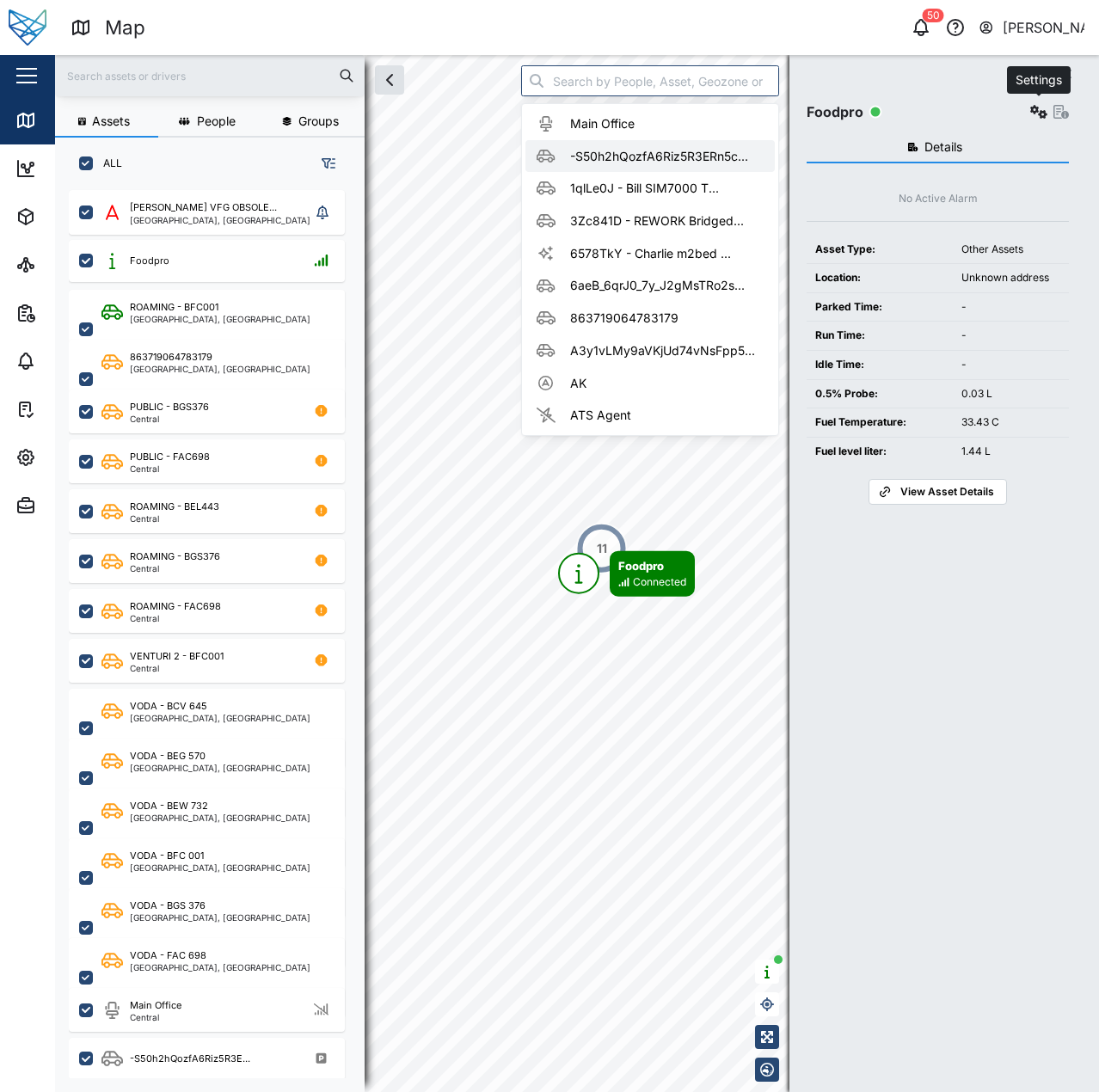
click at [1047, 105] on button "button" at bounding box center [1039, 112] width 24 height 24
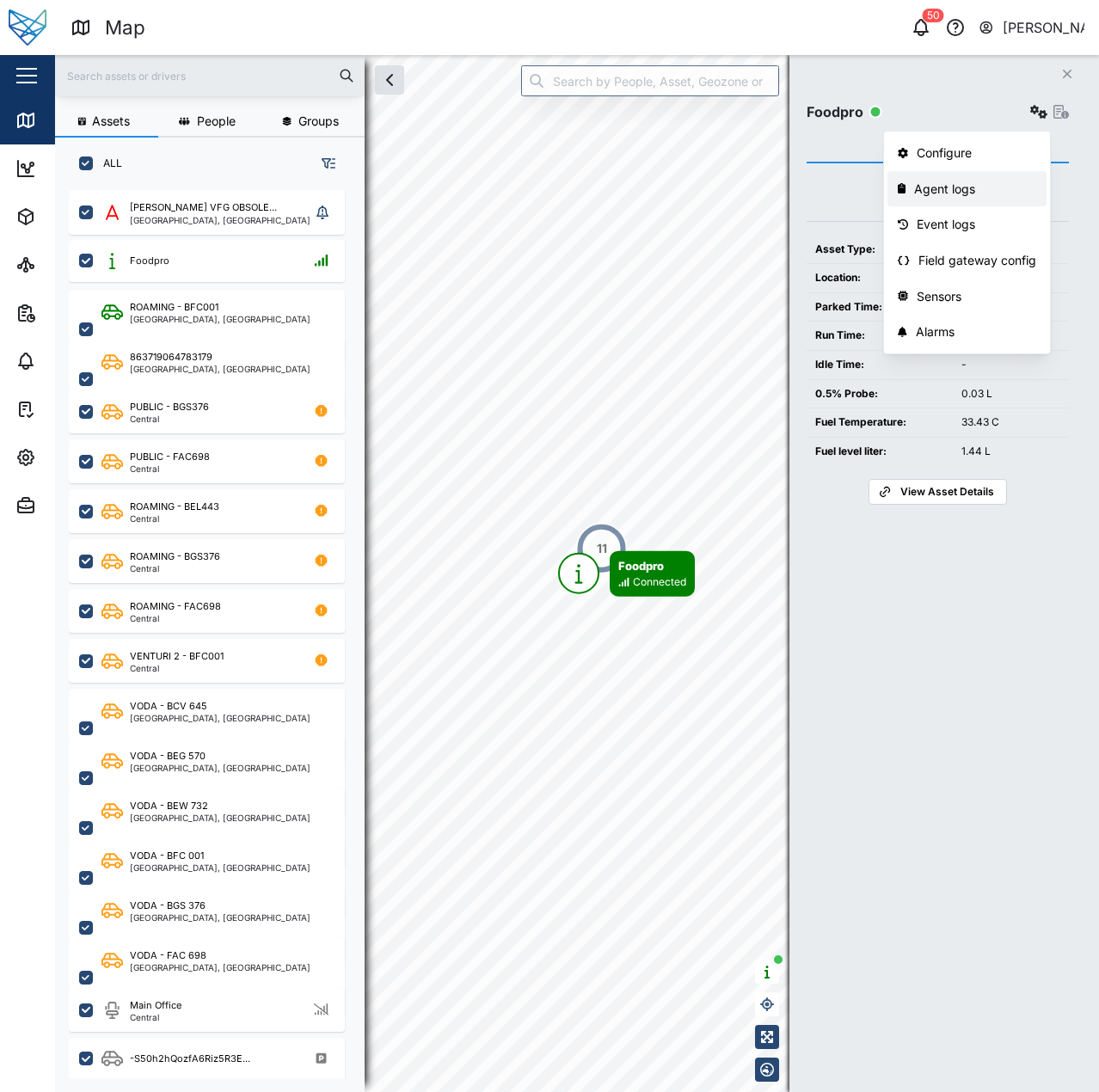
click at [998, 193] on div "Agent logs" at bounding box center [975, 189] width 122 height 19
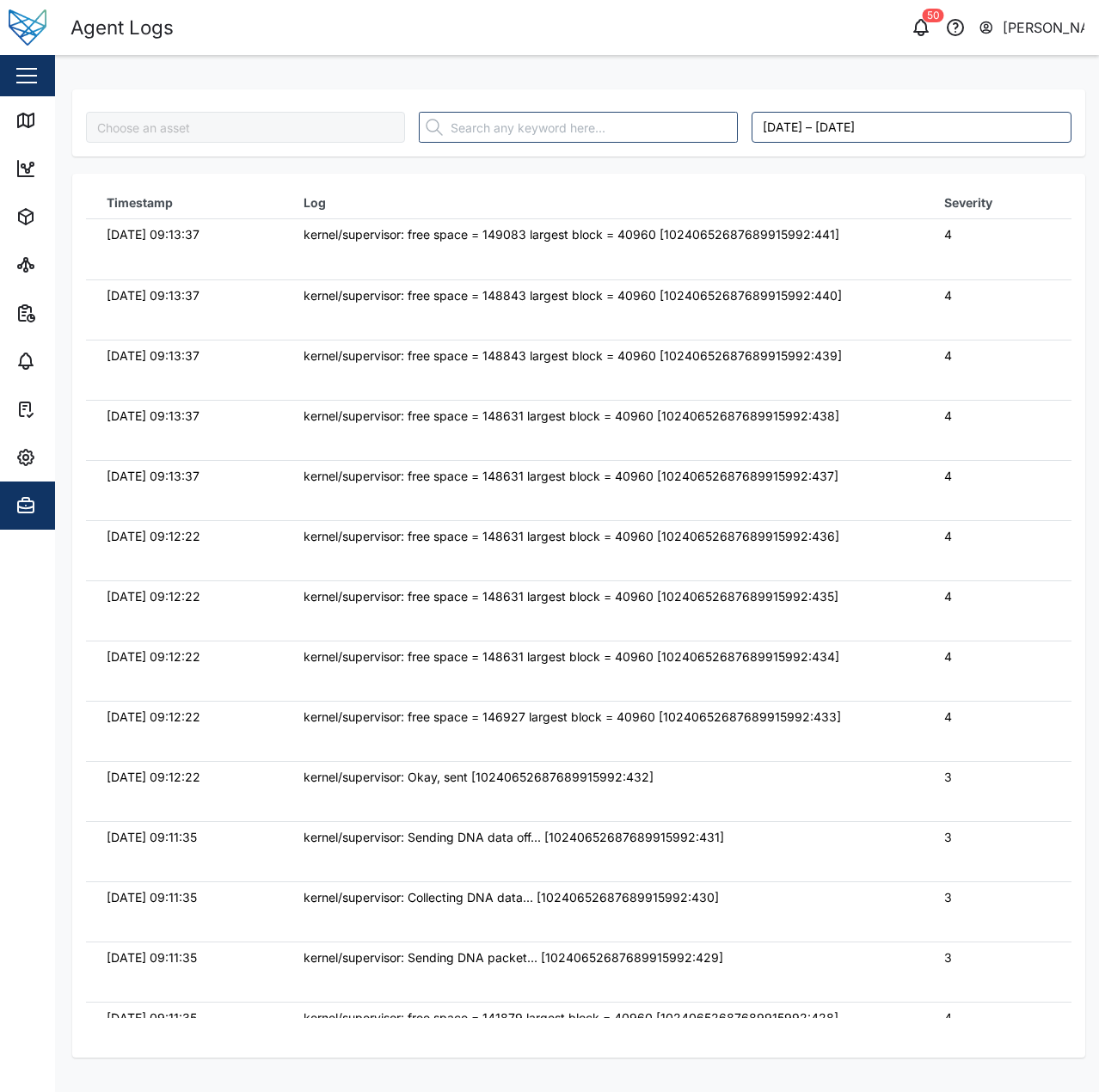
type input "Foodpro"
click at [698, 132] on input "text" at bounding box center [579, 128] width 319 height 31
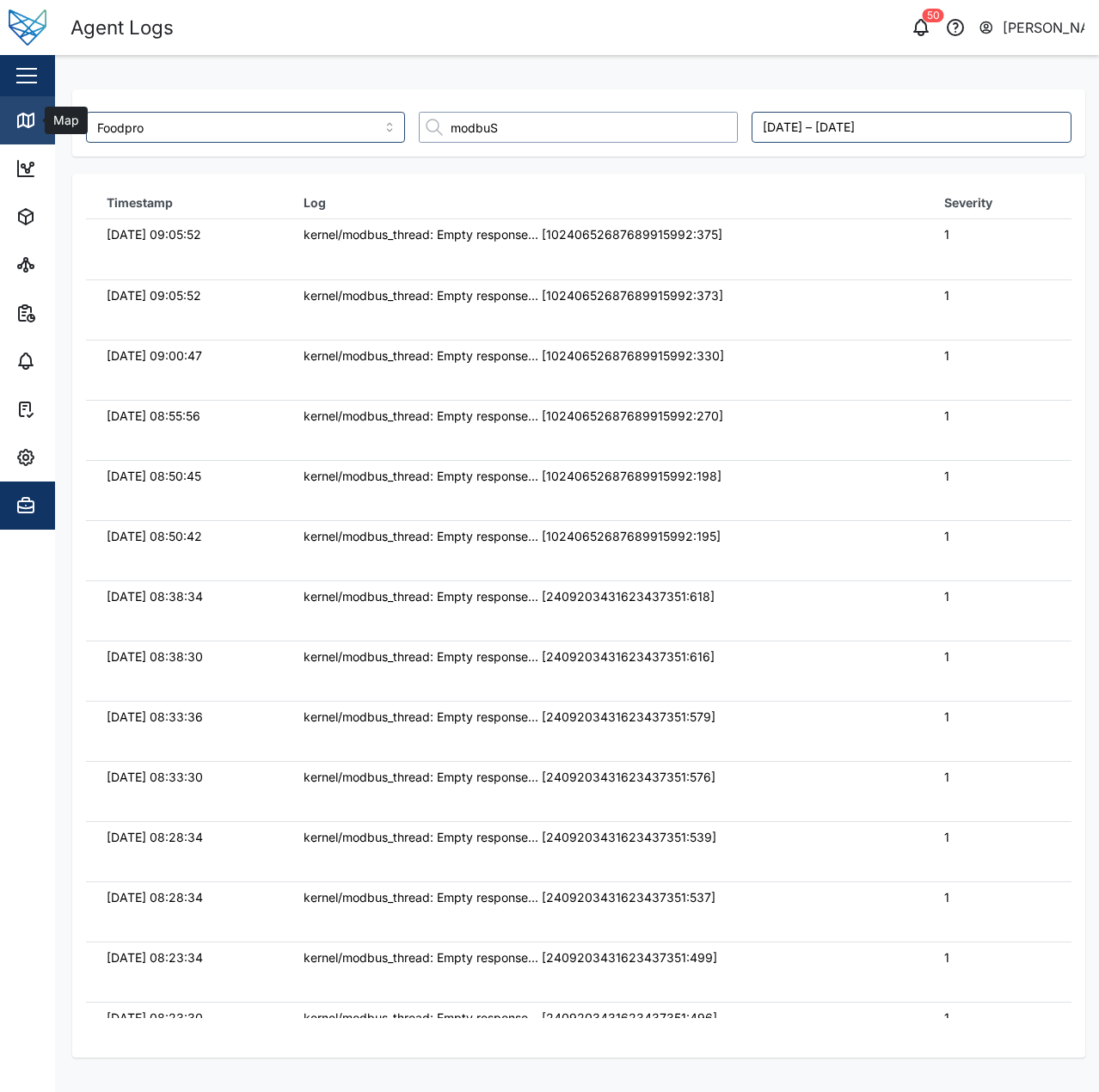
type input "modbuS"
click at [41, 116] on div "Map" at bounding box center [49, 121] width 68 height 21
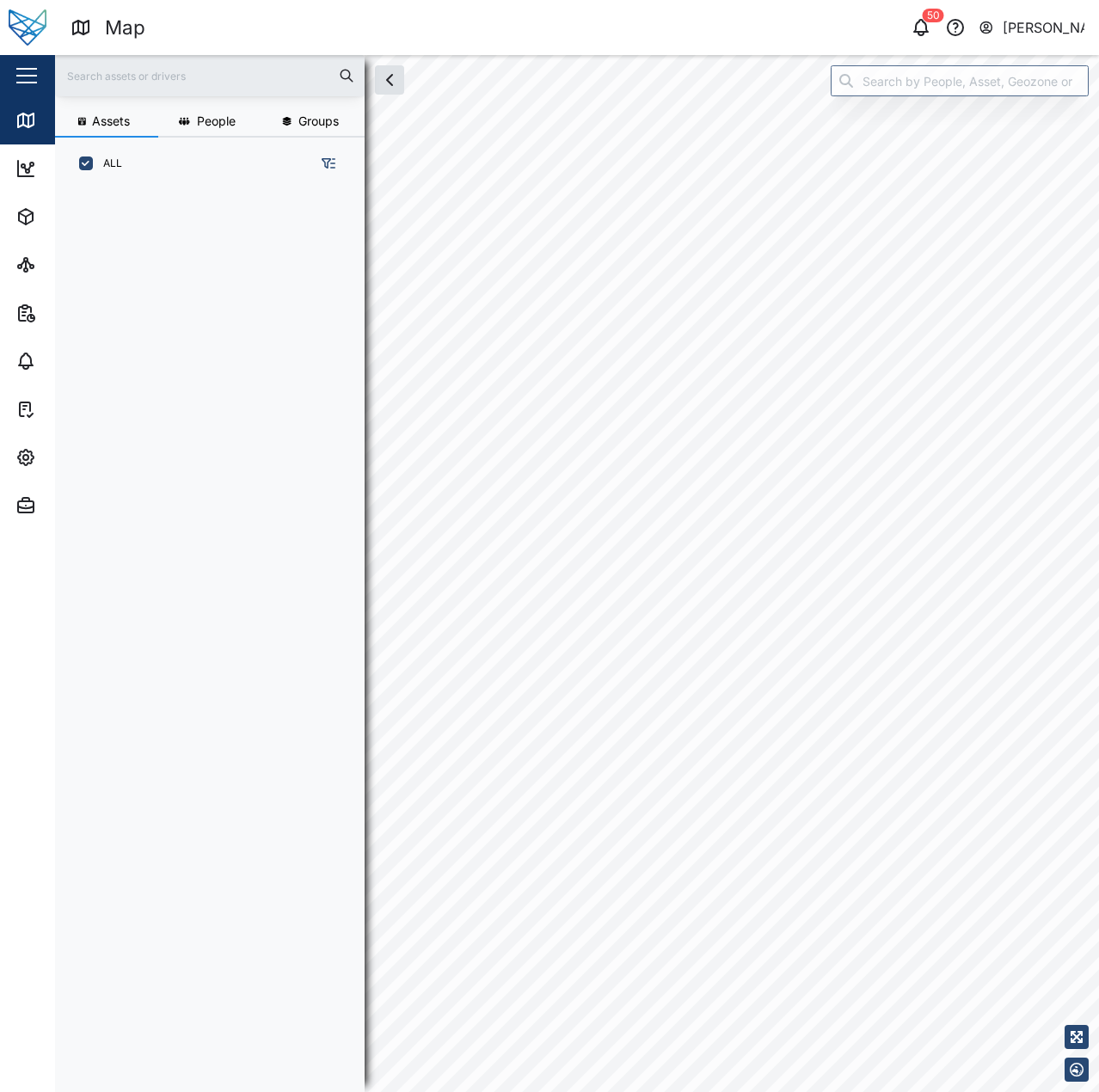
scroll to position [881, 269]
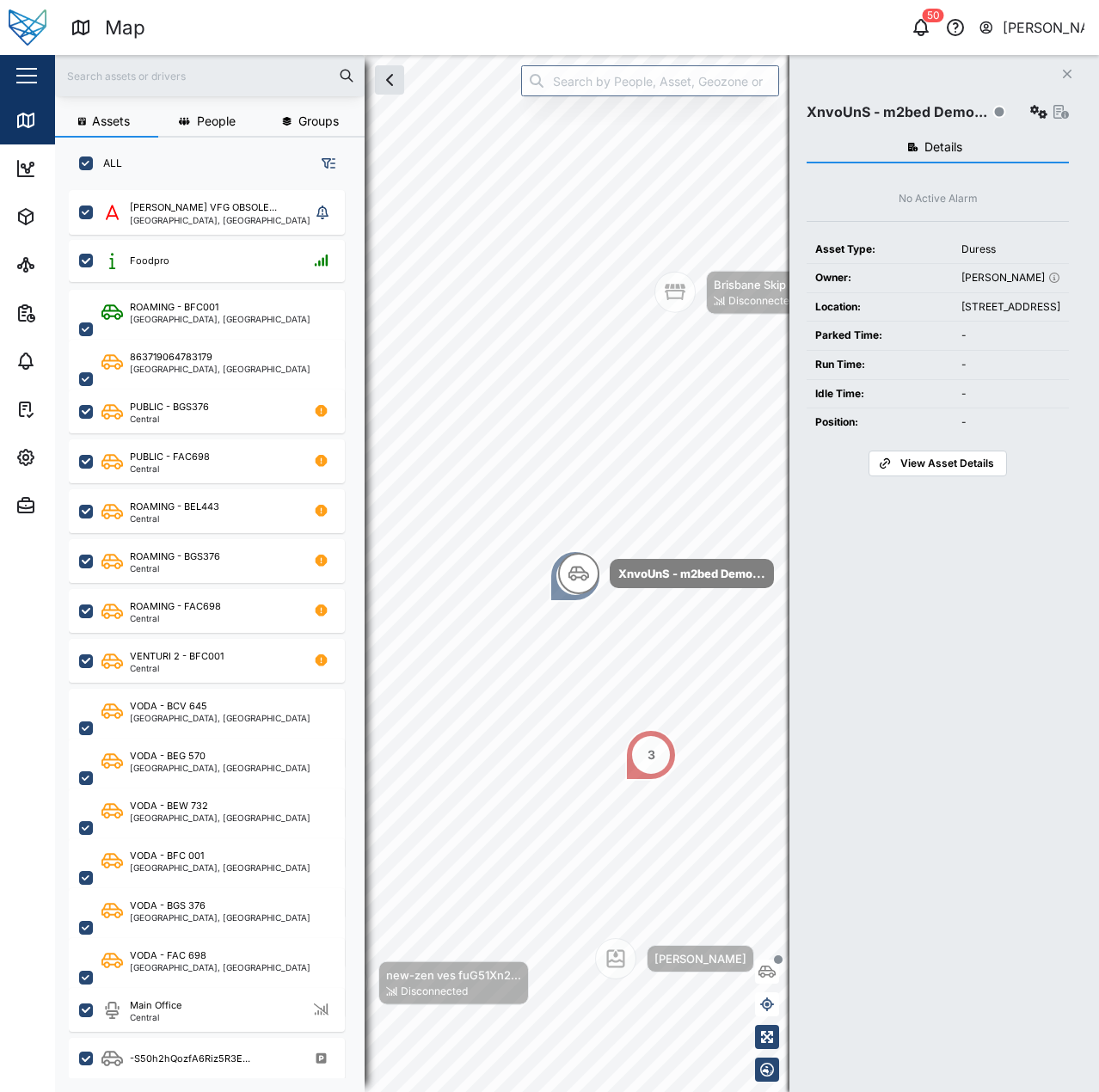
click at [1000, 316] on div "[STREET_ADDRESS]" at bounding box center [1011, 307] width 99 height 16
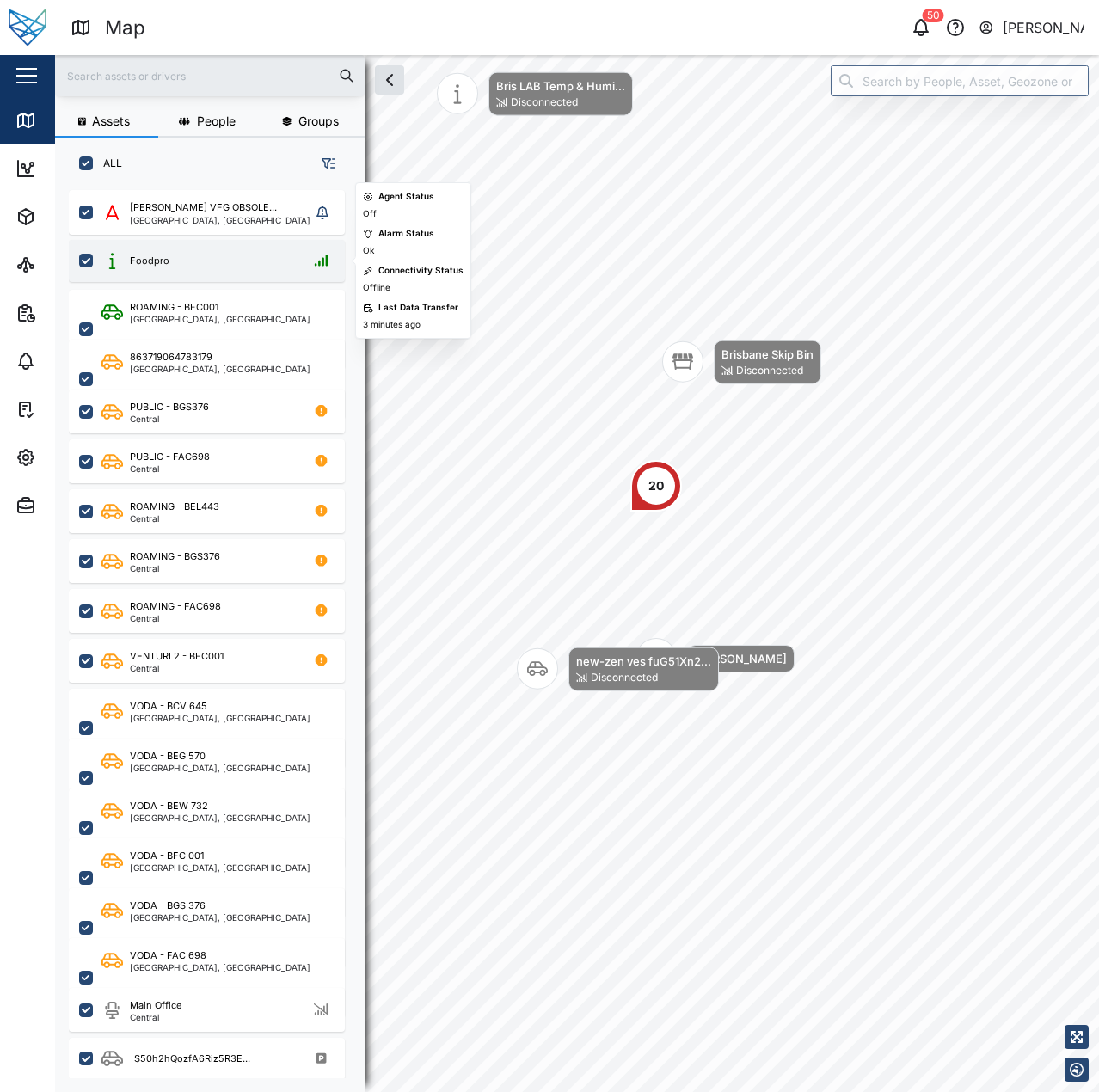
click at [222, 273] on div "Foodpro" at bounding box center [206, 261] width 276 height 43
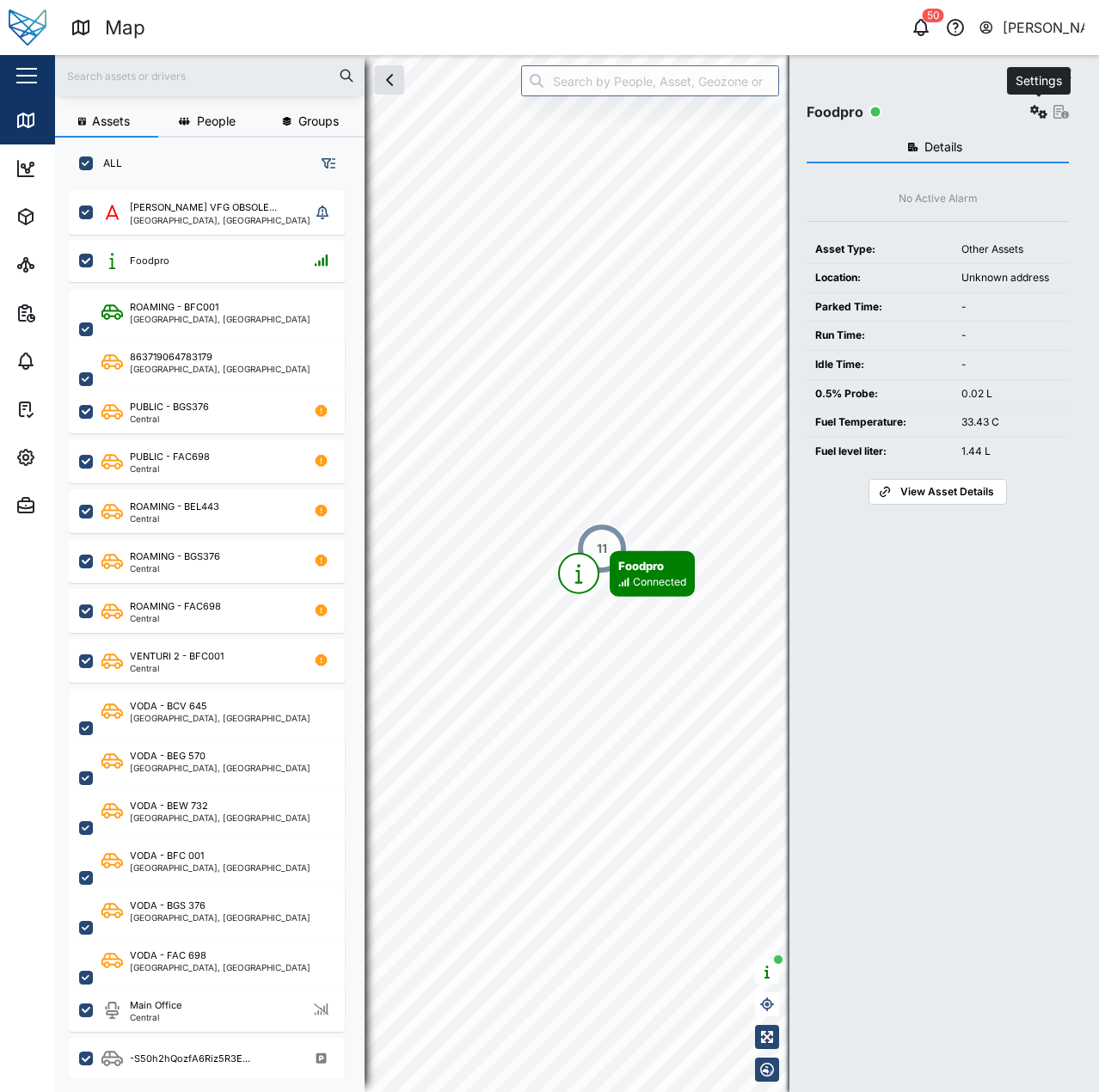
click at [1030, 108] on button "button" at bounding box center [1039, 112] width 24 height 24
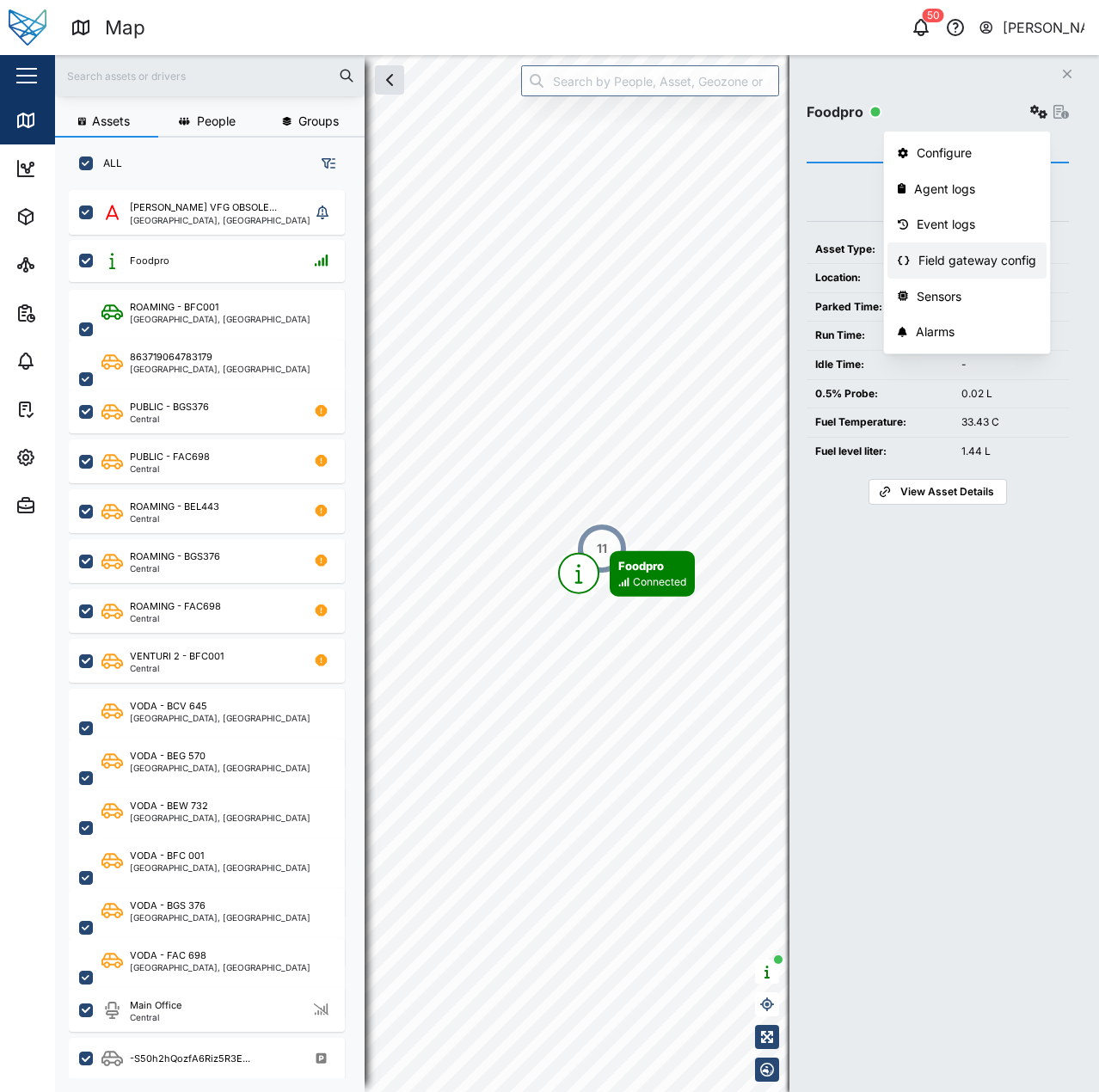
click at [945, 263] on div "Field gateway config" at bounding box center [978, 260] width 118 height 19
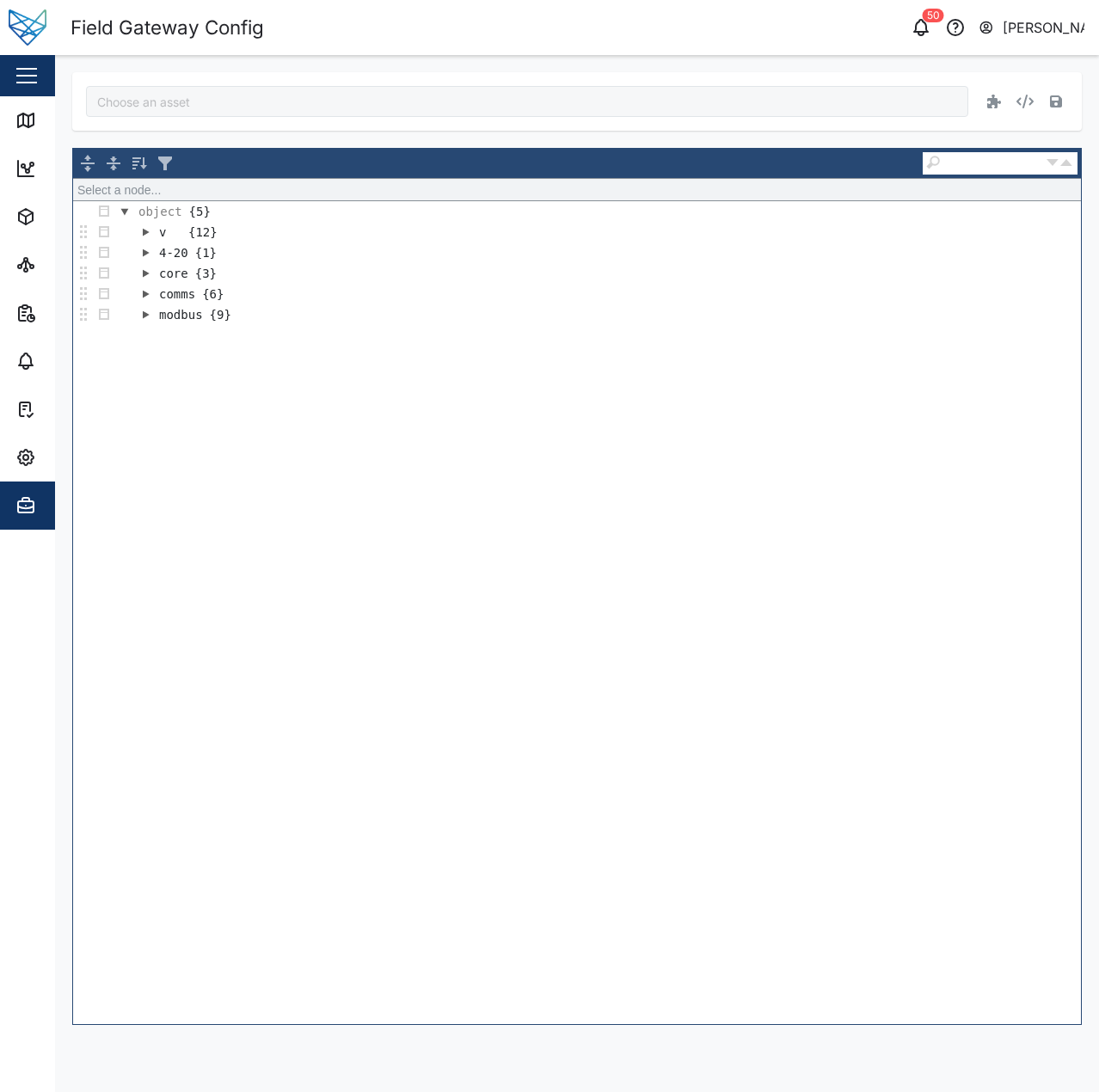
type input "Foodpro"
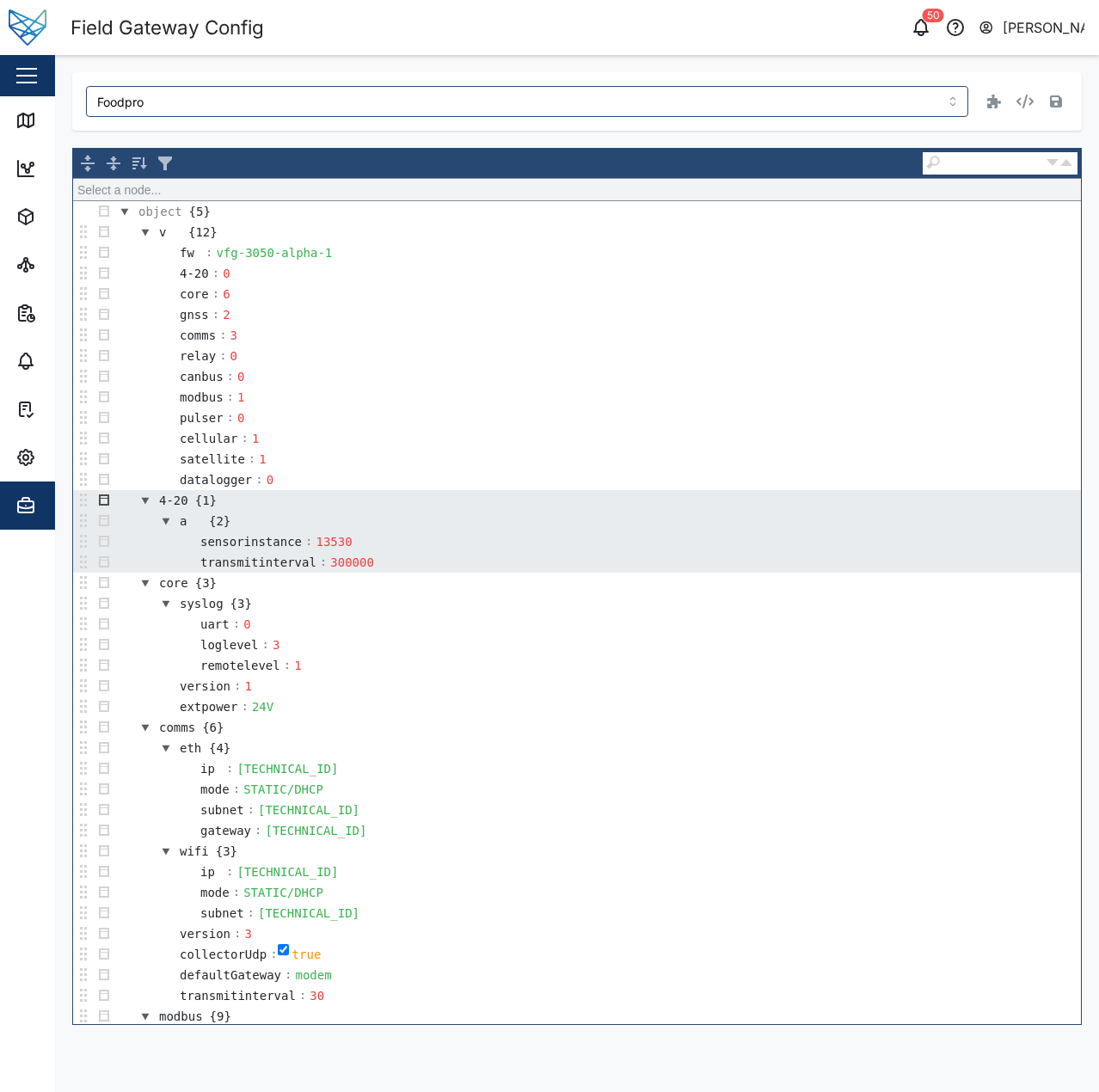
click at [102, 498] on button "button" at bounding box center [104, 500] width 21 height 21
click at [153, 653] on div "Remove" at bounding box center [147, 657] width 103 height 21
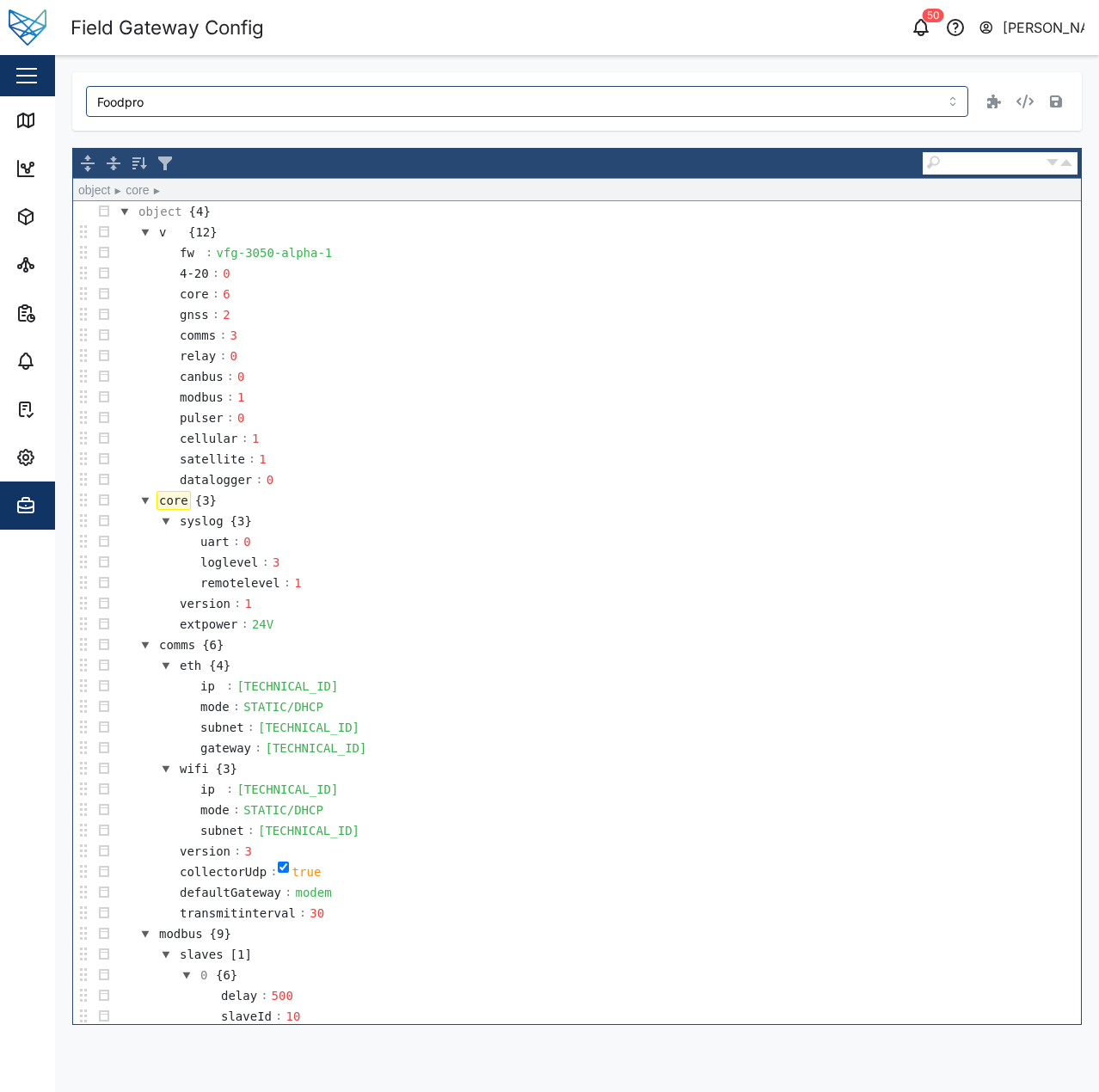
click at [412, 502] on td "core {3}" at bounding box center [598, 500] width 966 height 21
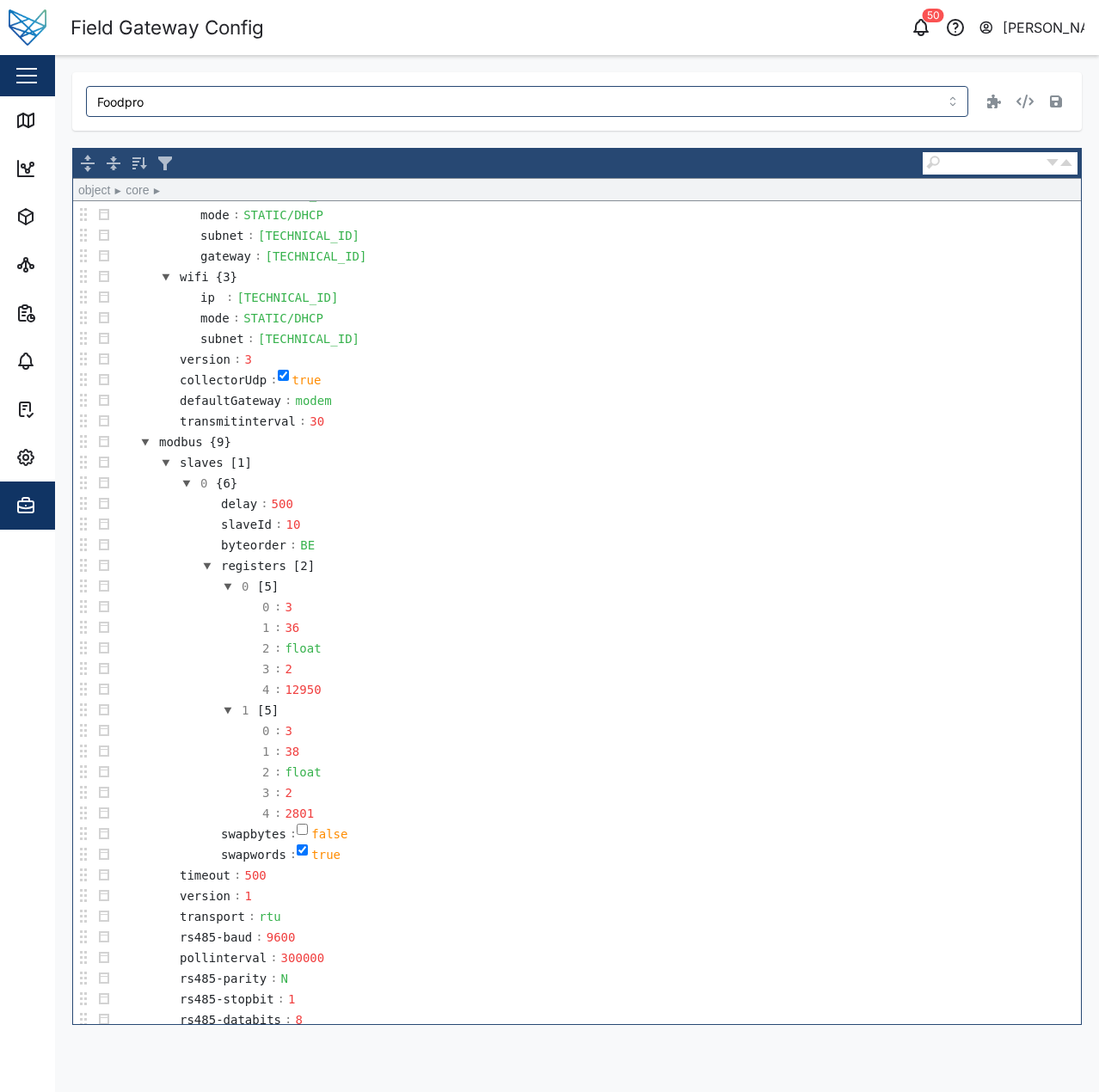
scroll to position [498, 0]
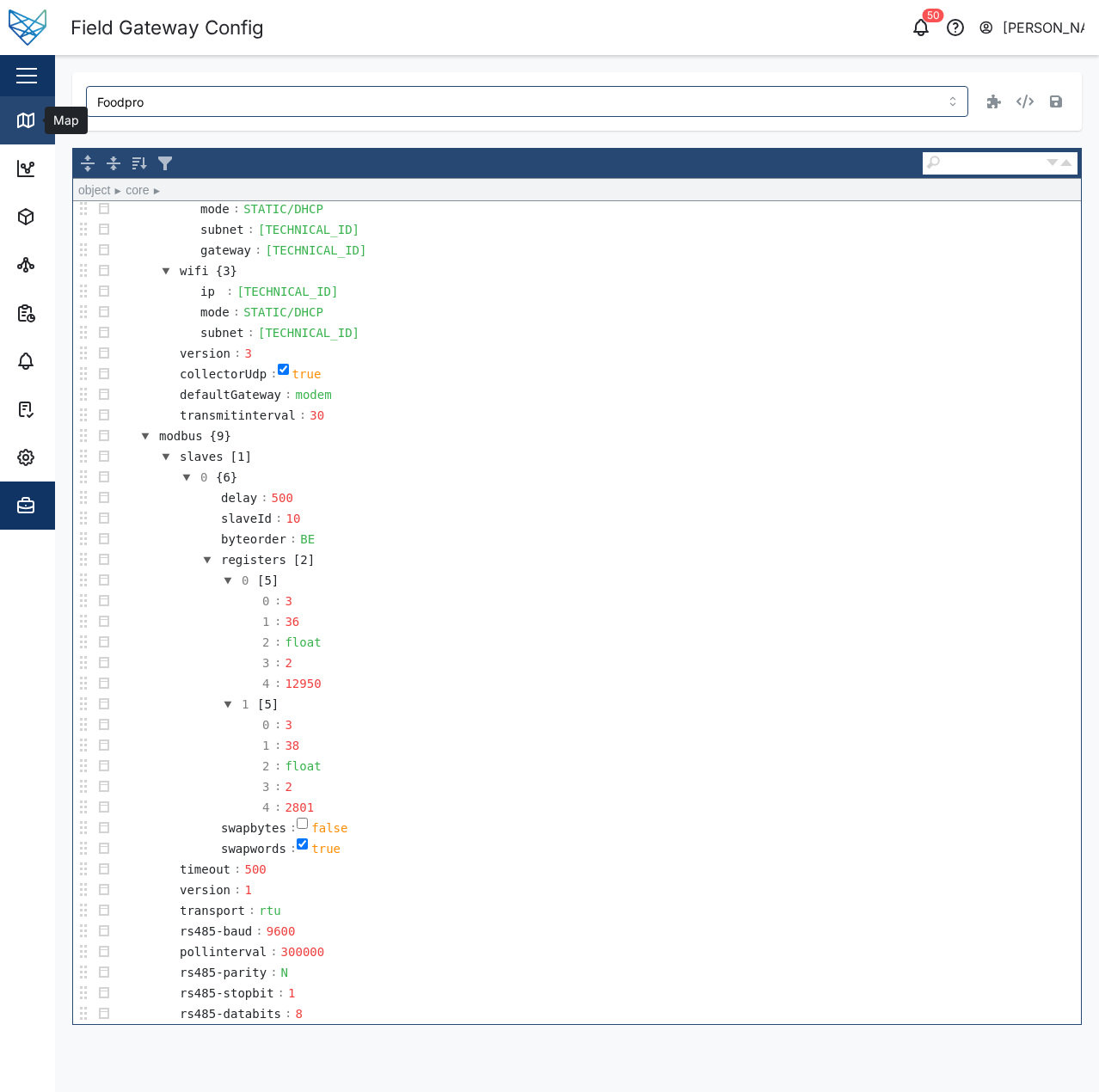
click at [18, 119] on icon at bounding box center [26, 121] width 16 height 14
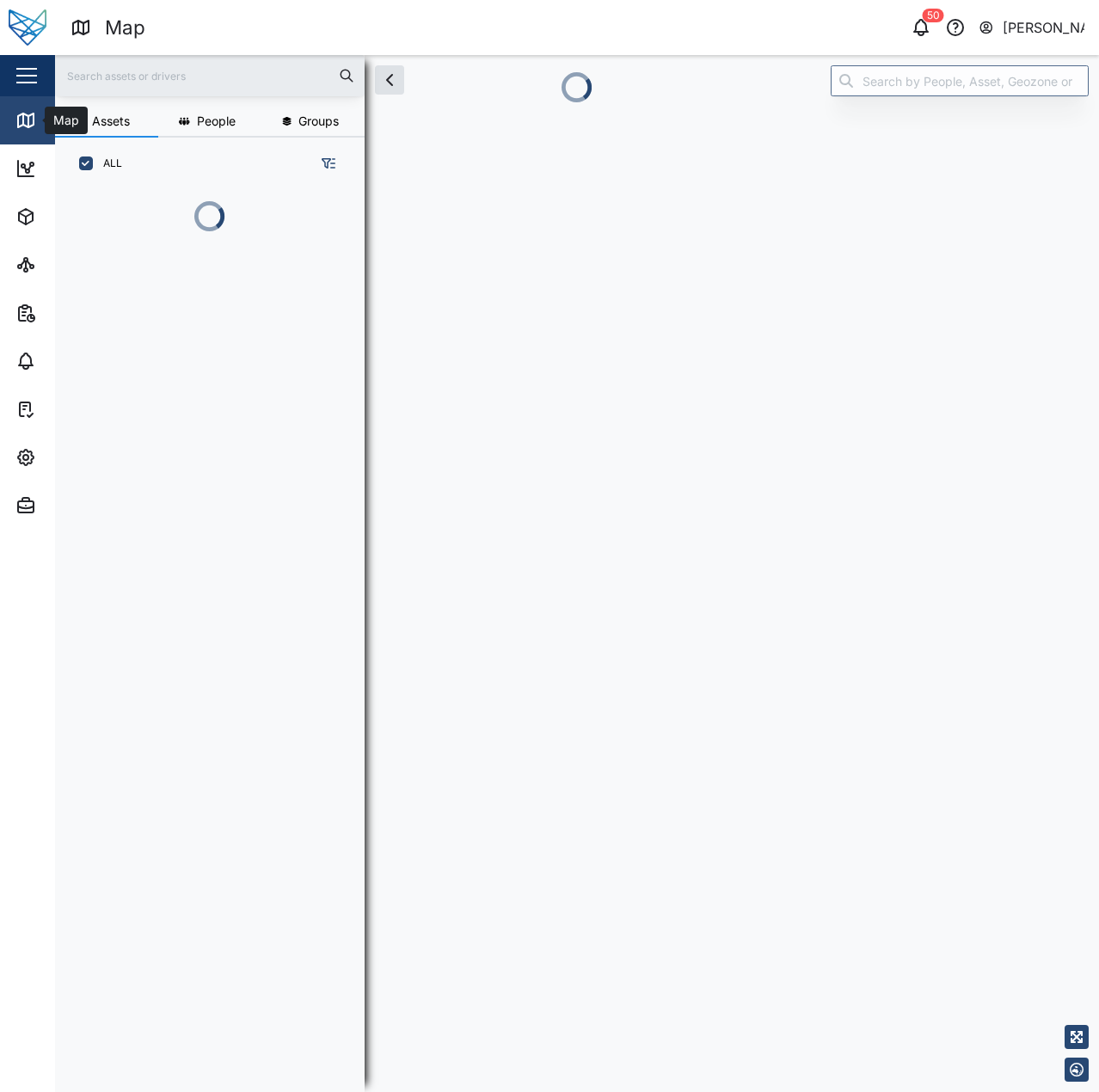
scroll to position [14, 14]
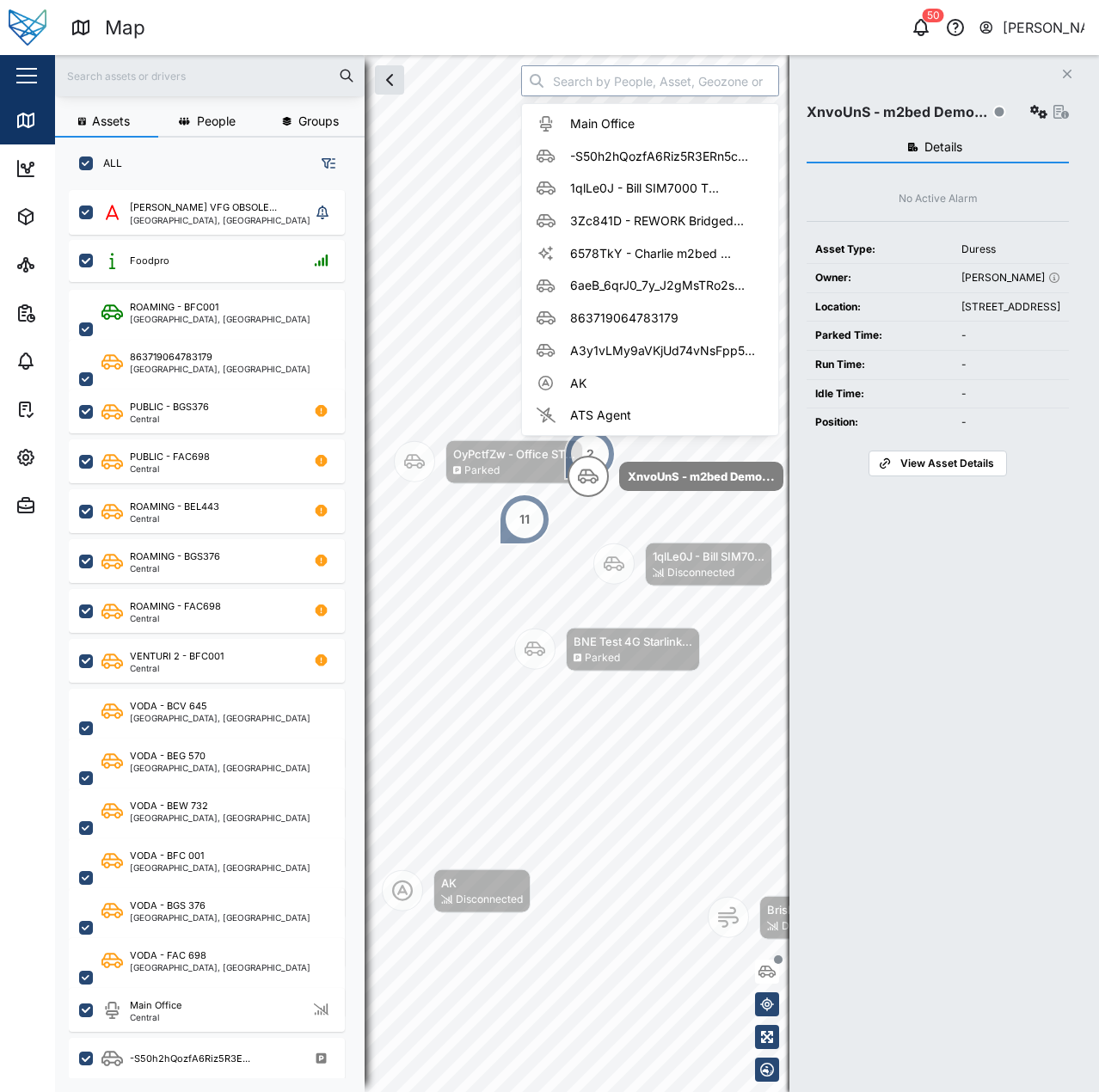
click at [587, 88] on input "search" at bounding box center [650, 81] width 258 height 31
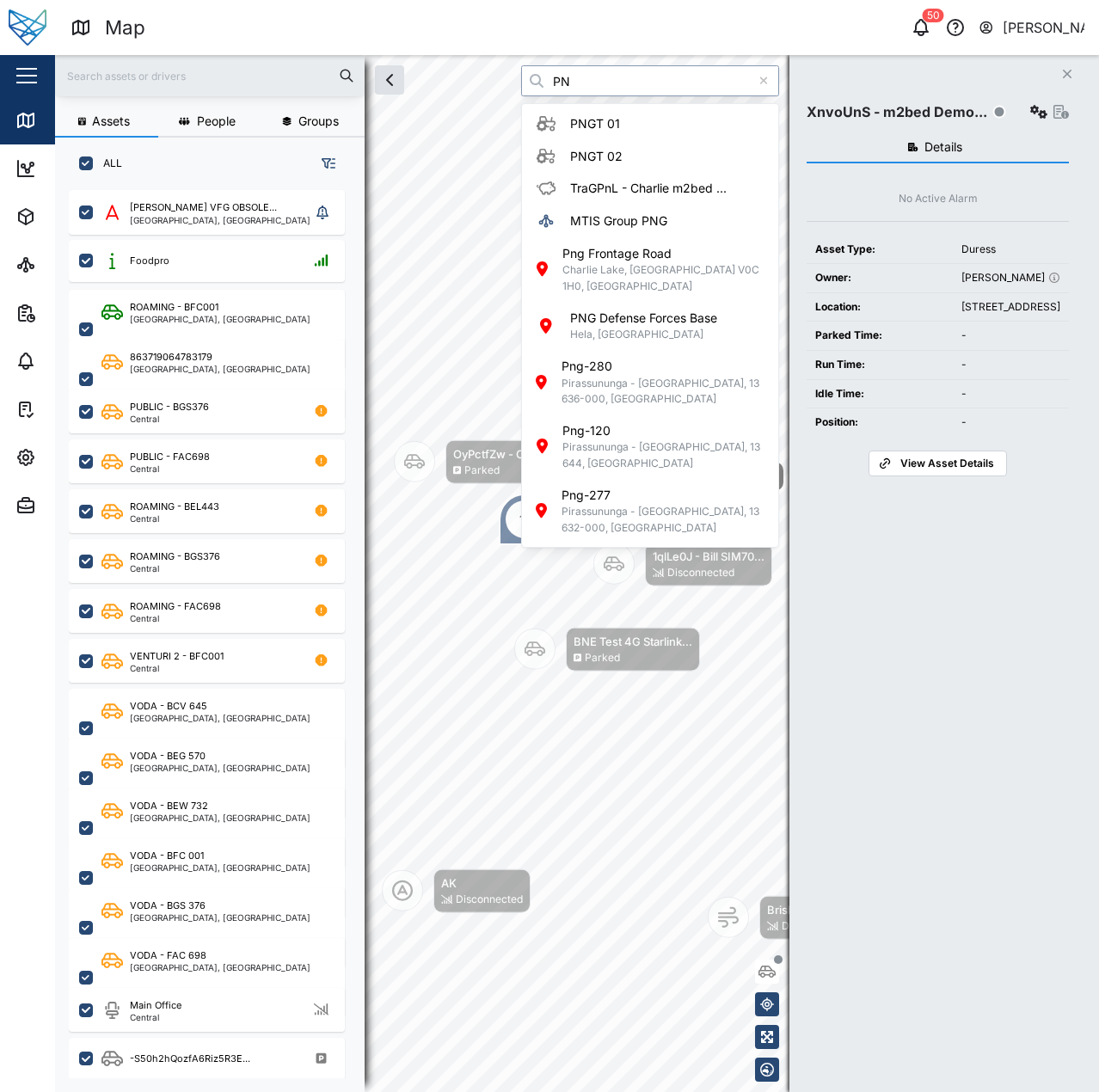
type input "P"
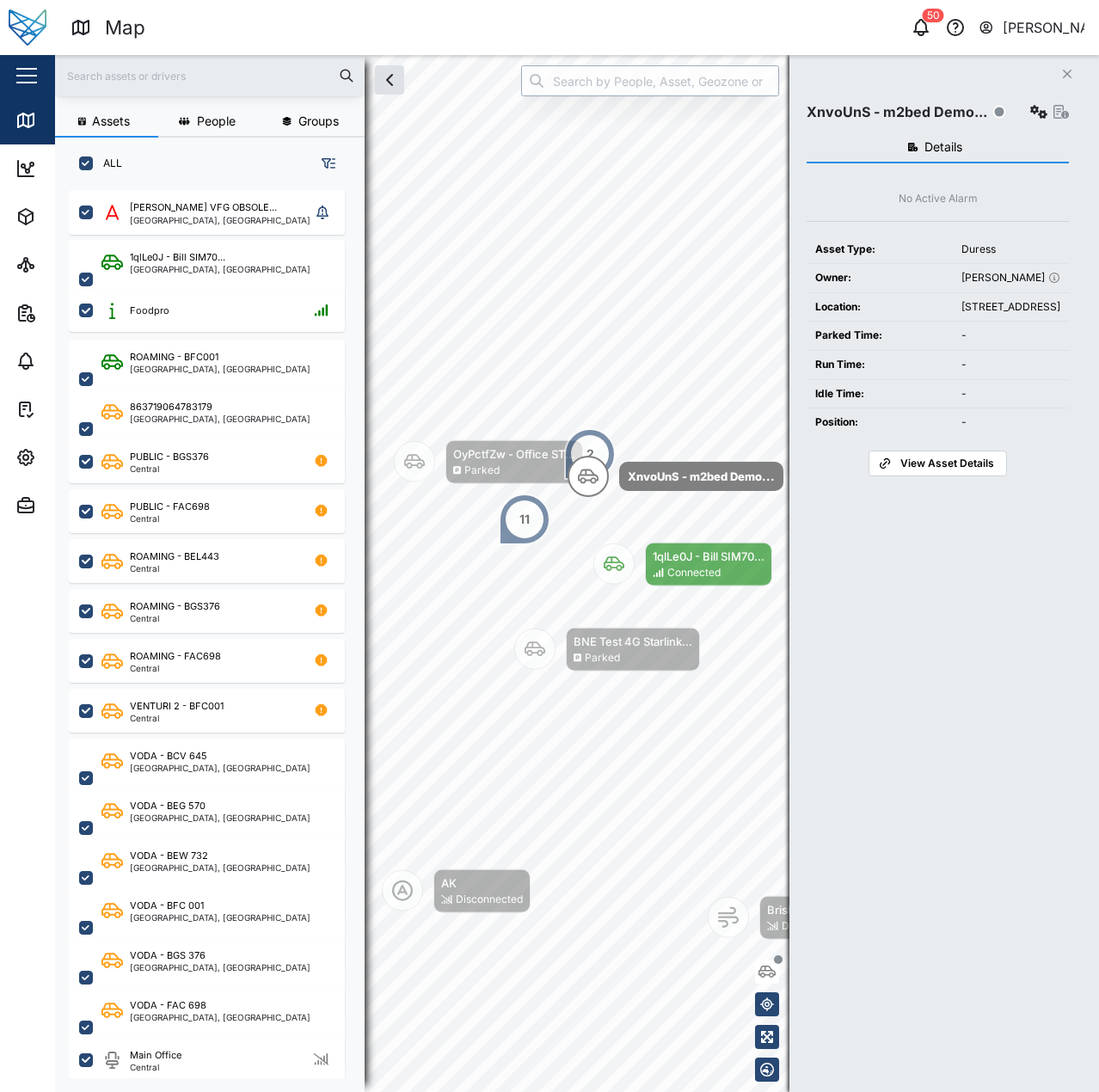
type input "6aeB_6qrJ0_7y_J2gMsTRo2sfGlI6AnrZL0tG485Pk4"
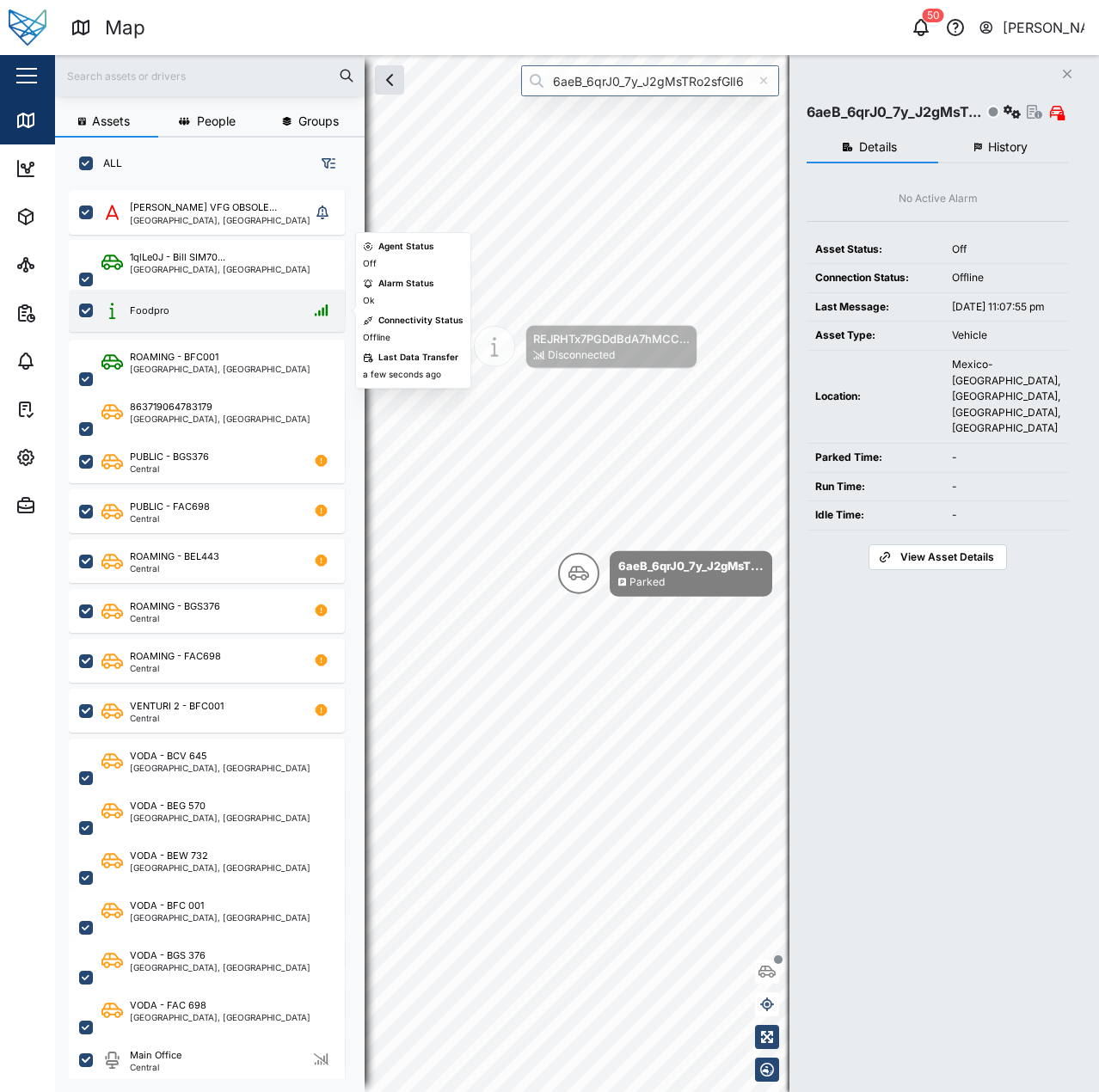
click at [236, 291] on div "Foodpro" at bounding box center [206, 311] width 276 height 43
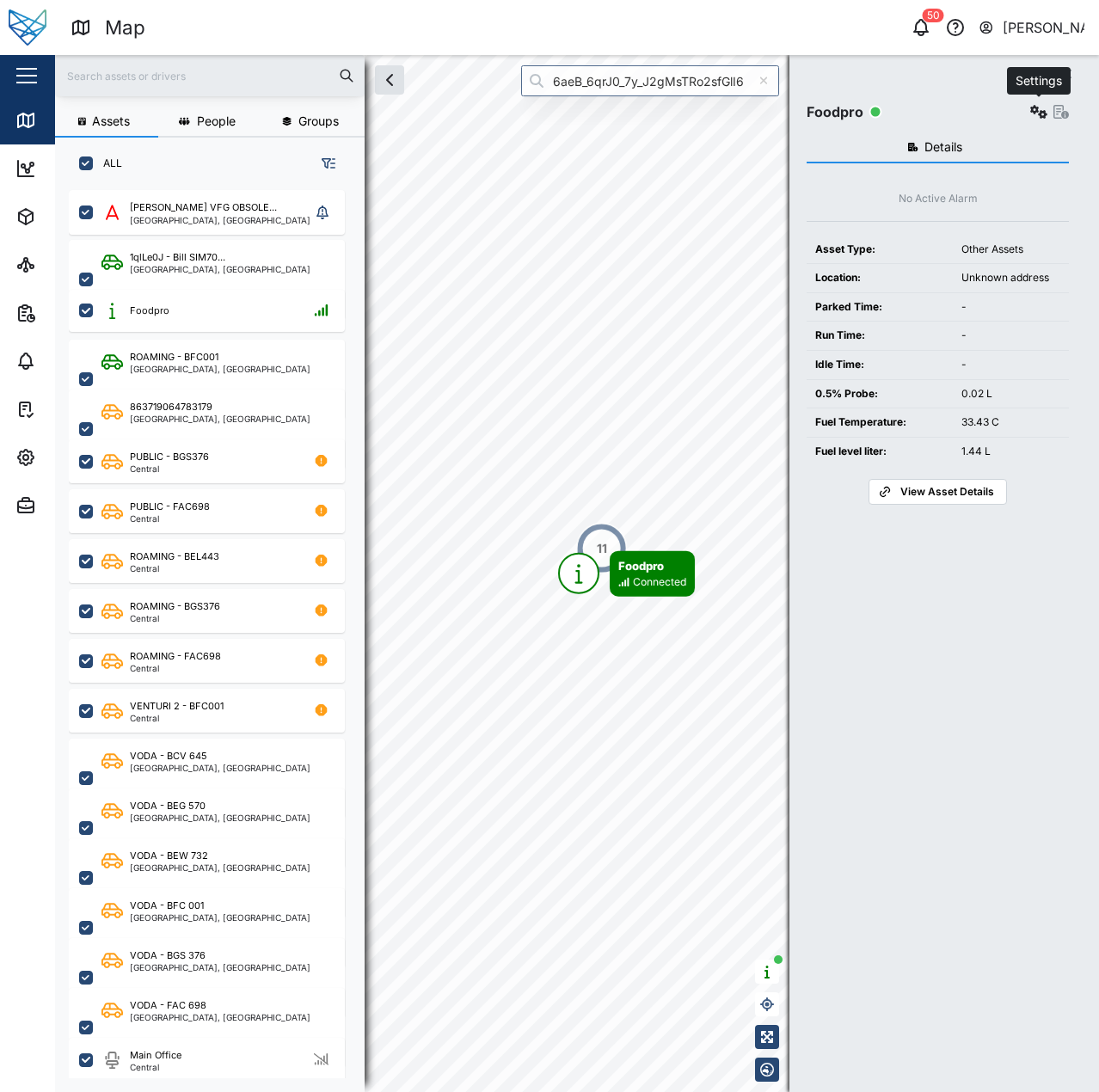
click at [1031, 118] on icon "button" at bounding box center [1039, 112] width 17 height 14
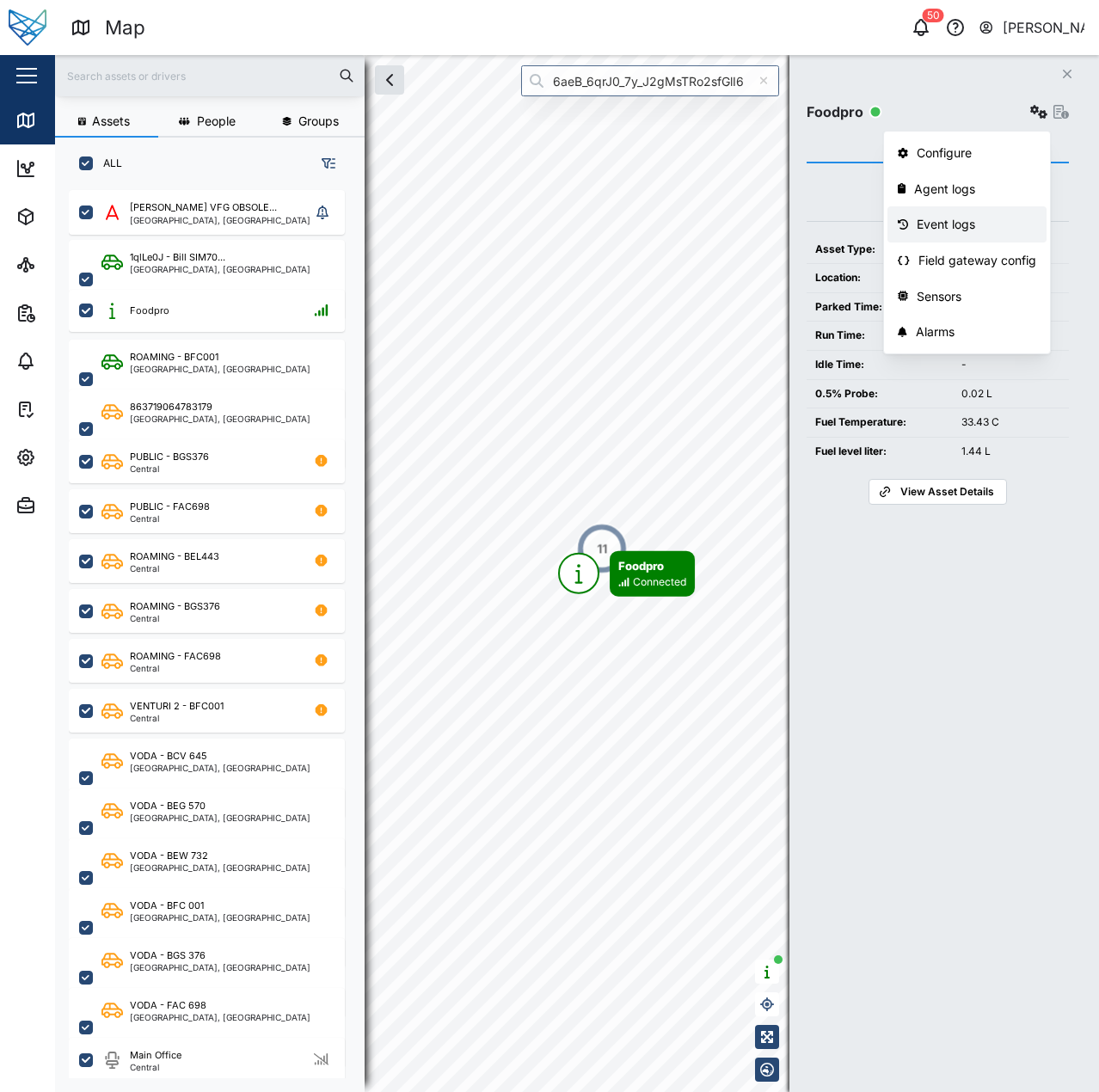
click at [968, 219] on div "Event logs" at bounding box center [977, 225] width 120 height 19
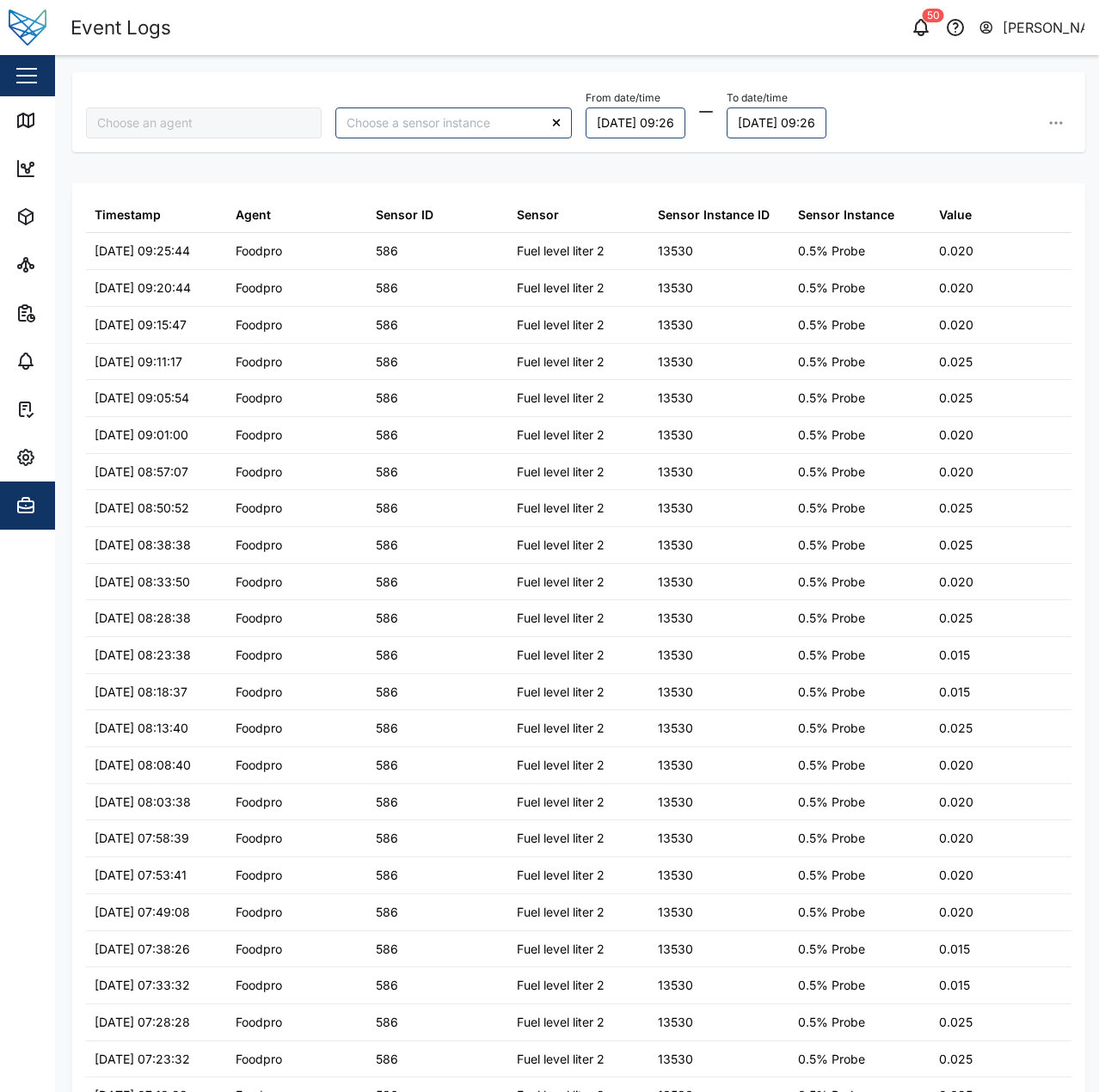
type input "Foodpro"
click at [33, 130] on icon at bounding box center [26, 121] width 21 height 21
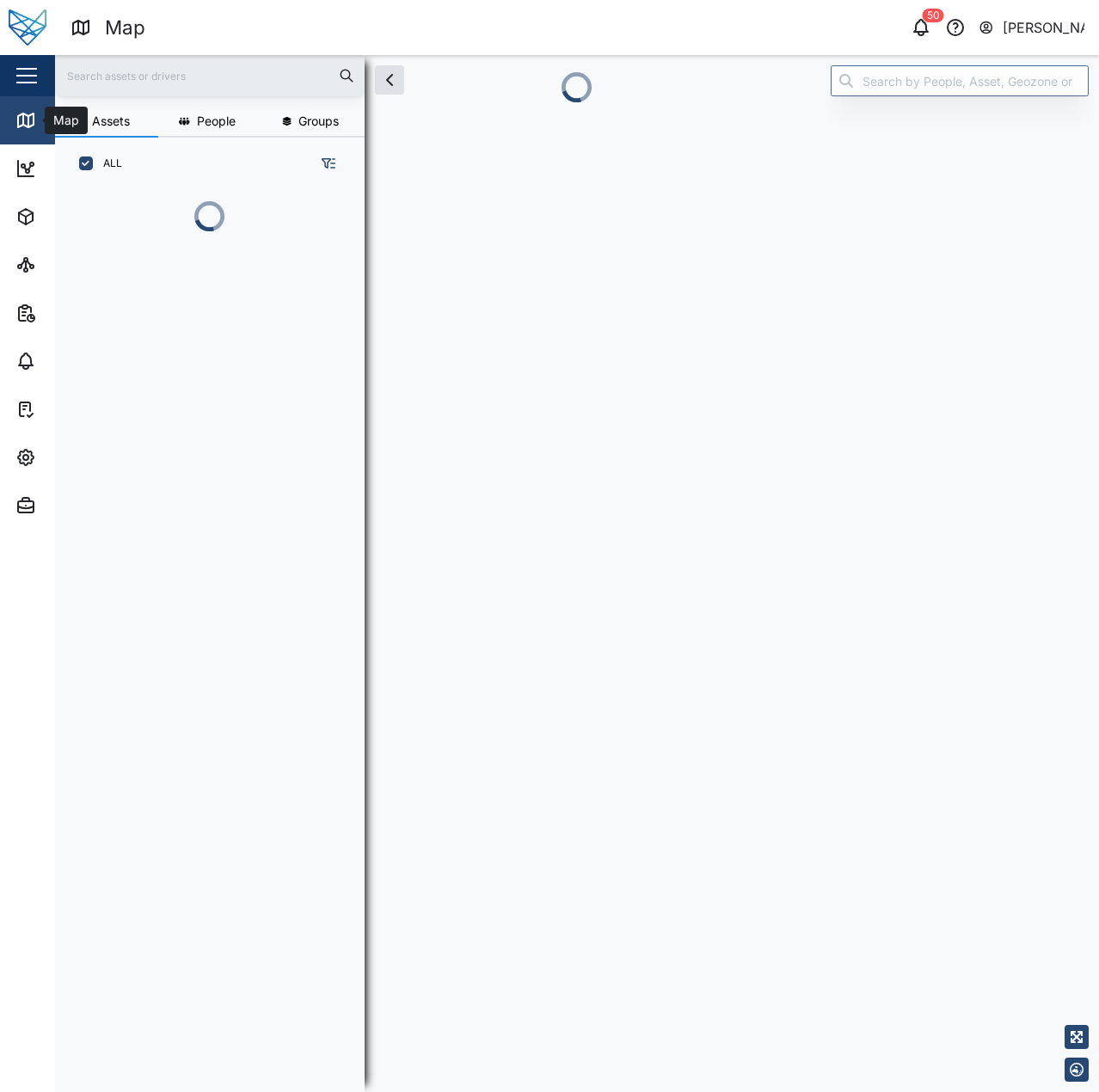
scroll to position [14, 14]
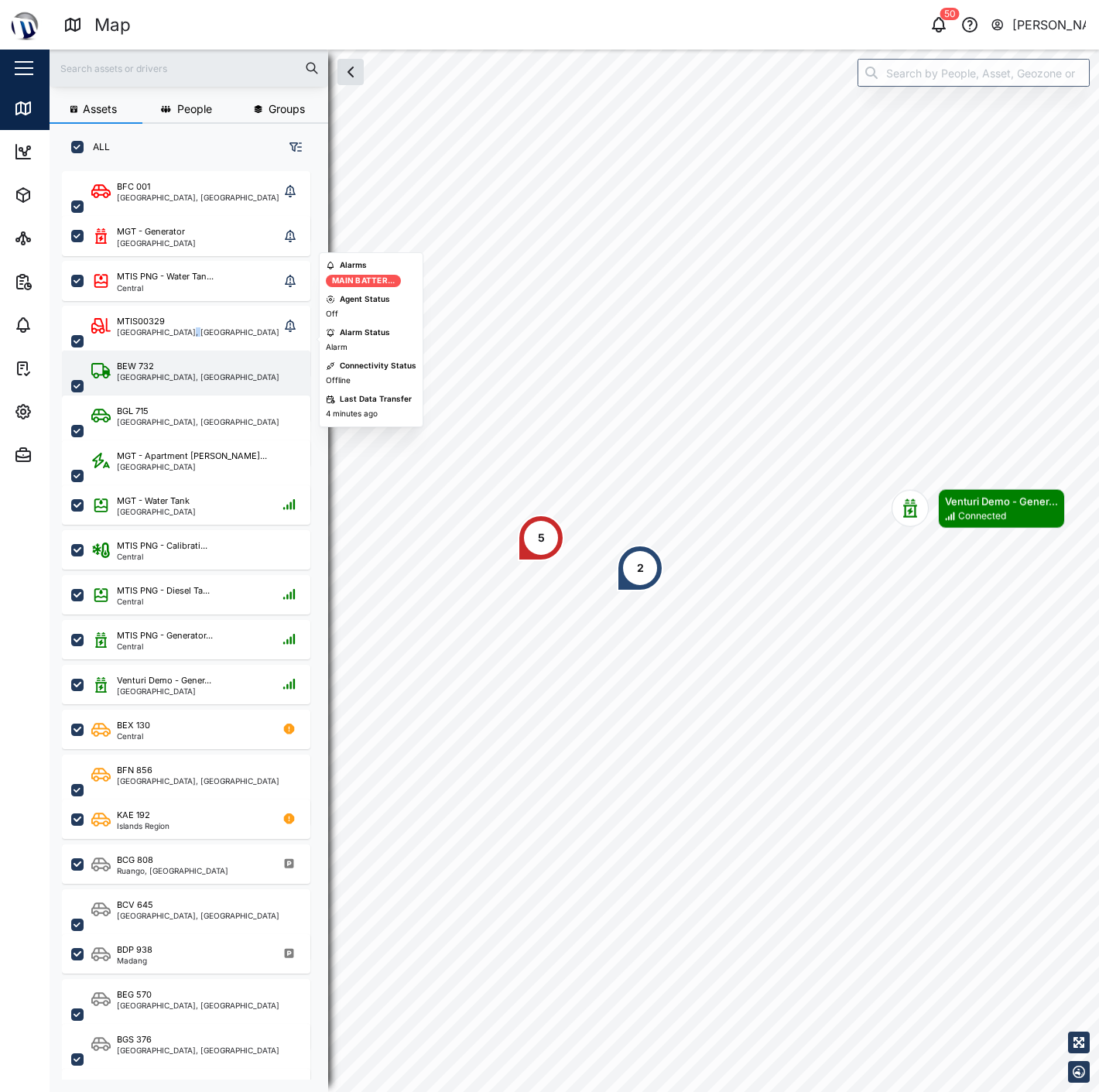
click at [183, 374] on div "[GEOGRAPHIC_DATA], [GEOGRAPHIC_DATA]" at bounding box center [198, 377] width 162 height 8
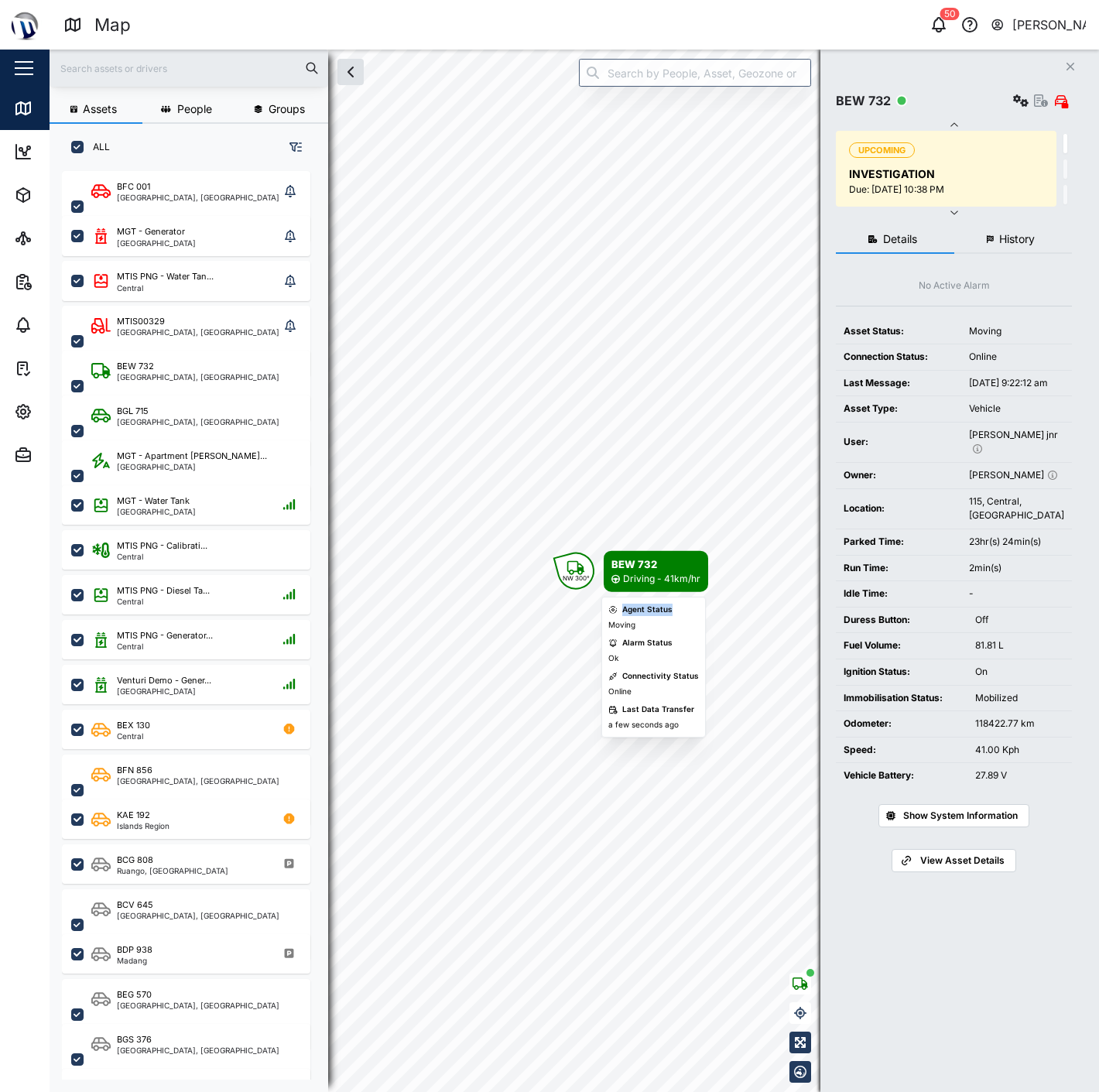
click at [523, 514] on body "Map 50 Declan Delahunty Close Map Dashboard Assets ATS Camera Generator Personn…" at bounding box center [550, 546] width 1099 height 1092
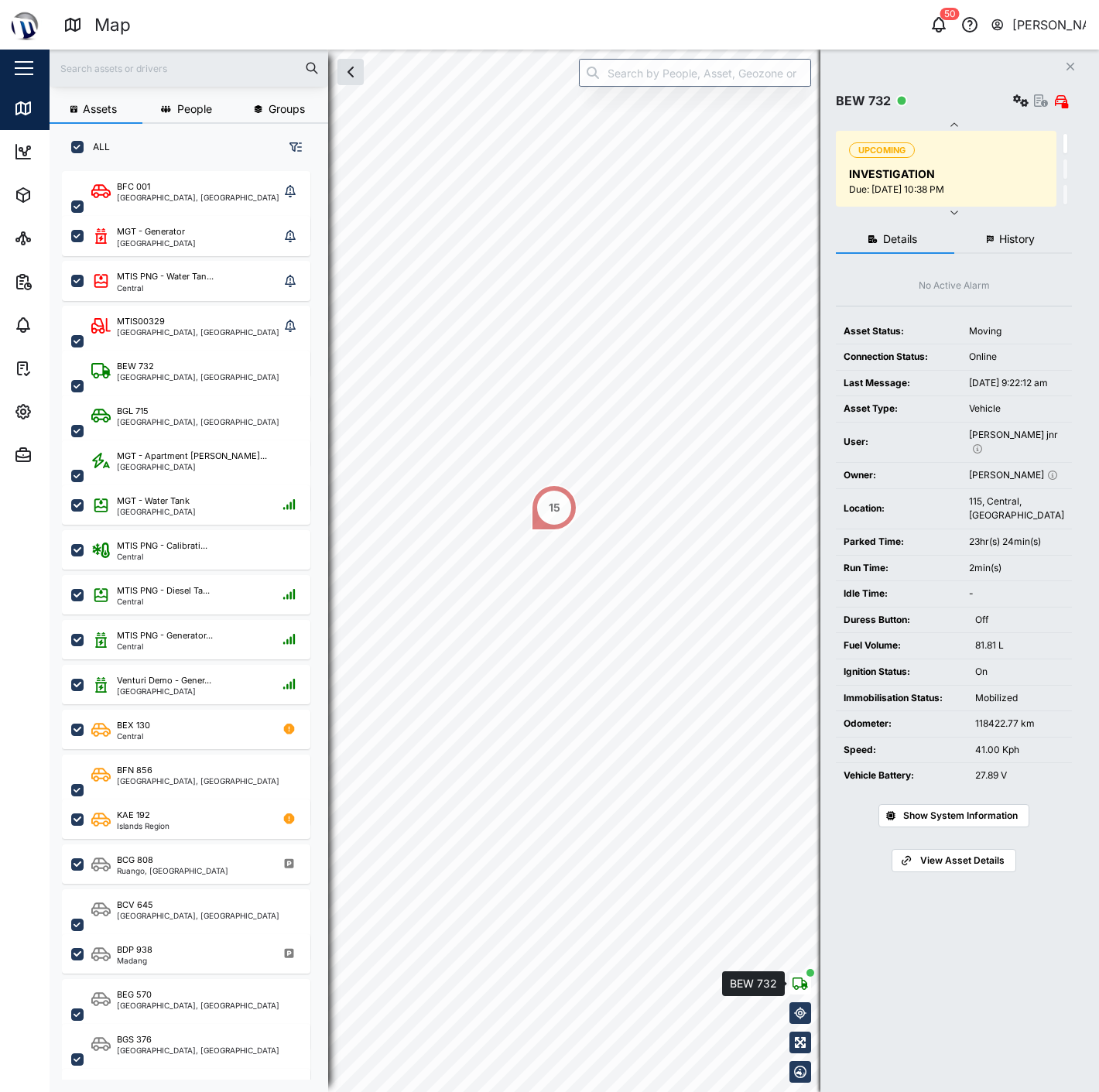
click at [792, 991] on button "button" at bounding box center [800, 984] width 22 height 22
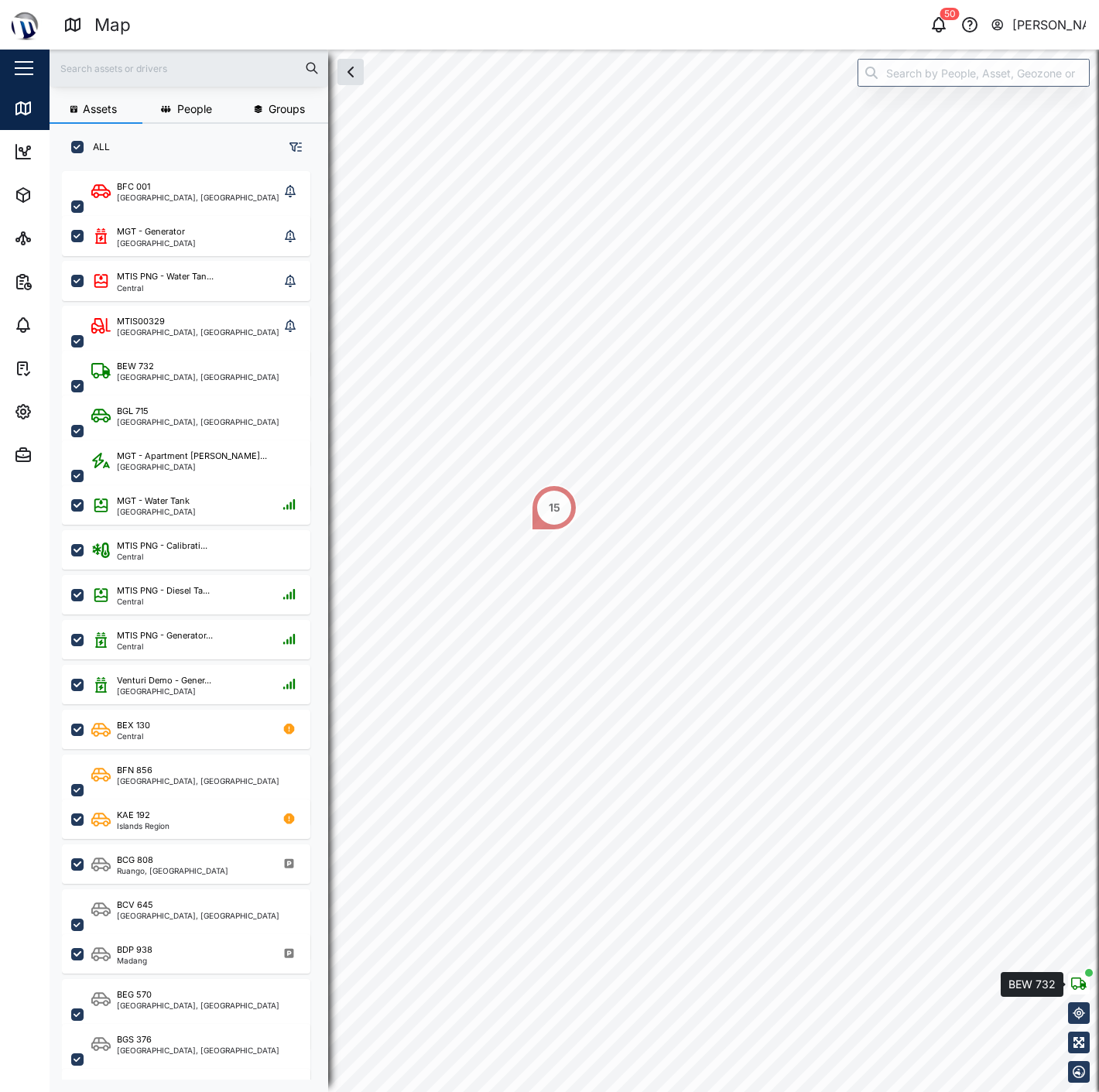
click at [1088, 987] on button "button" at bounding box center [1079, 984] width 22 height 22
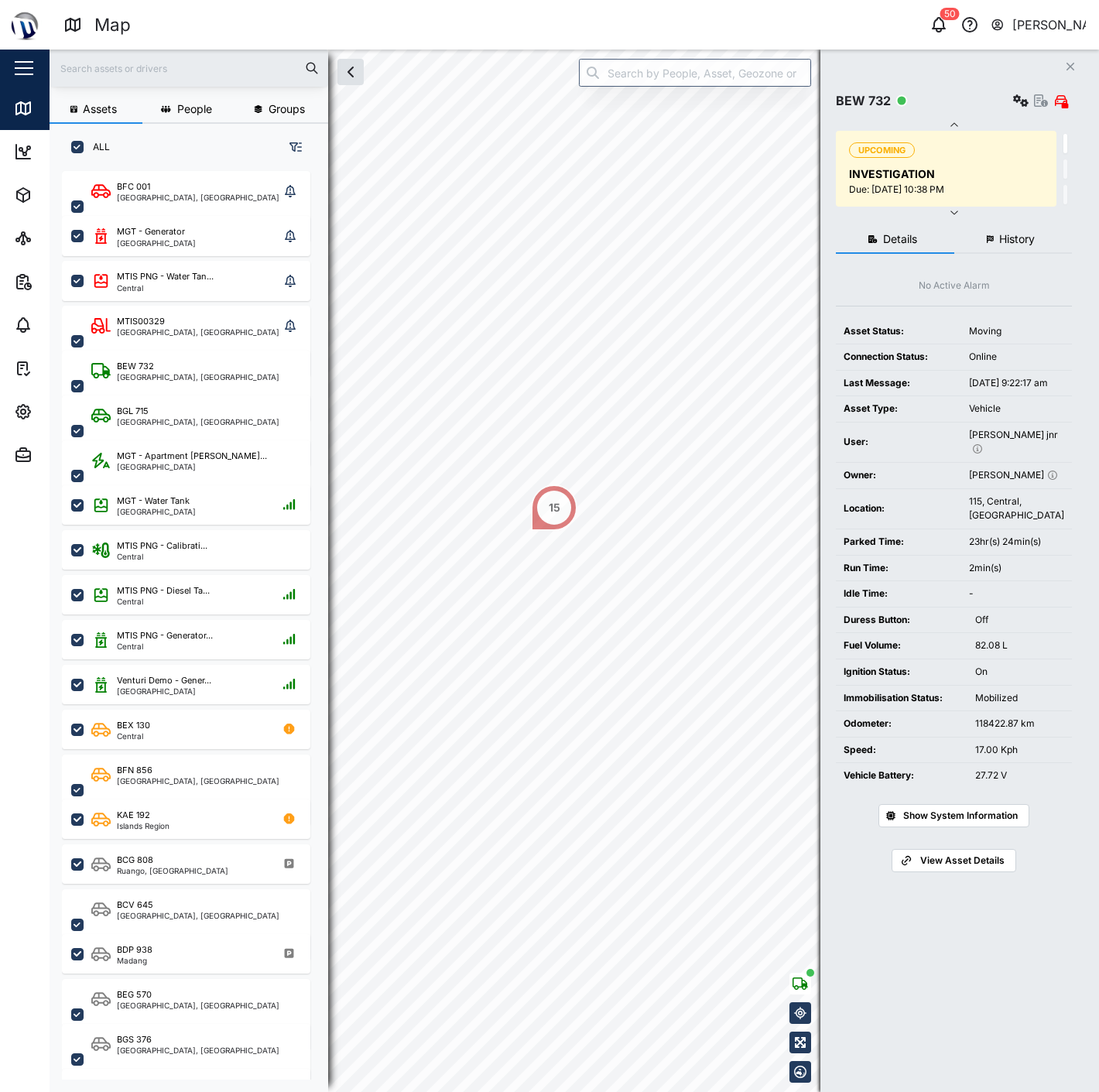
click at [996, 236] on button "History" at bounding box center [1013, 240] width 119 height 28
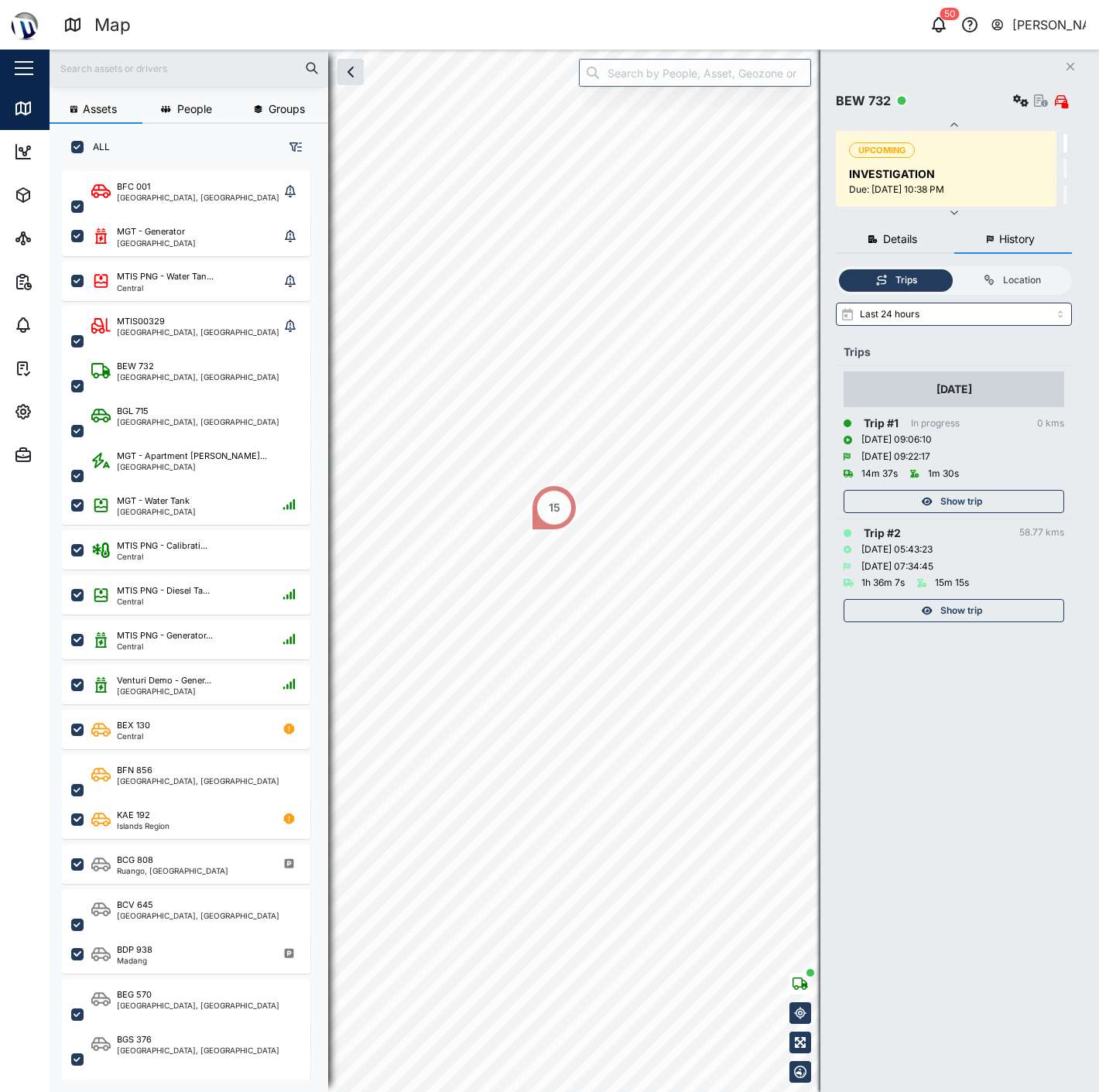
click at [968, 496] on span "Show trip" at bounding box center [962, 502] width 42 height 22
click at [968, 496] on span "Exit trip" at bounding box center [960, 502] width 34 height 22
